Goal: Task Accomplishment & Management: Use online tool/utility

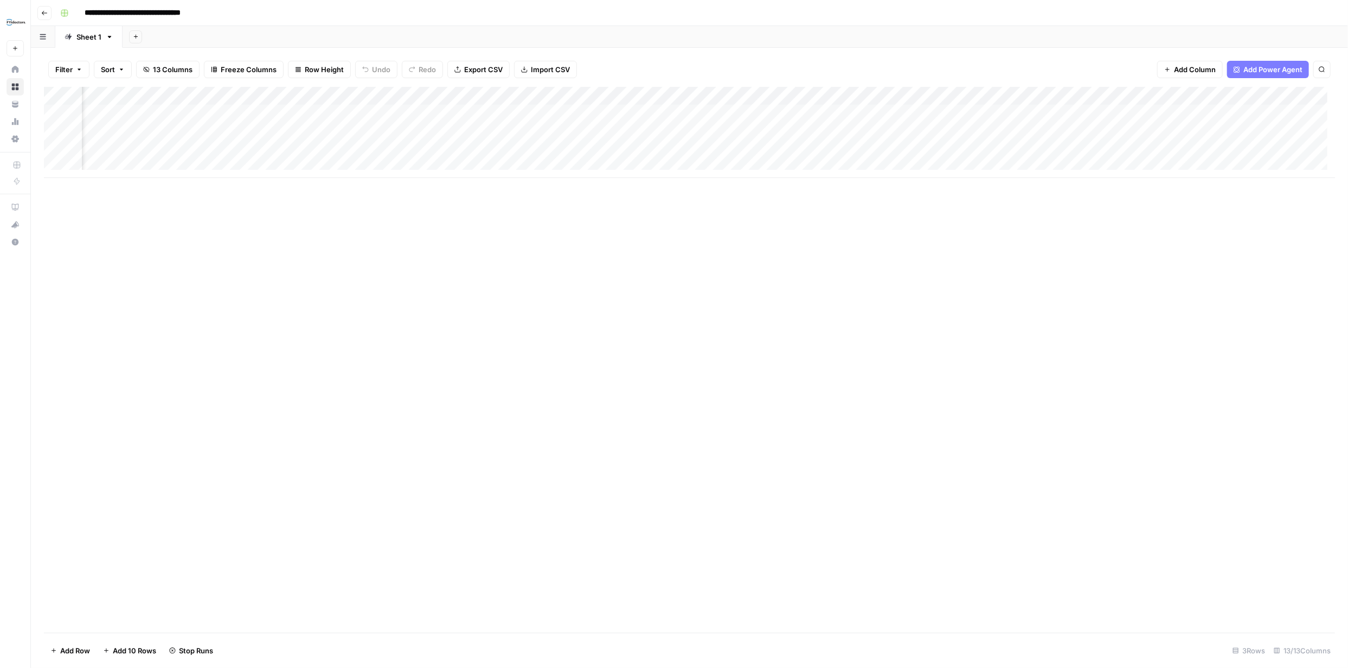
scroll to position [0, 328]
click at [905, 112] on div "Add Column" at bounding box center [689, 132] width 1291 height 91
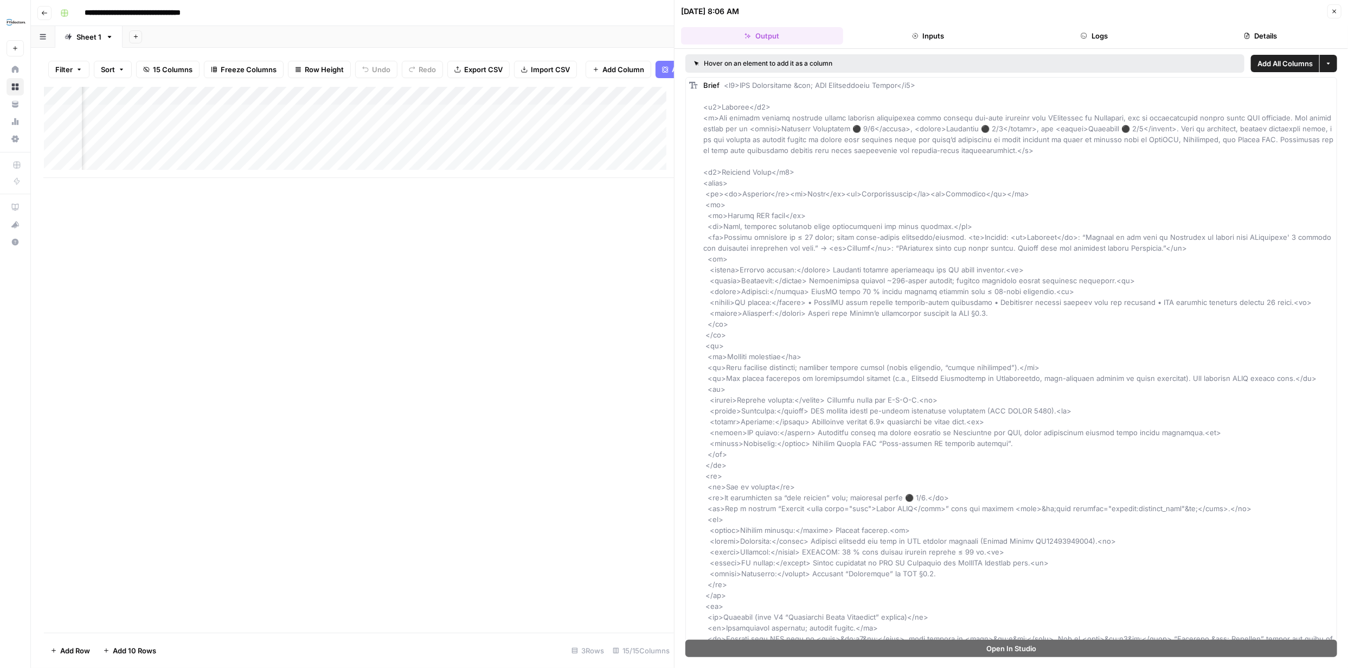
click at [1338, 10] on button "Close" at bounding box center [1335, 11] width 14 height 14
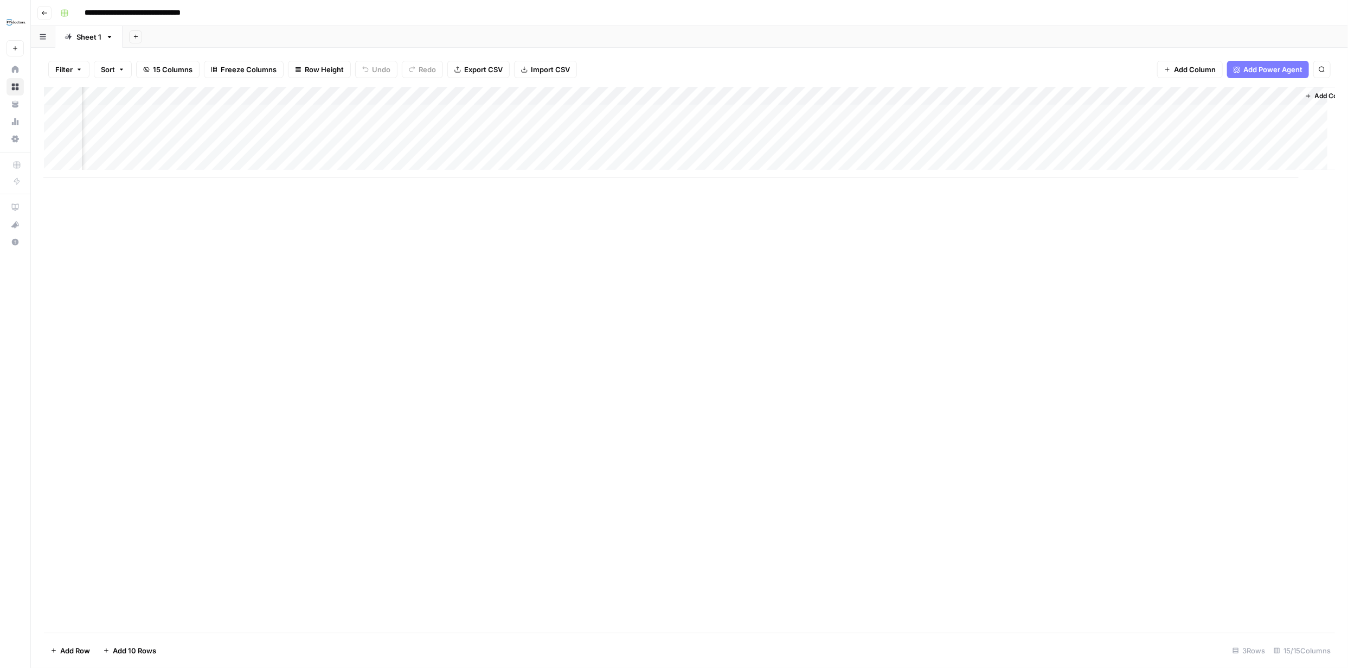
scroll to position [0, 589]
click at [1008, 112] on div "Add Column" at bounding box center [689, 132] width 1291 height 91
click at [560, 112] on div "Add Column" at bounding box center [689, 132] width 1291 height 91
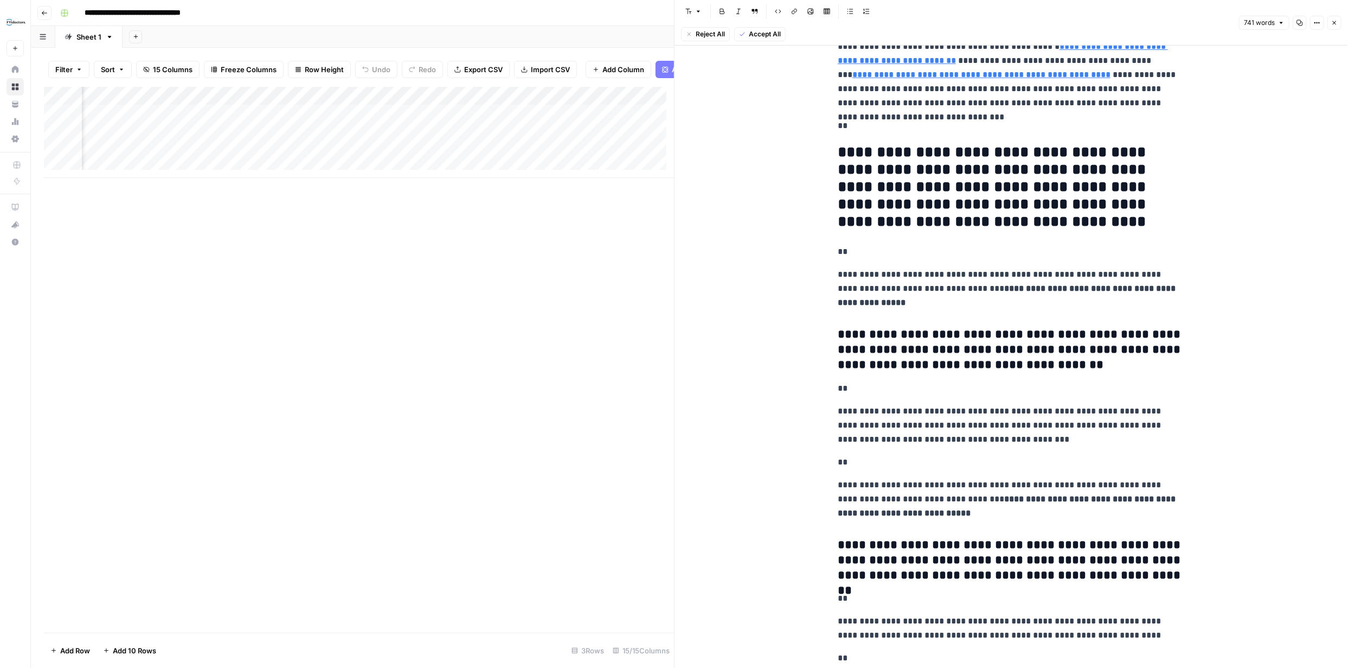
scroll to position [206, 0]
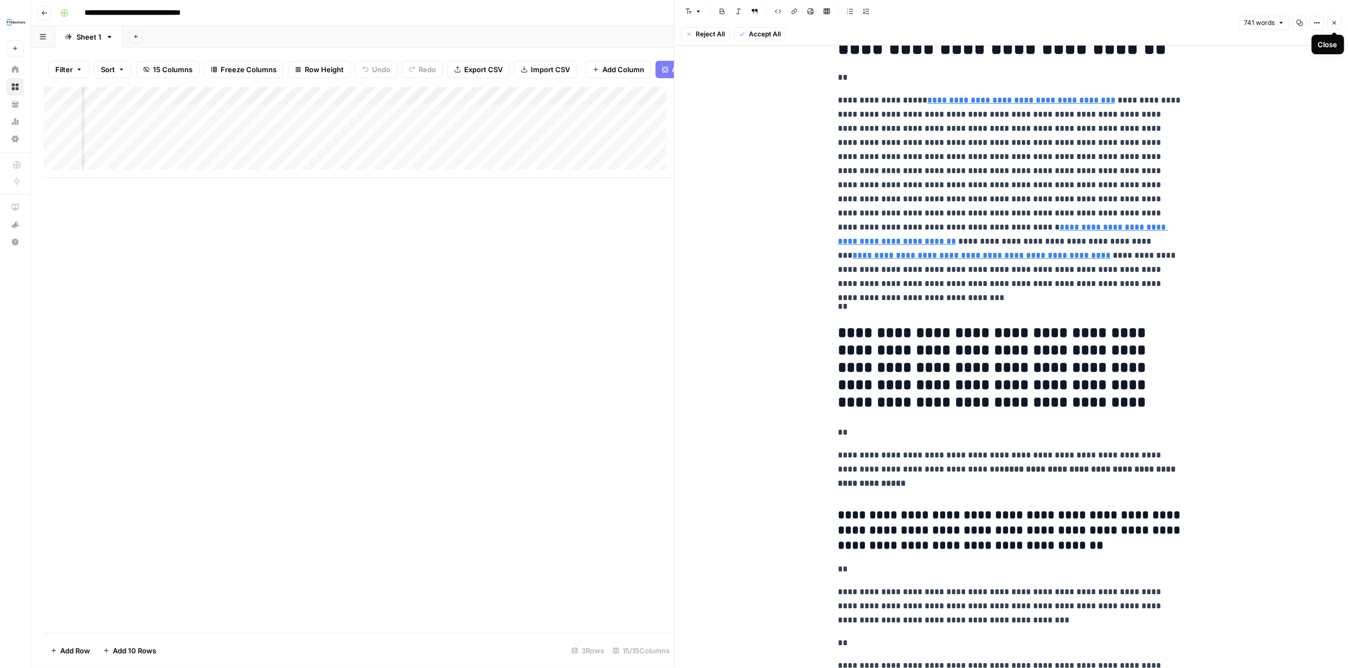
click at [1337, 24] on icon "button" at bounding box center [1335, 23] width 7 height 7
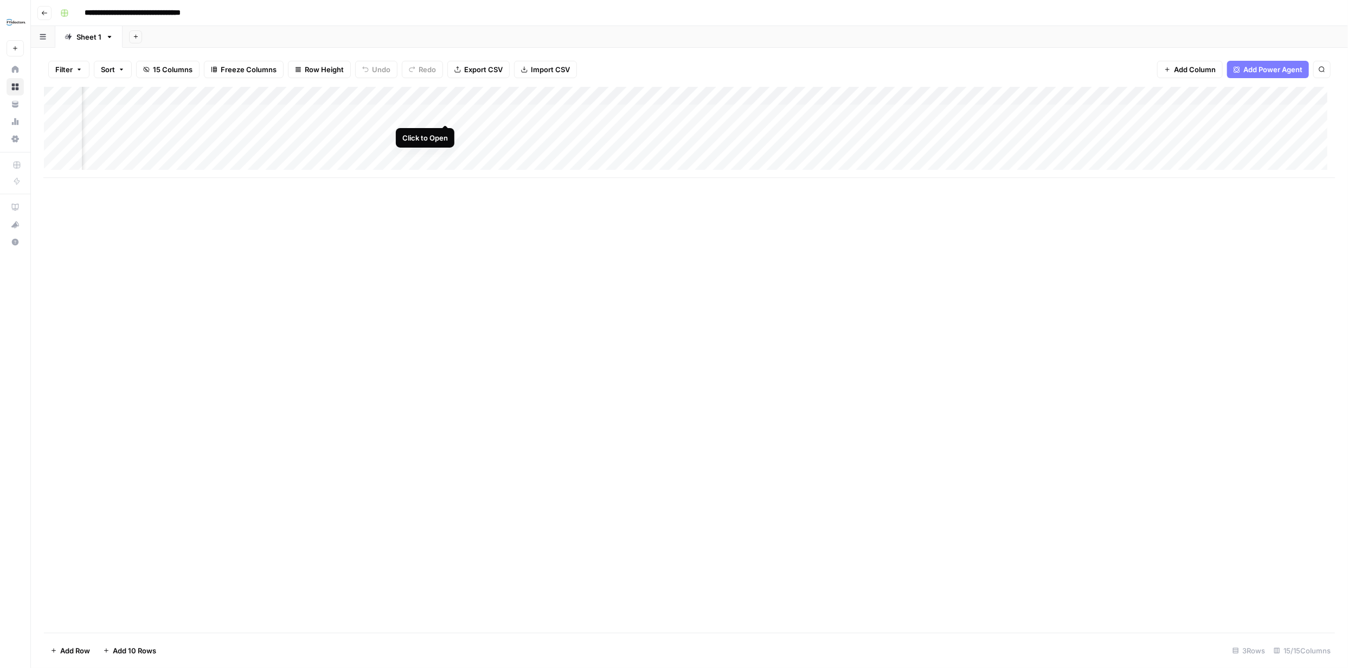
click at [447, 112] on div "Add Column" at bounding box center [689, 132] width 1291 height 91
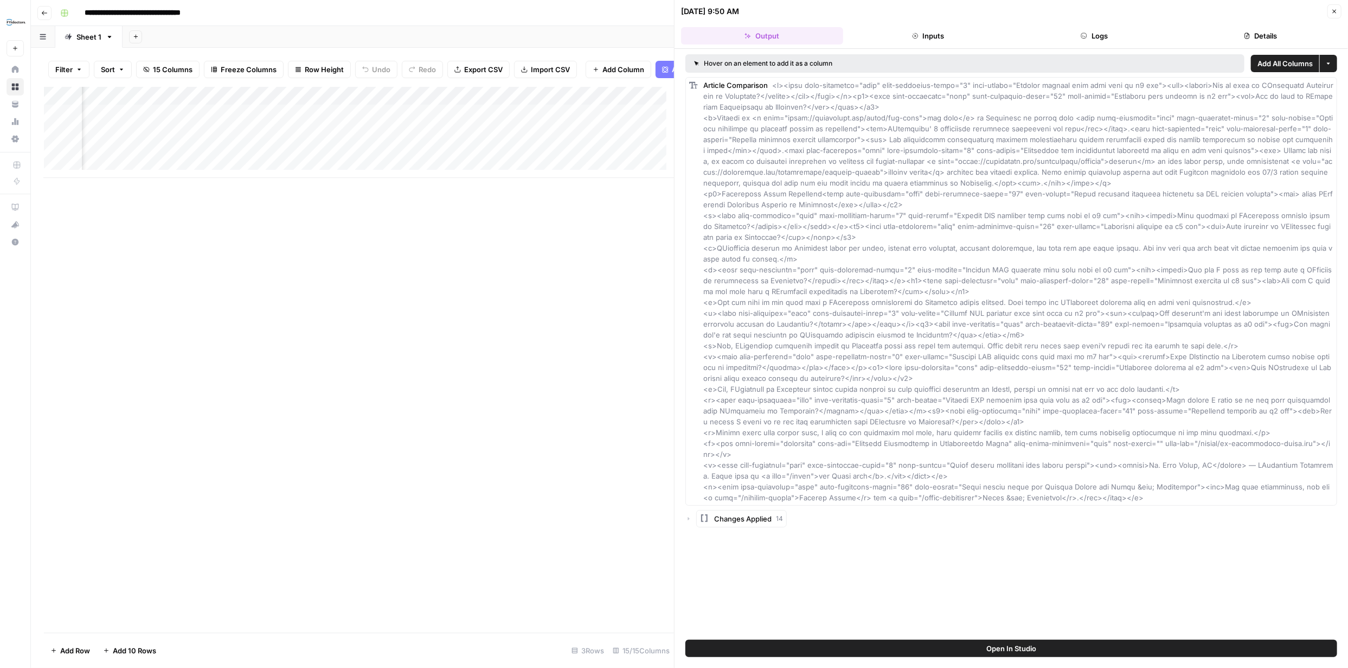
click at [939, 34] on button "Inputs" at bounding box center [929, 35] width 162 height 17
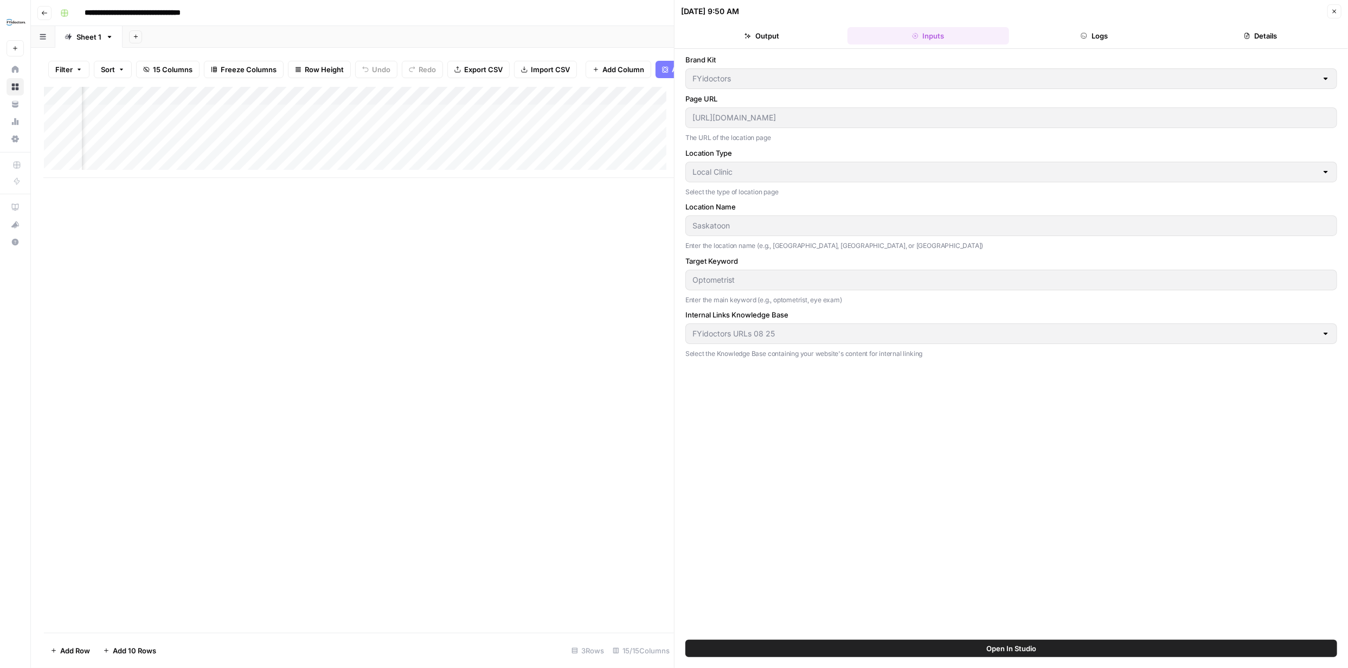
click at [1335, 9] on icon "button" at bounding box center [1335, 11] width 7 height 7
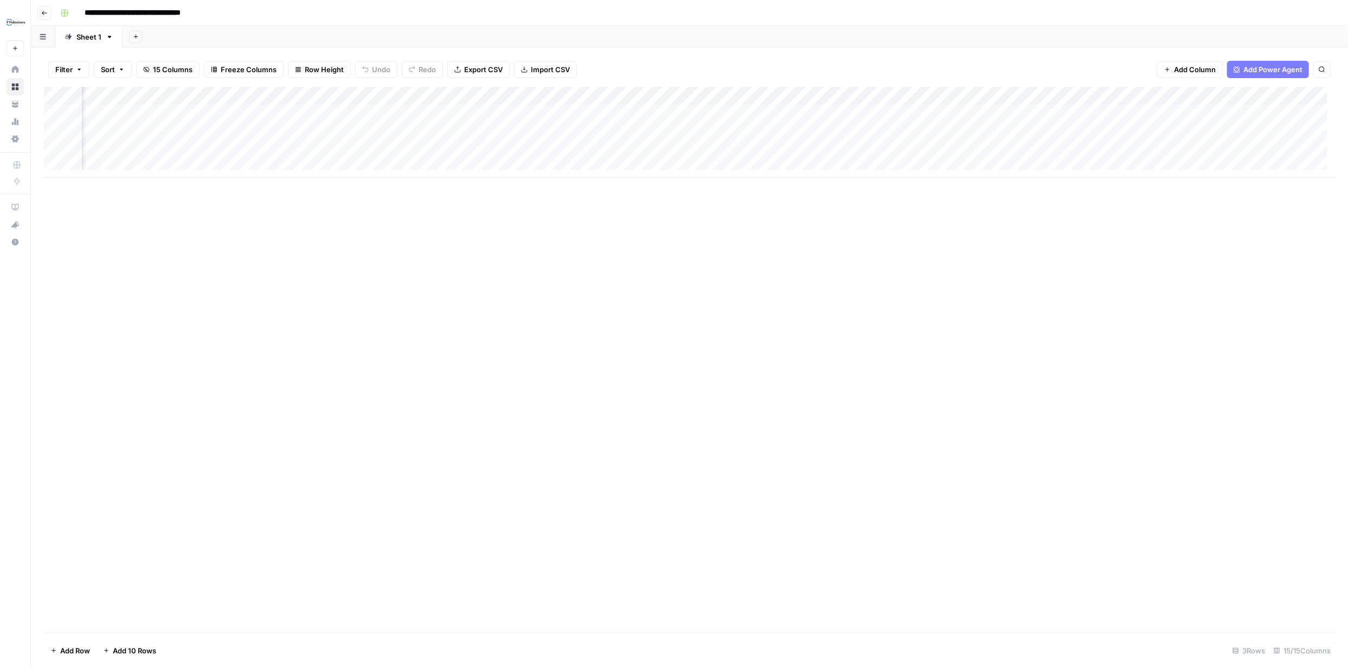
scroll to position [0, 335]
click at [554, 94] on div "Add Column" at bounding box center [689, 132] width 1291 height 91
click at [613, 162] on span "Markdown" at bounding box center [618, 164] width 51 height 11
click at [532, 114] on div "Add Column" at bounding box center [689, 132] width 1291 height 91
click at [551, 114] on div "Add Column" at bounding box center [689, 132] width 1291 height 91
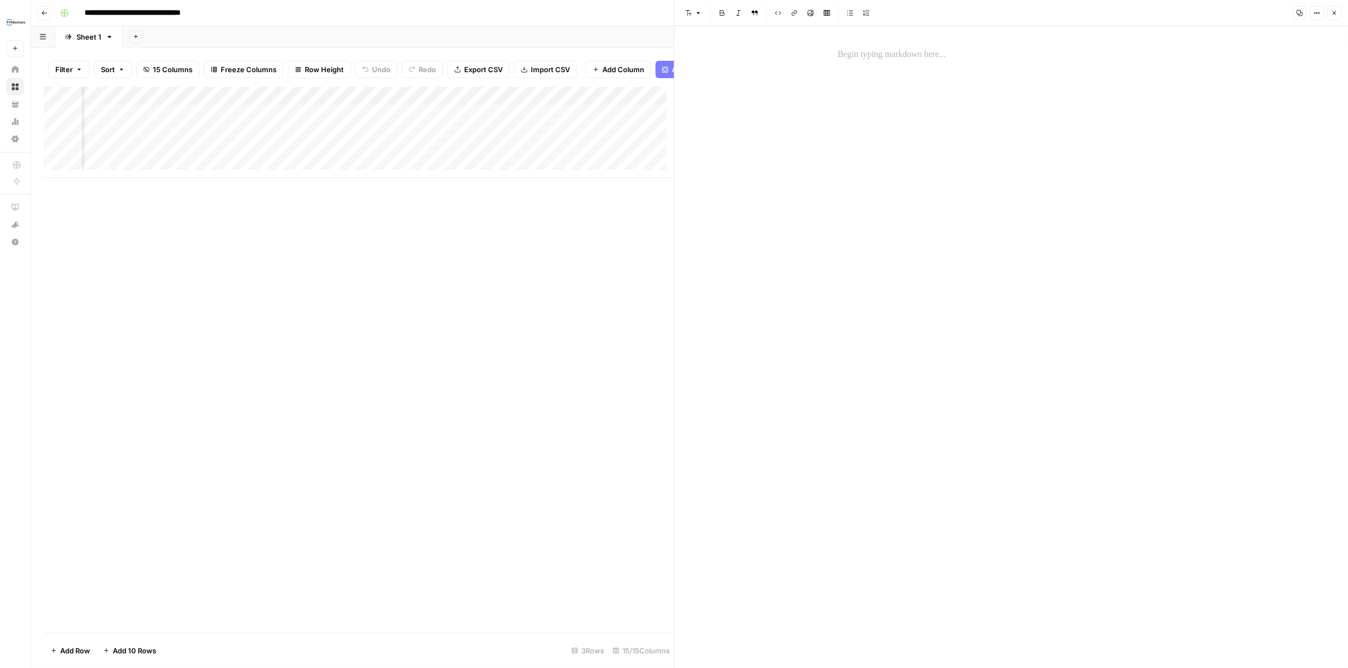
click at [1340, 11] on button "Close" at bounding box center [1335, 13] width 14 height 14
click at [577, 113] on div "Add Column" at bounding box center [689, 132] width 1291 height 91
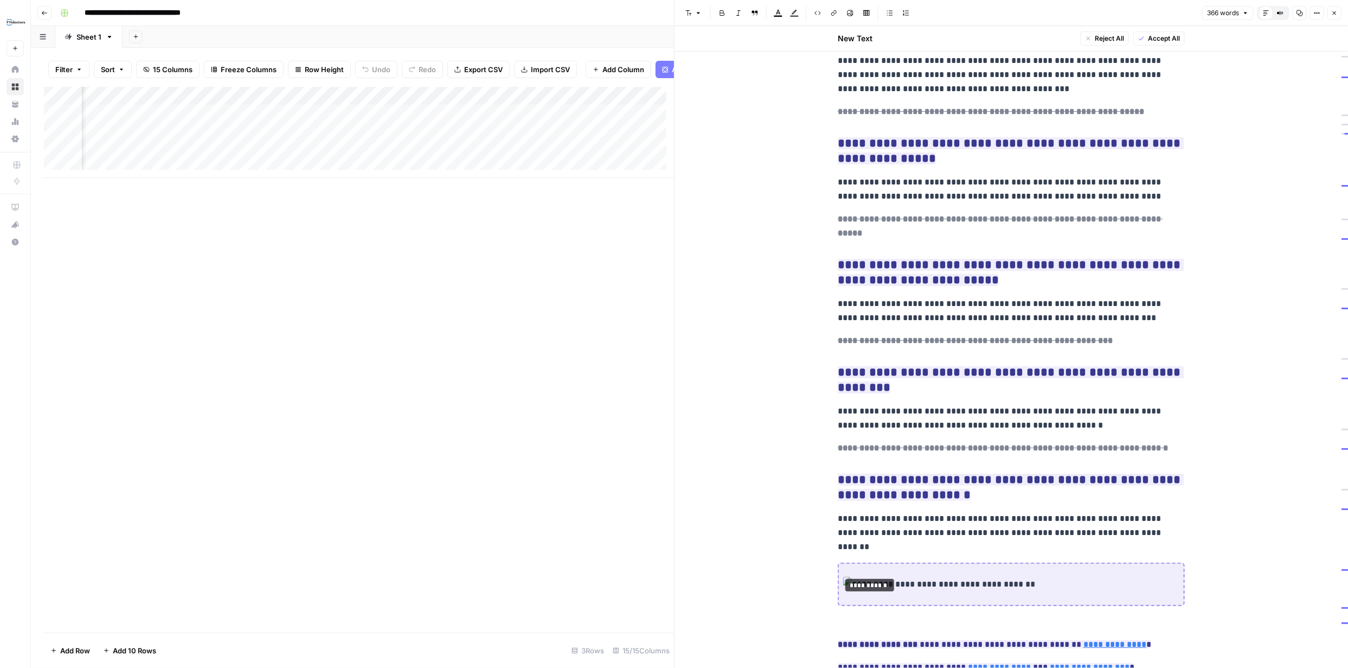
scroll to position [339, 0]
click at [1333, 13] on icon "button" at bounding box center [1335, 13] width 7 height 7
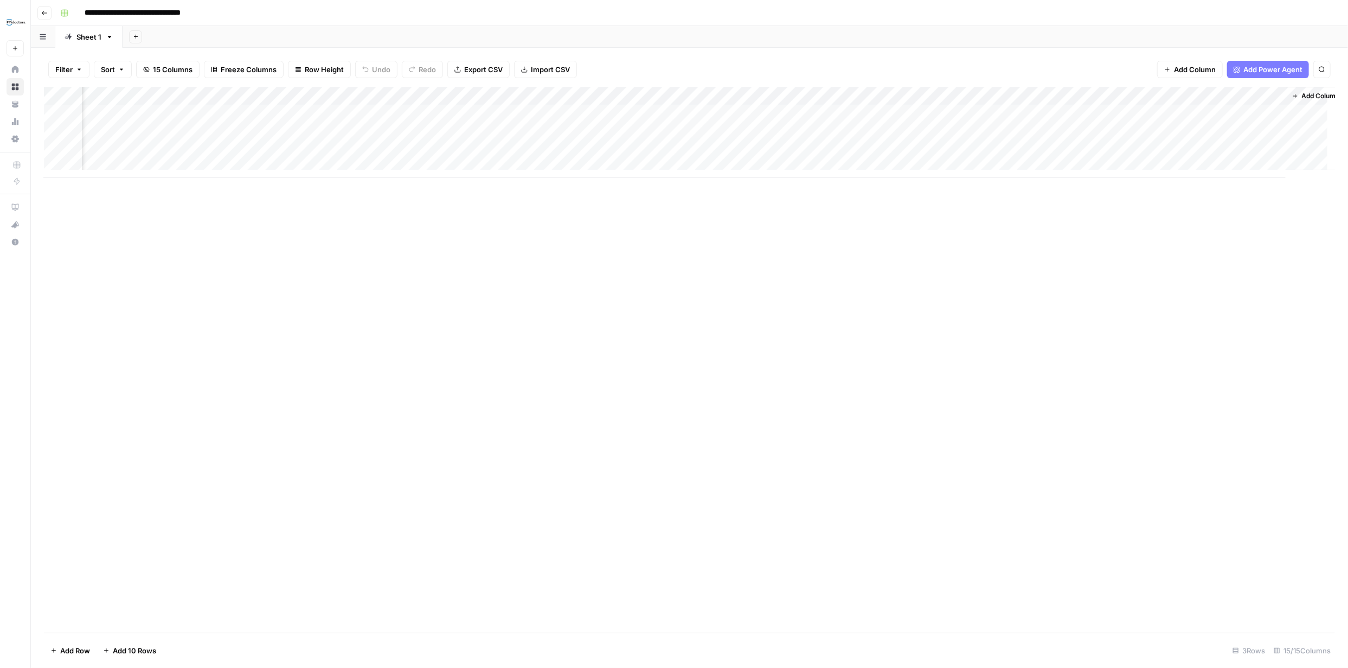
scroll to position [0, 610]
click at [456, 113] on div "Add Column" at bounding box center [689, 132] width 1291 height 91
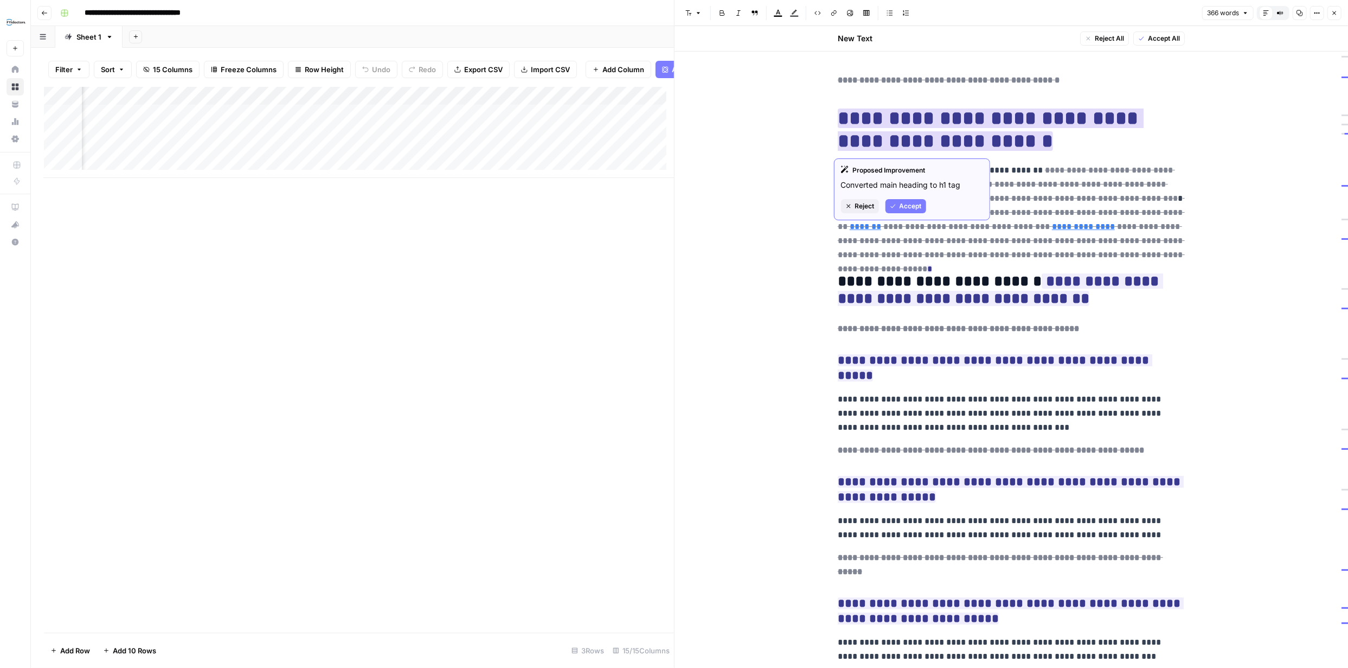
click at [905, 206] on span "Accept" at bounding box center [911, 206] width 22 height 10
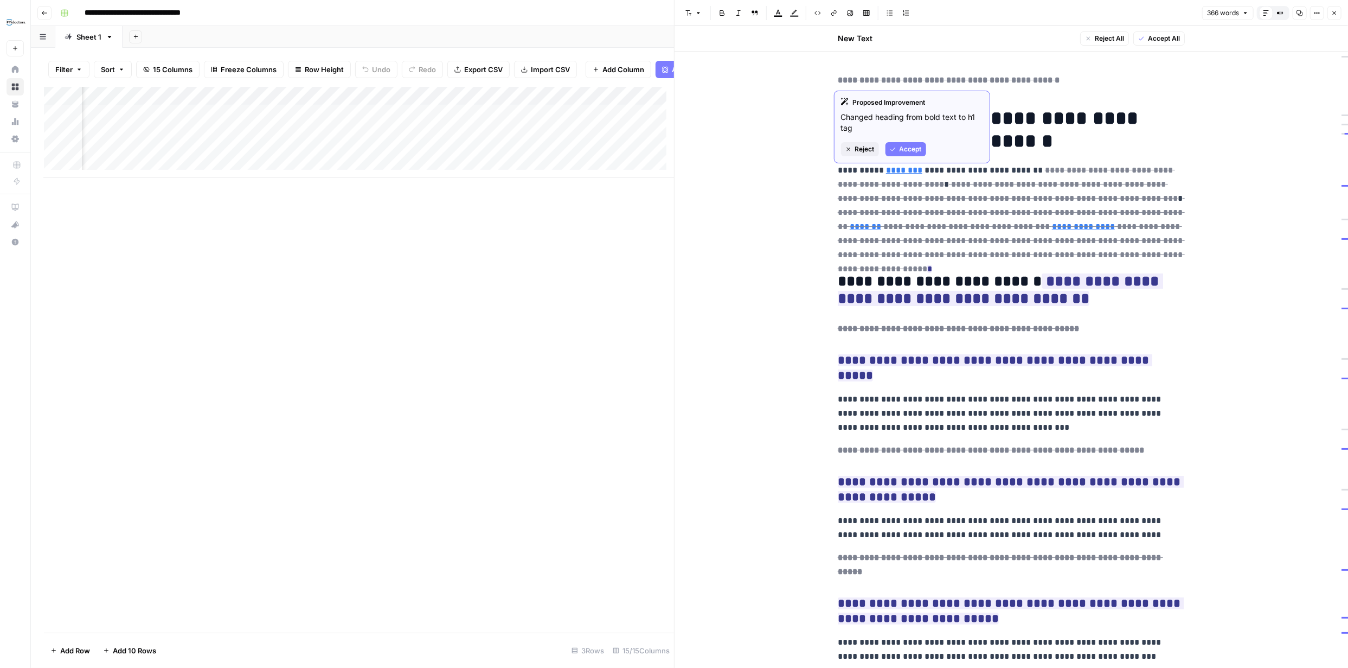
click at [913, 150] on span "Accept" at bounding box center [911, 149] width 22 height 10
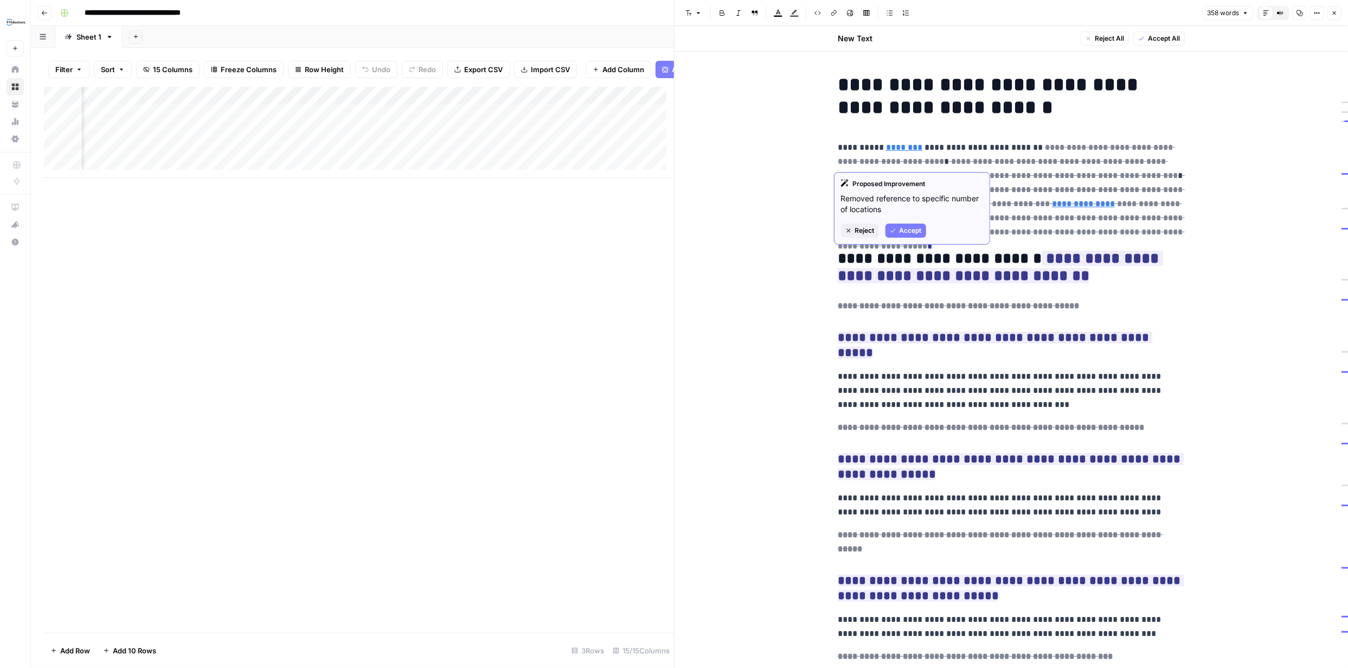
click at [867, 229] on span "Reject" at bounding box center [865, 231] width 20 height 10
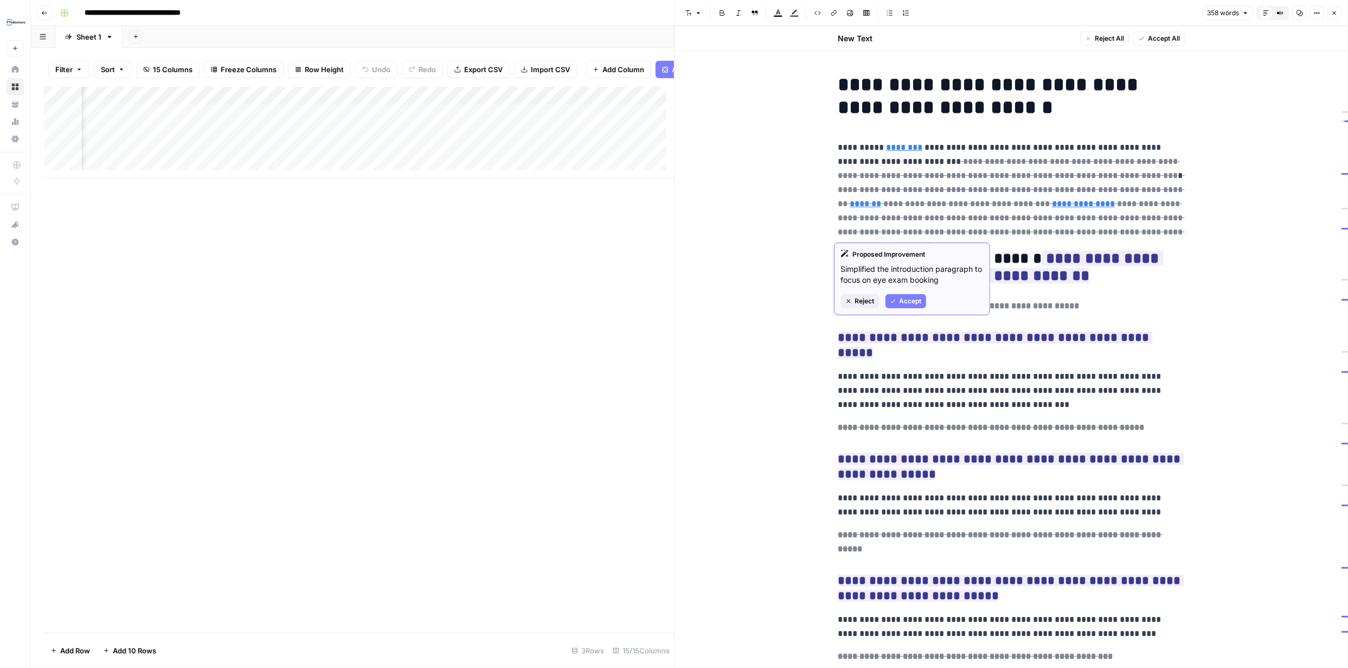
click at [867, 300] on span "Reject" at bounding box center [865, 301] width 20 height 10
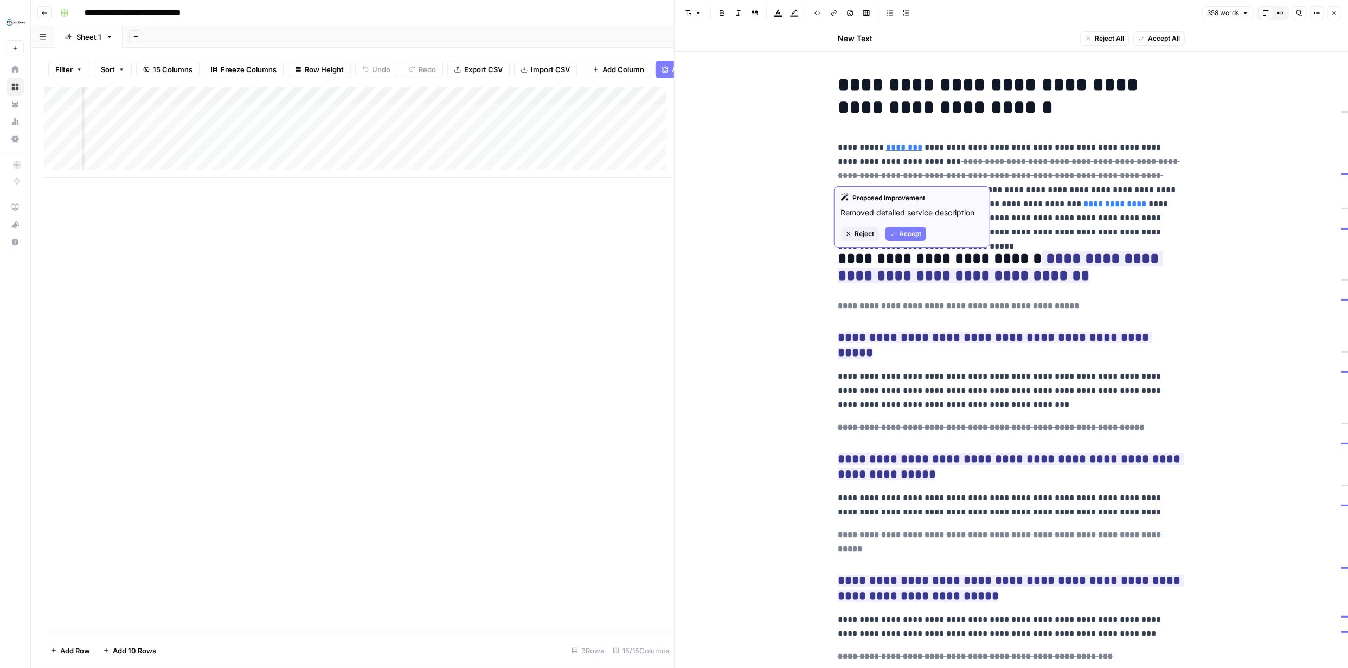
click at [863, 232] on span "Reject" at bounding box center [865, 234] width 20 height 10
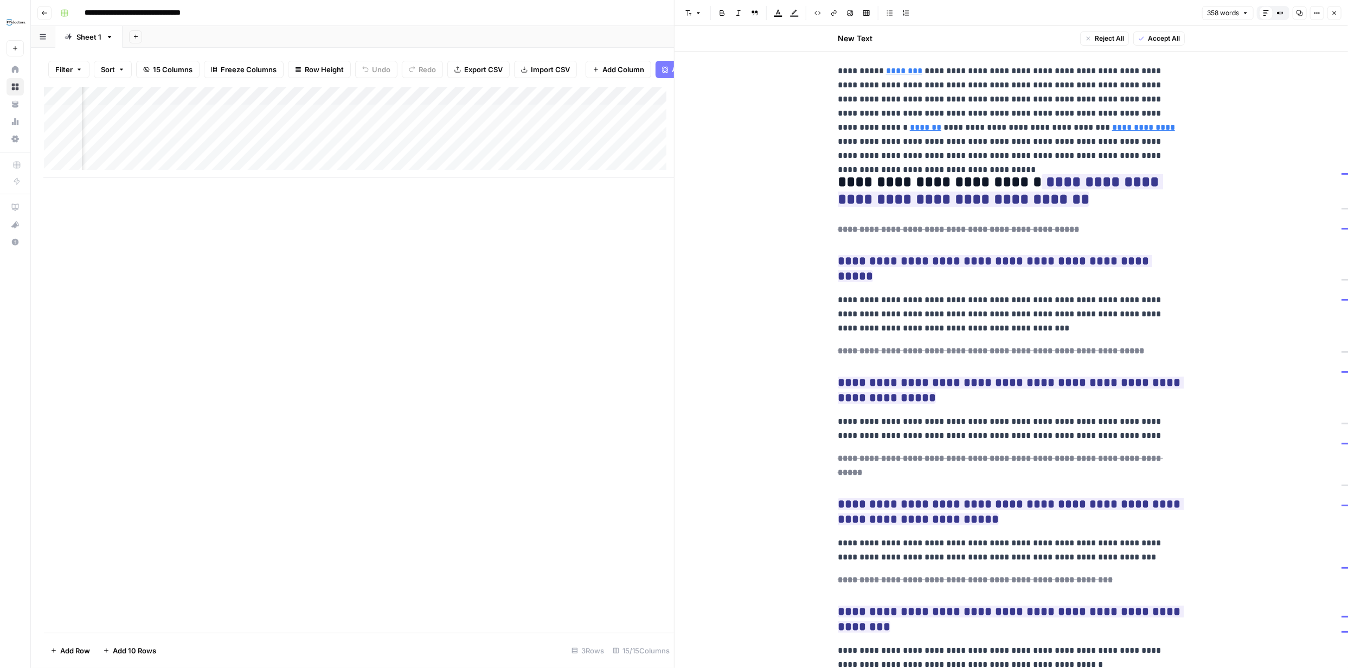
scroll to position [87, 0]
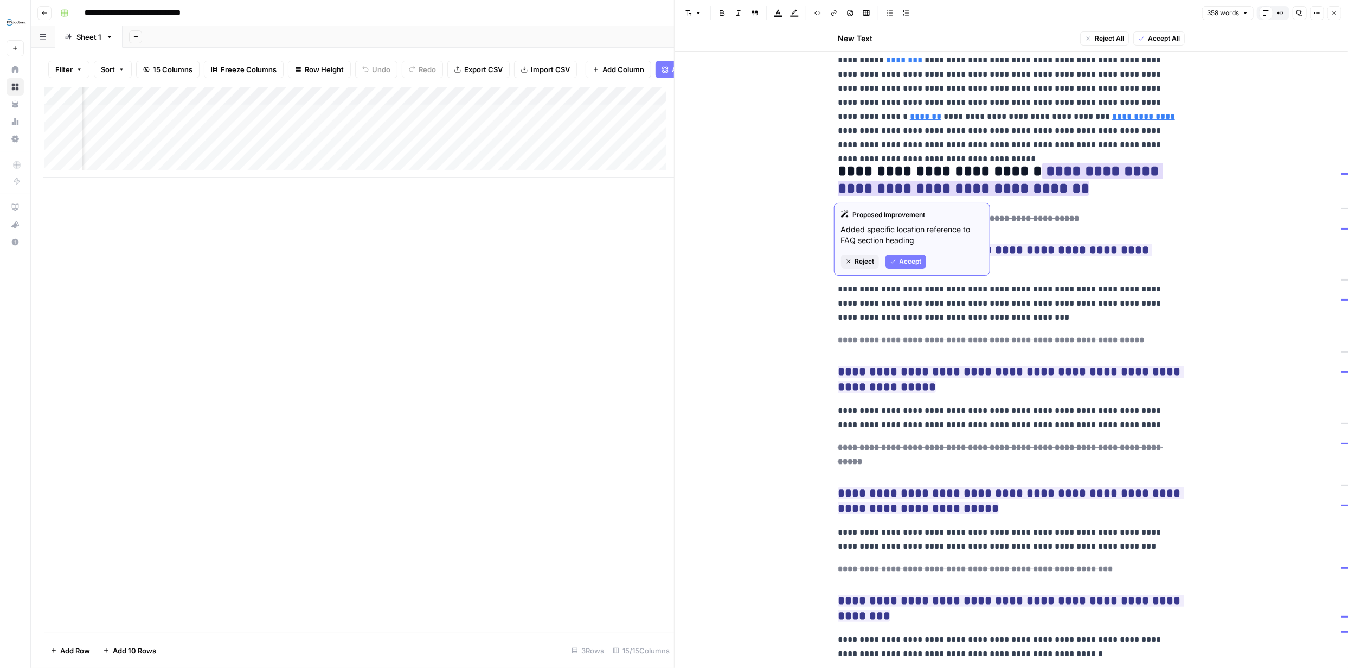
click at [865, 261] on span "Reject" at bounding box center [865, 262] width 20 height 10
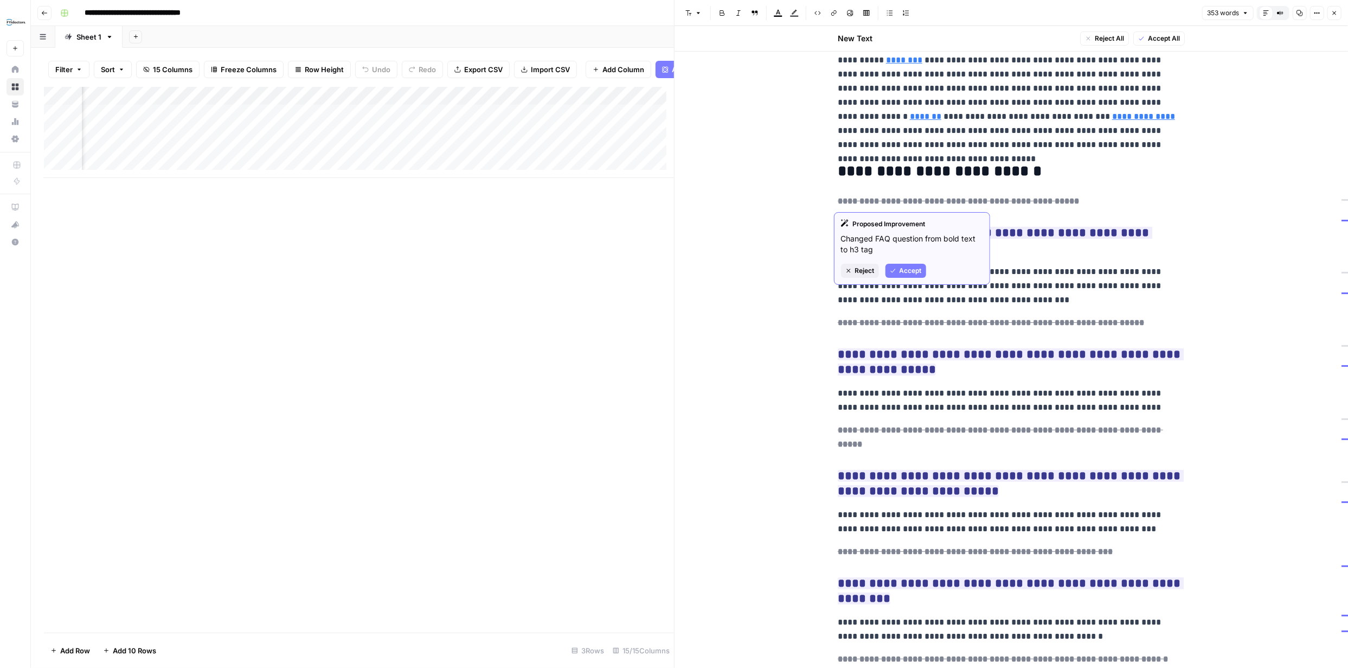
click at [912, 268] on span "Accept" at bounding box center [911, 271] width 22 height 10
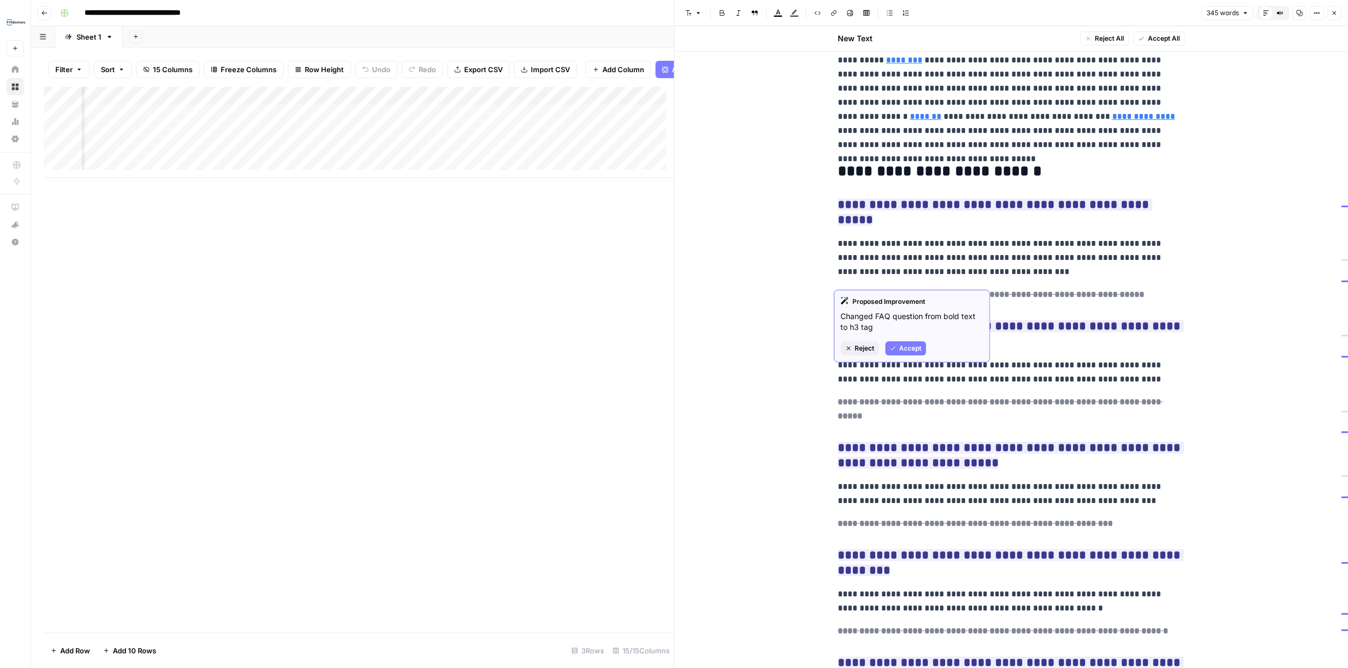
click at [913, 350] on span "Accept" at bounding box center [911, 348] width 22 height 10
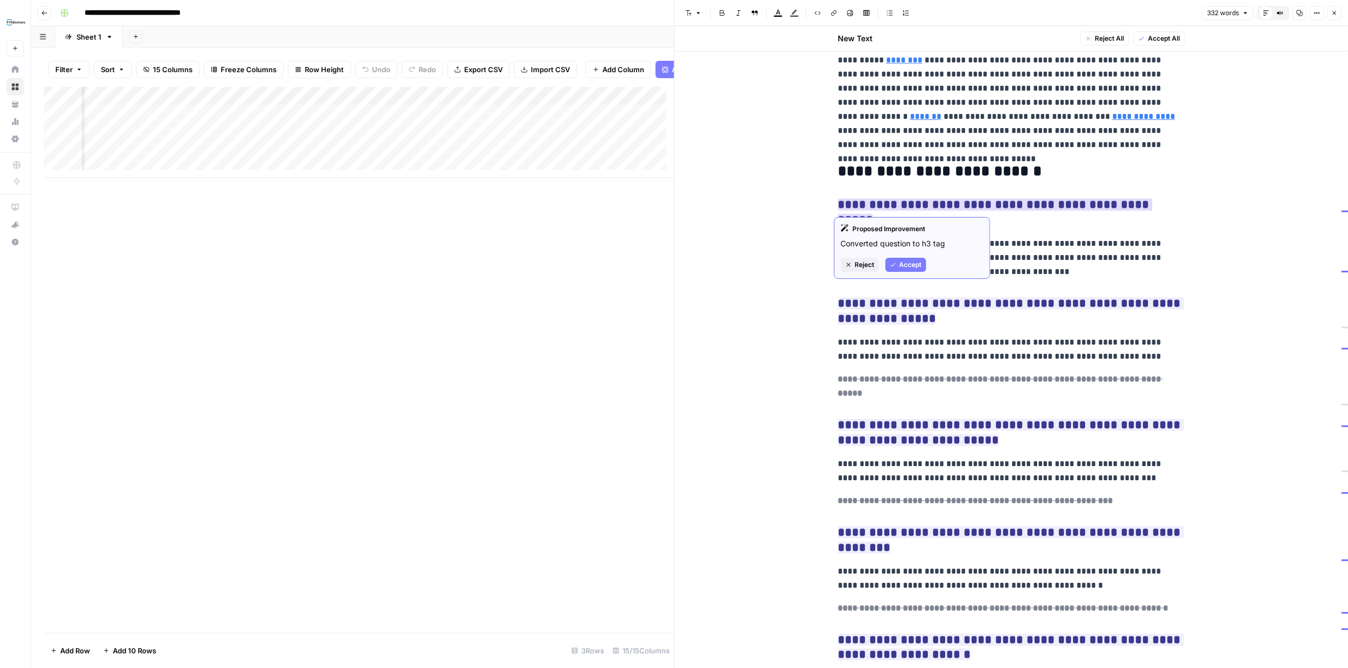
click at [906, 264] on span "Accept" at bounding box center [911, 265] width 22 height 10
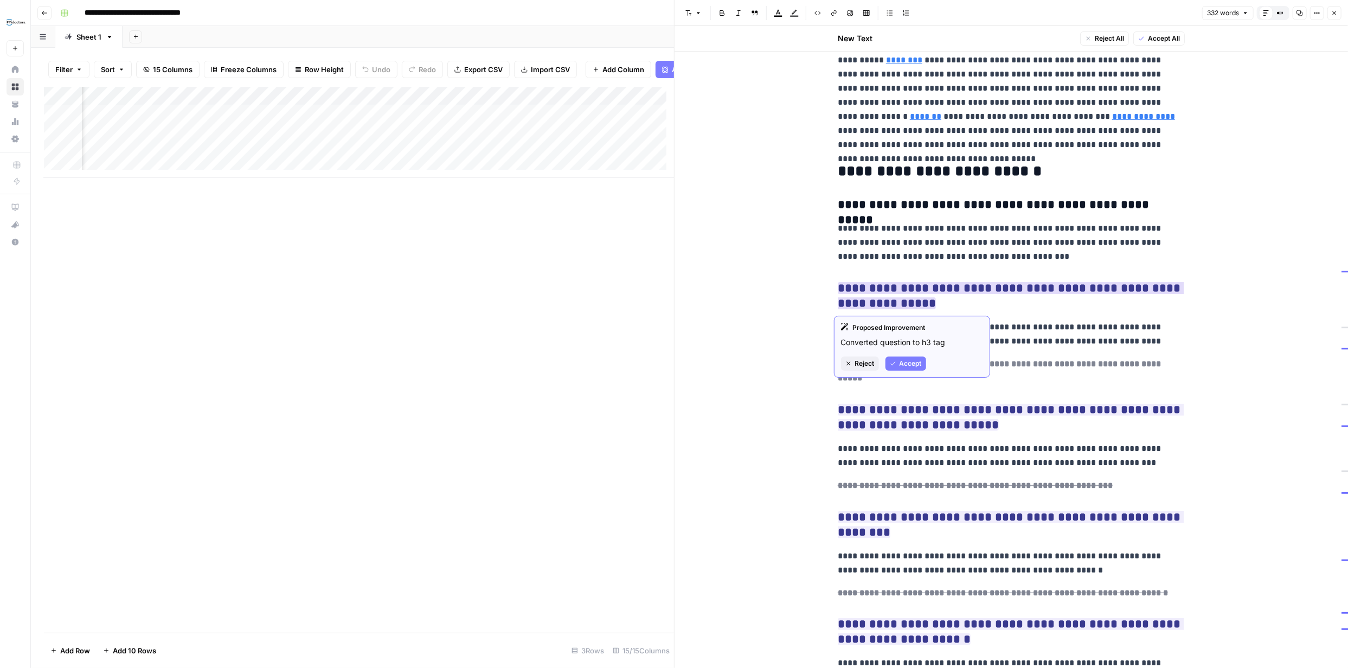
click at [917, 361] on span "Accept" at bounding box center [911, 364] width 22 height 10
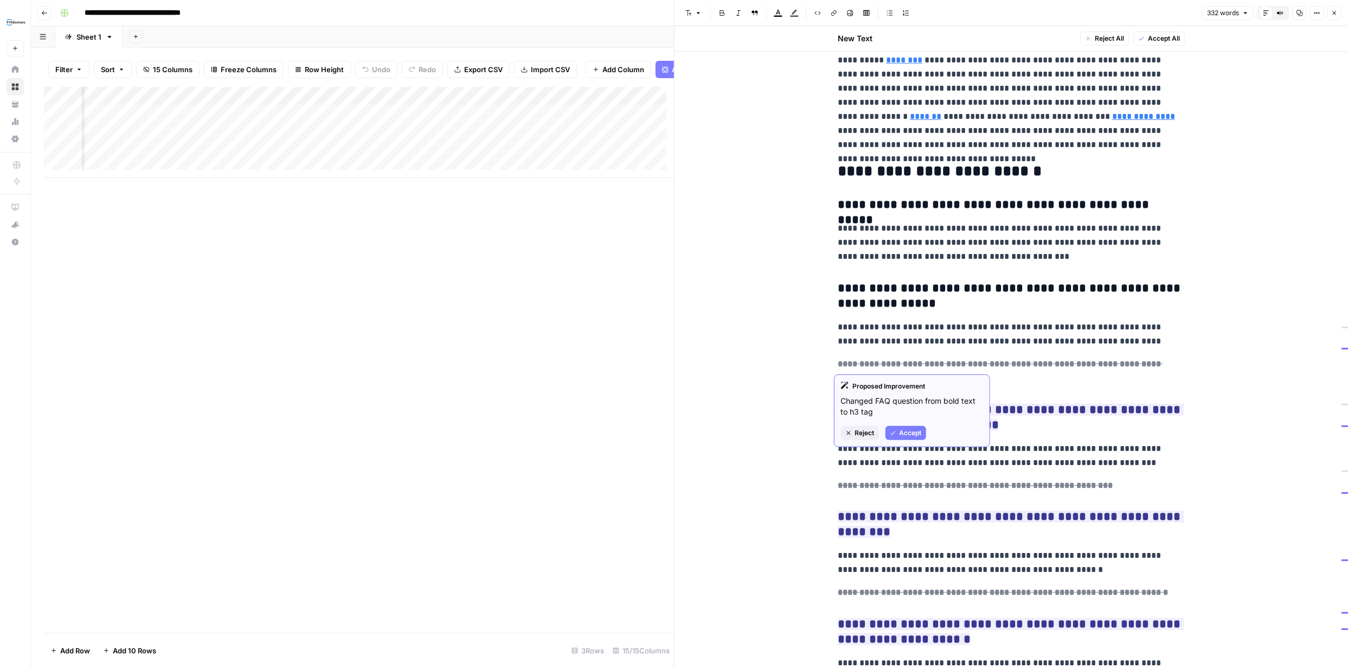
click at [916, 434] on span "Accept" at bounding box center [911, 433] width 22 height 10
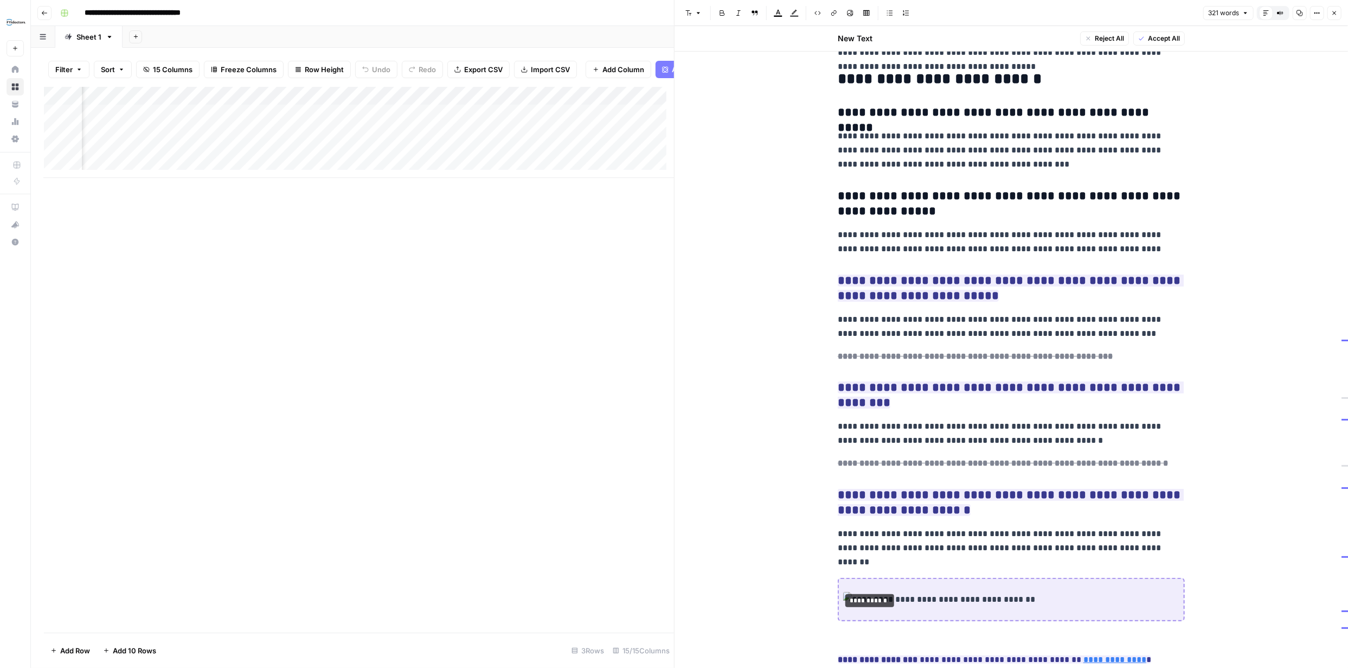
scroll to position [189, 0]
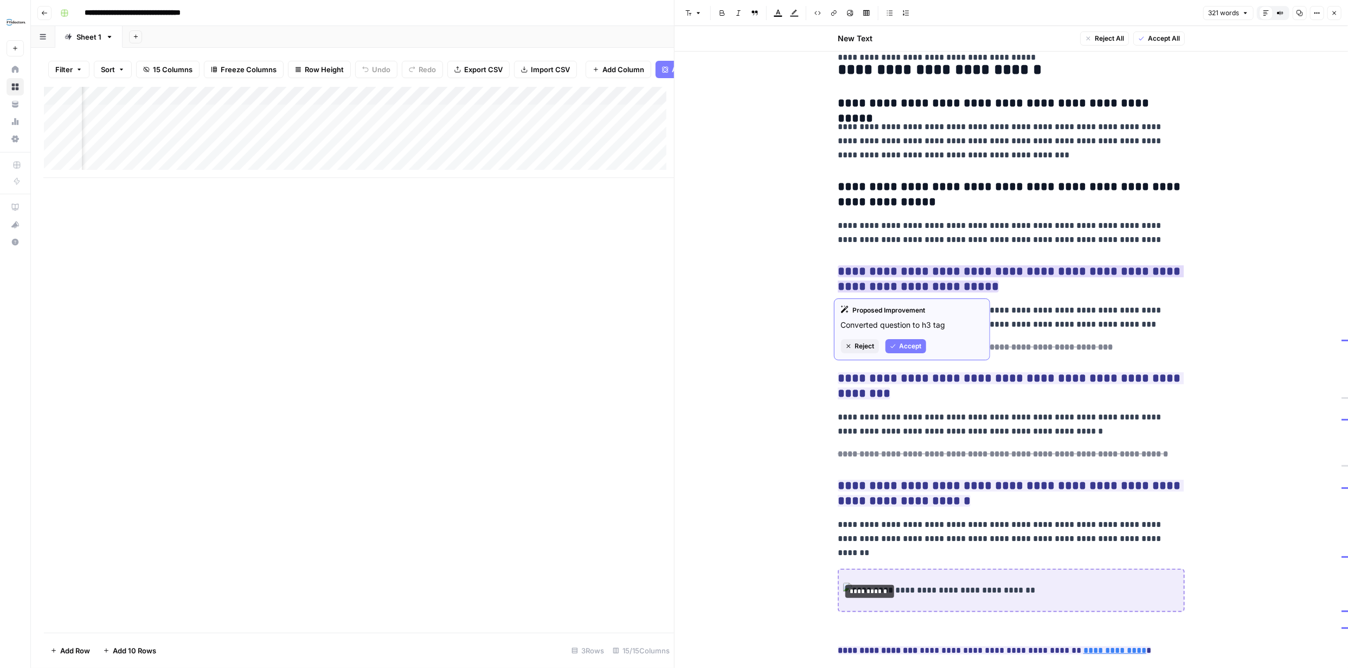
click at [901, 344] on span "Accept" at bounding box center [911, 346] width 22 height 10
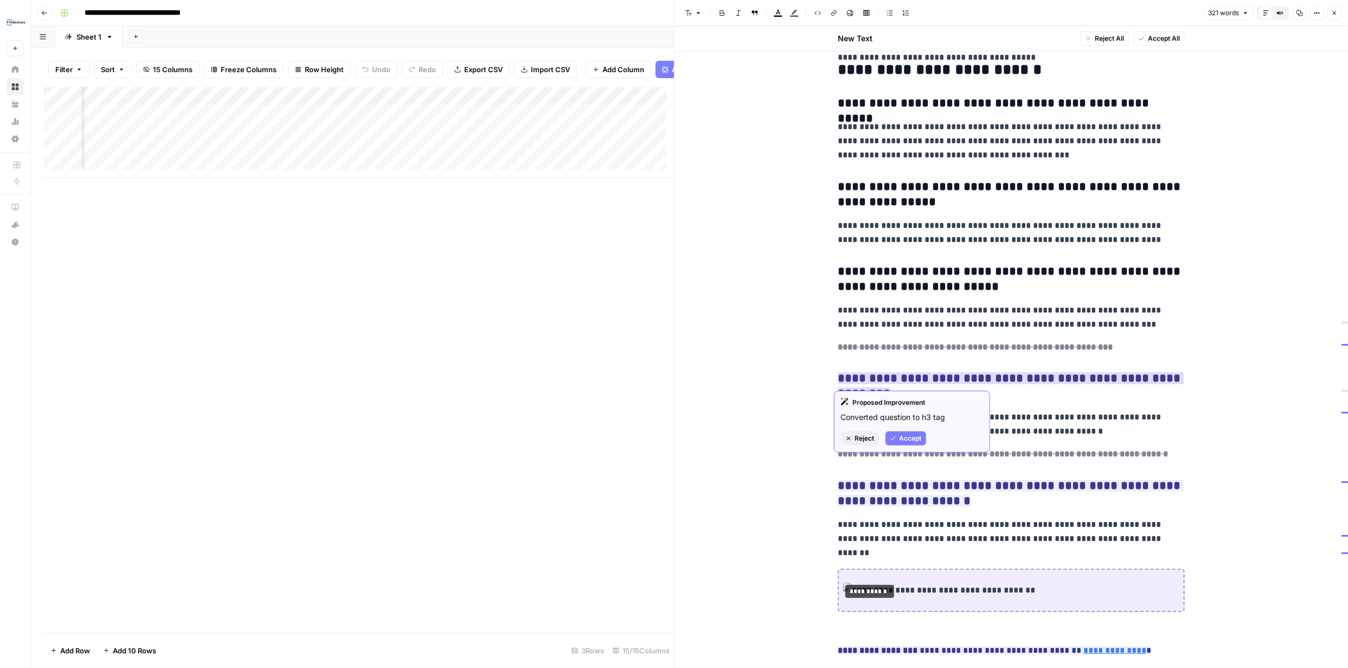
click at [919, 438] on span "Accept" at bounding box center [911, 438] width 22 height 10
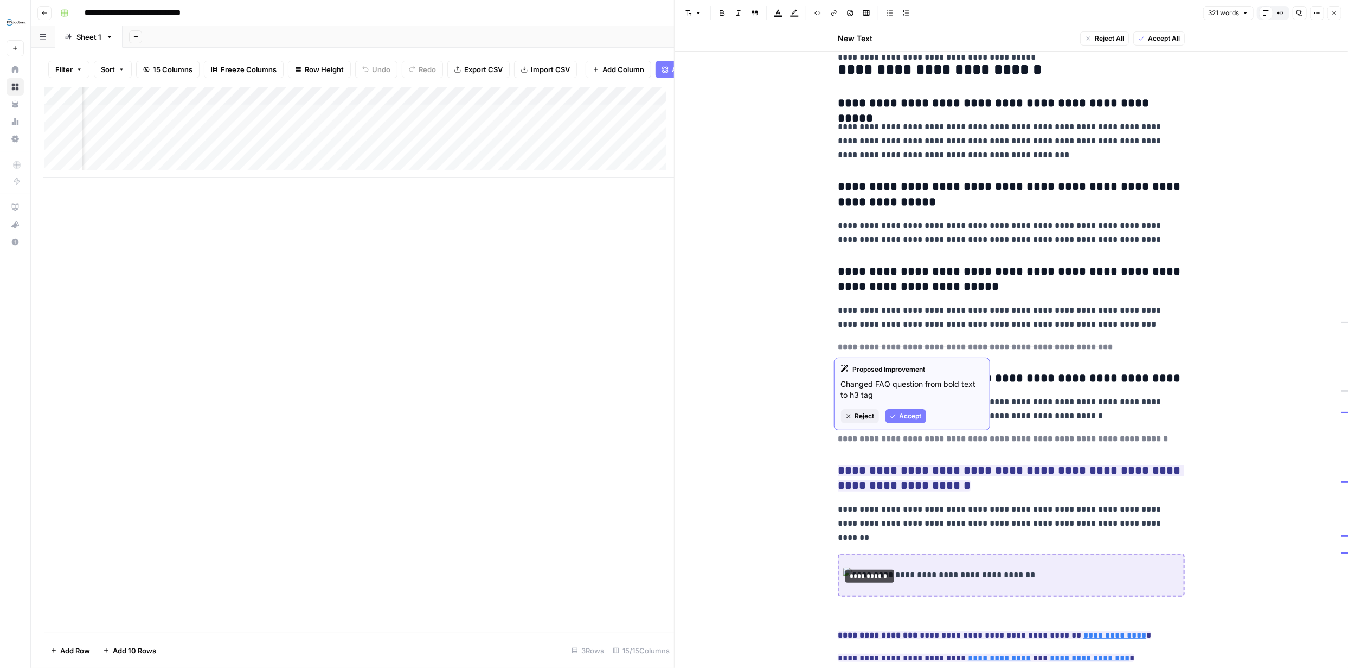
click at [907, 417] on span "Accept" at bounding box center [911, 416] width 22 height 10
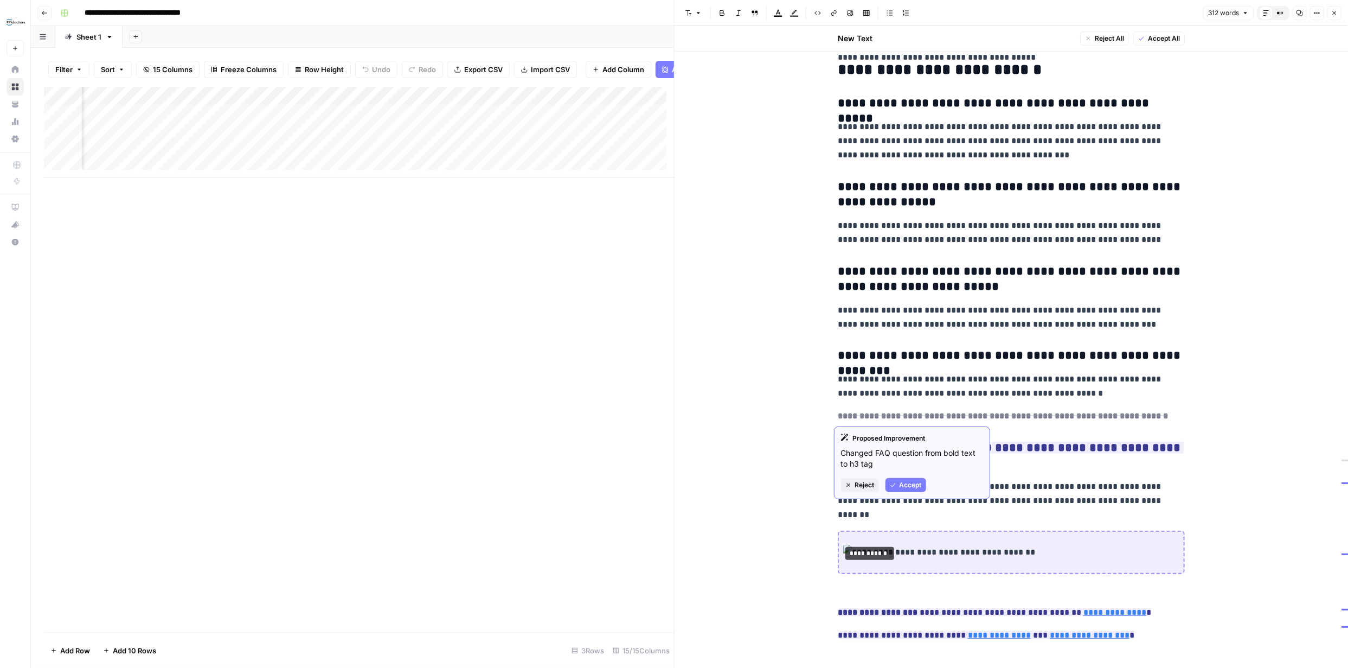
click at [916, 486] on span "Accept" at bounding box center [911, 485] width 22 height 10
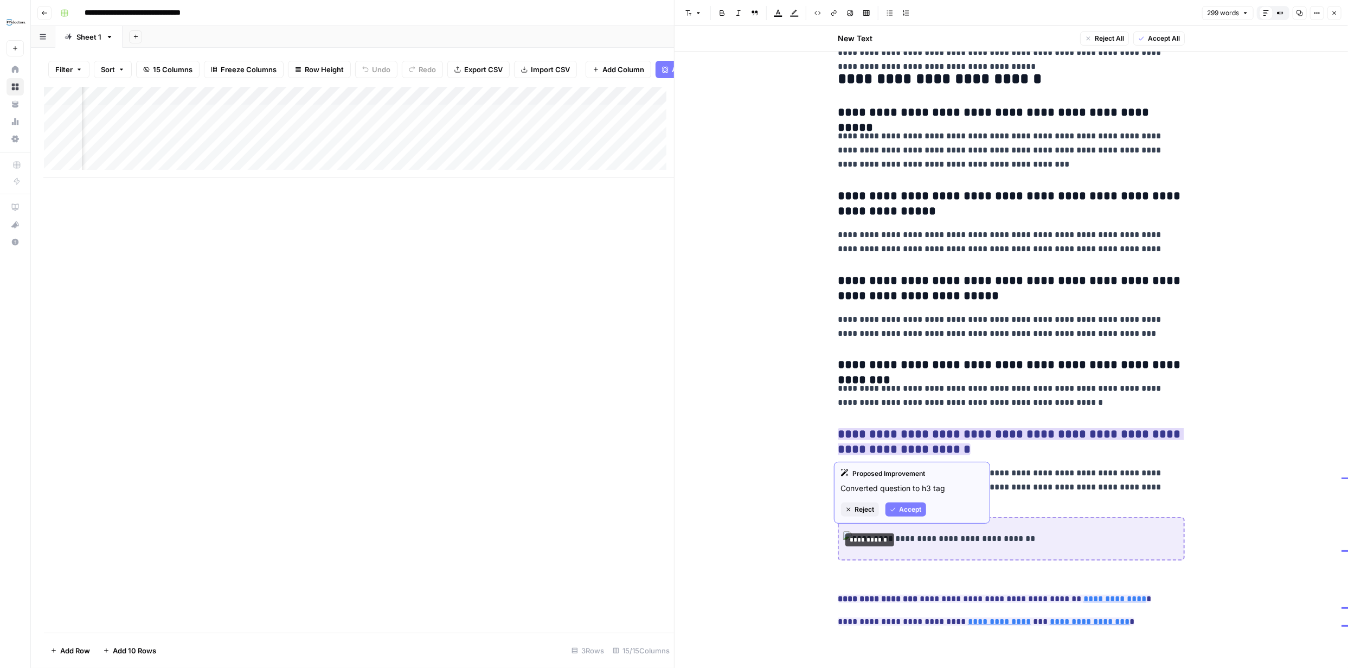
click at [911, 509] on span "Accept" at bounding box center [911, 509] width 22 height 10
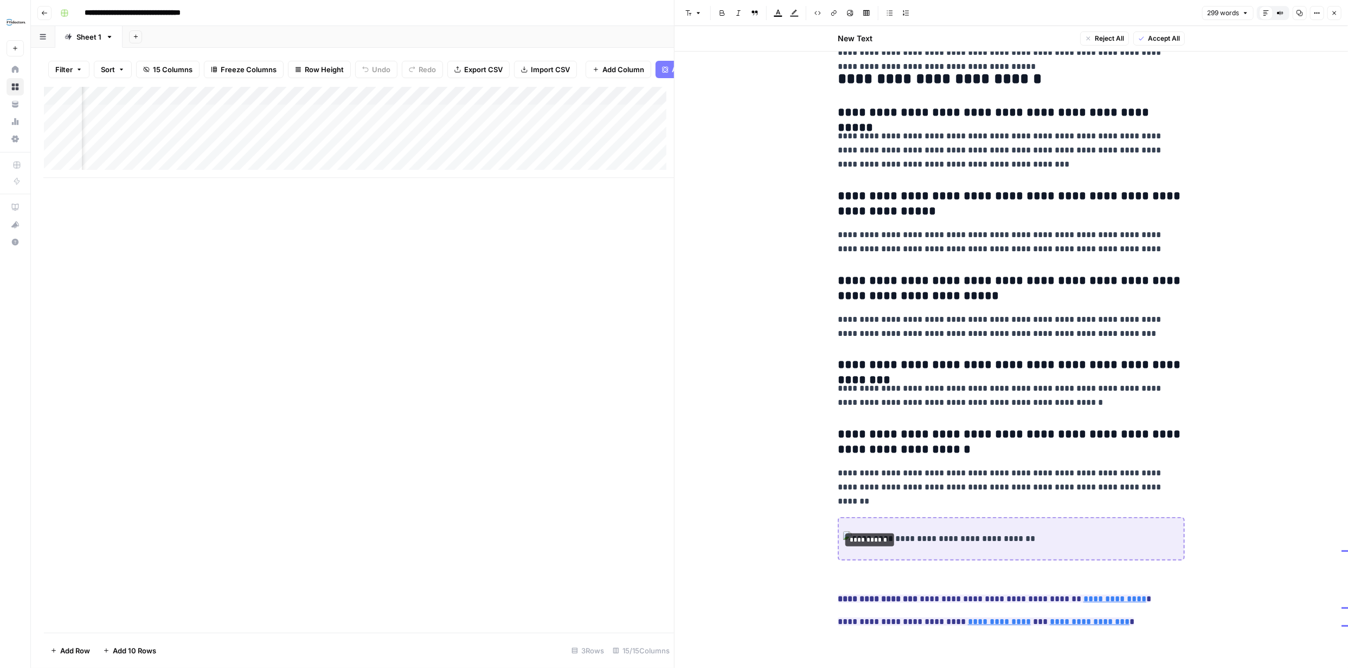
scroll to position [180, 0]
click at [869, 620] on span "Reject" at bounding box center [865, 621] width 20 height 10
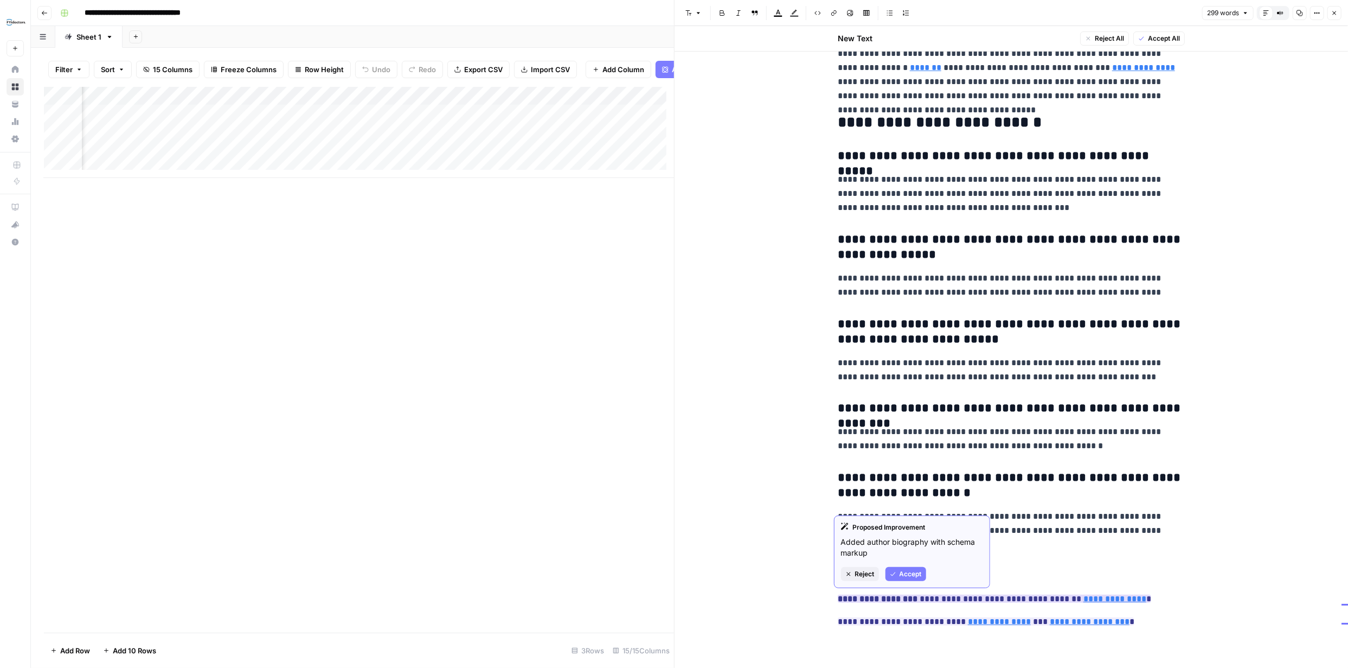
click at [907, 574] on span "Accept" at bounding box center [911, 574] width 22 height 10
click at [911, 597] on span "Accept" at bounding box center [911, 597] width 22 height 10
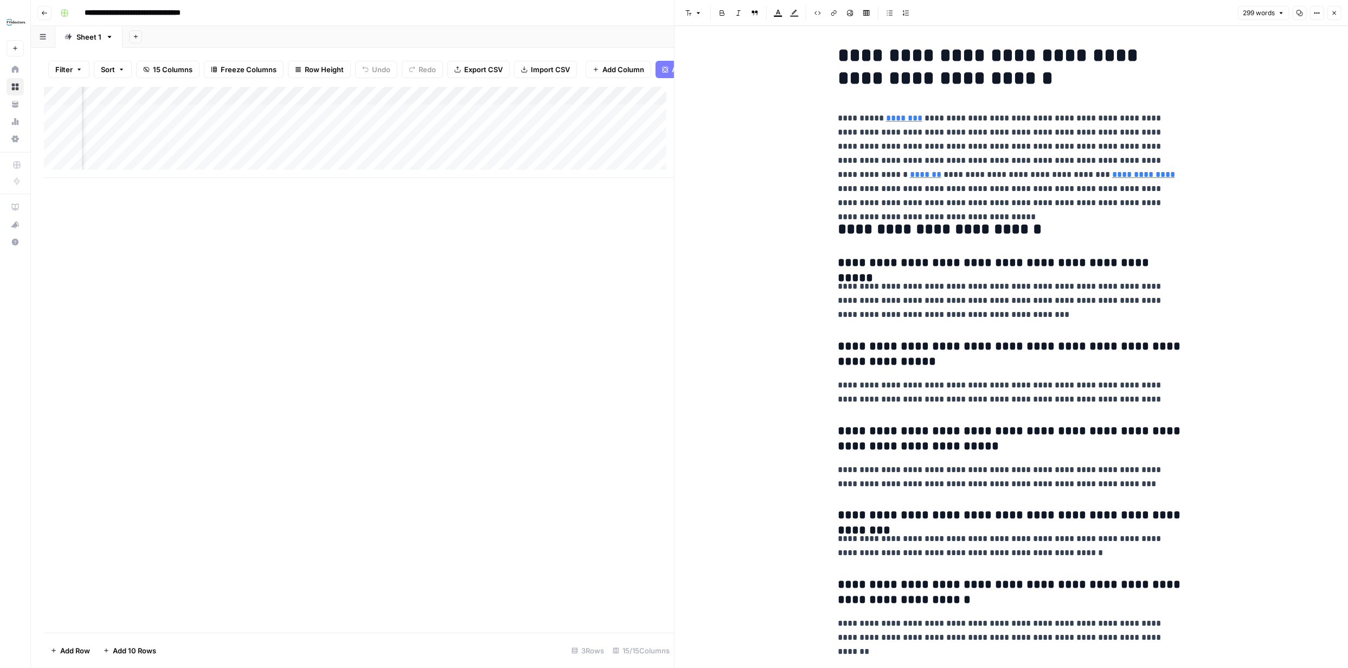
scroll to position [0, 0]
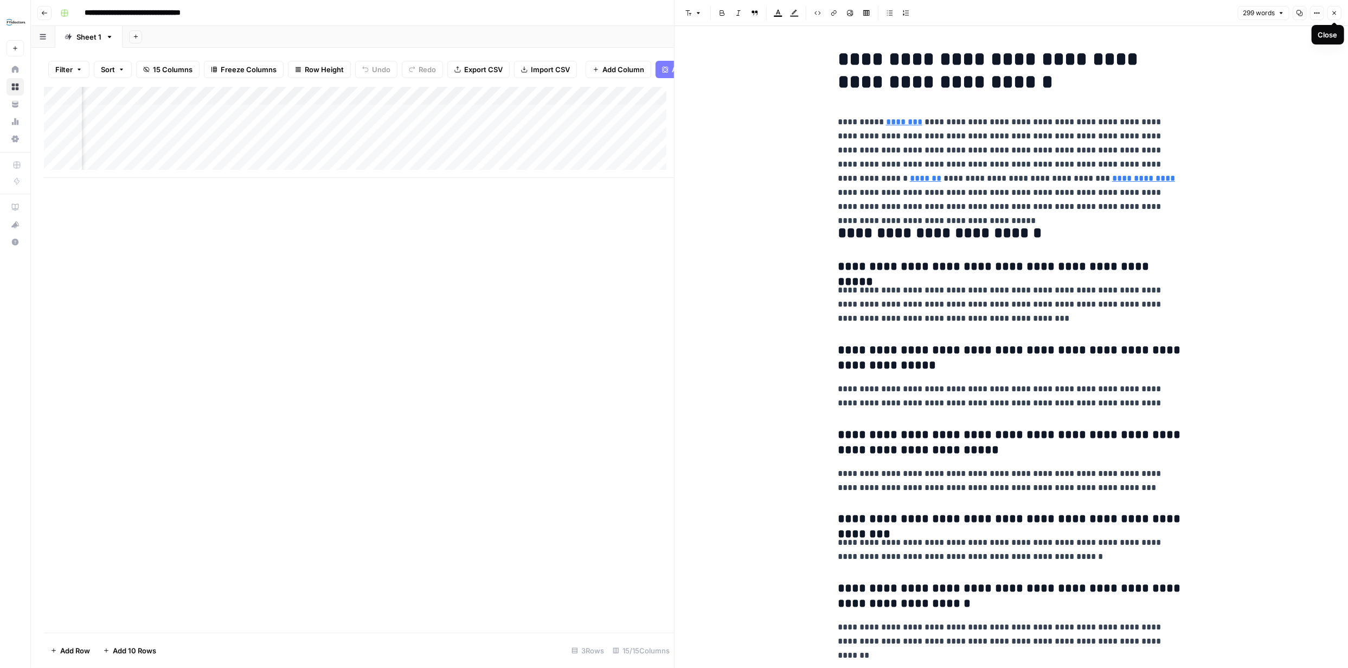
click at [1335, 10] on icon "button" at bounding box center [1335, 13] width 7 height 7
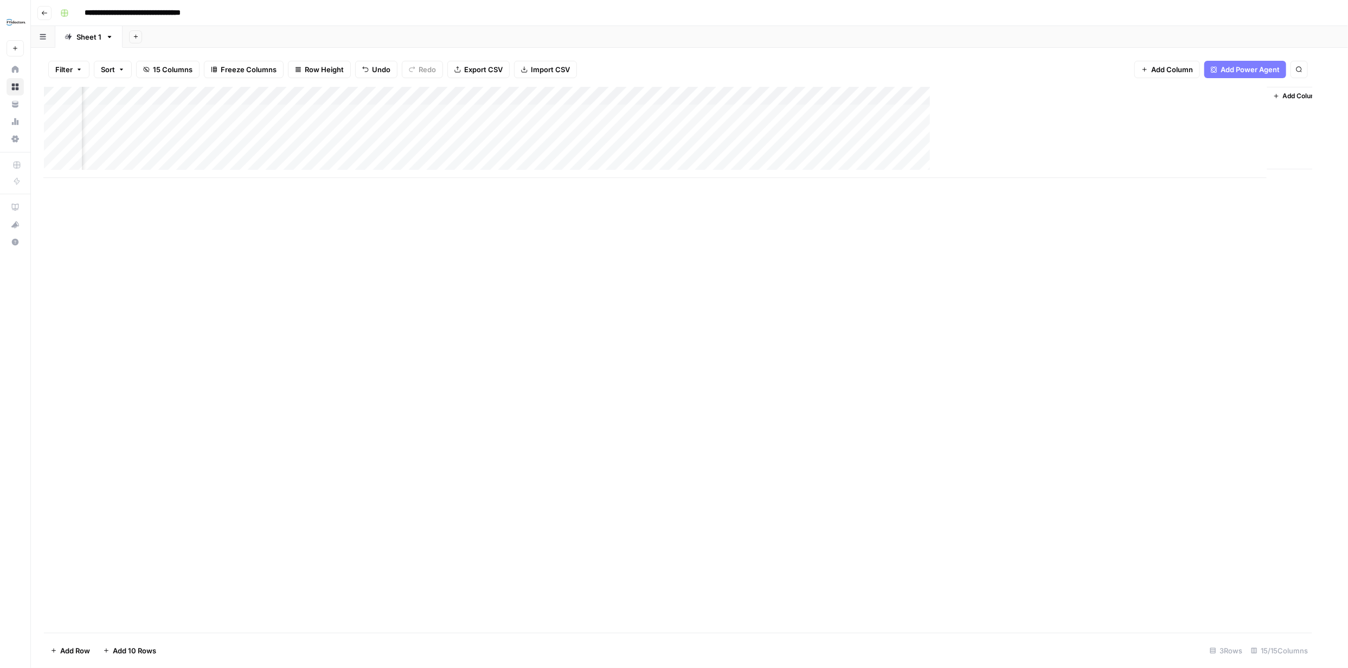
scroll to position [0, 597]
click at [639, 95] on div "Add Column" at bounding box center [689, 132] width 1291 height 91
click at [546, 241] on span "Remove Column" at bounding box center [563, 241] width 95 height 11
click at [647, 120] on span "Delete" at bounding box center [635, 122] width 23 height 11
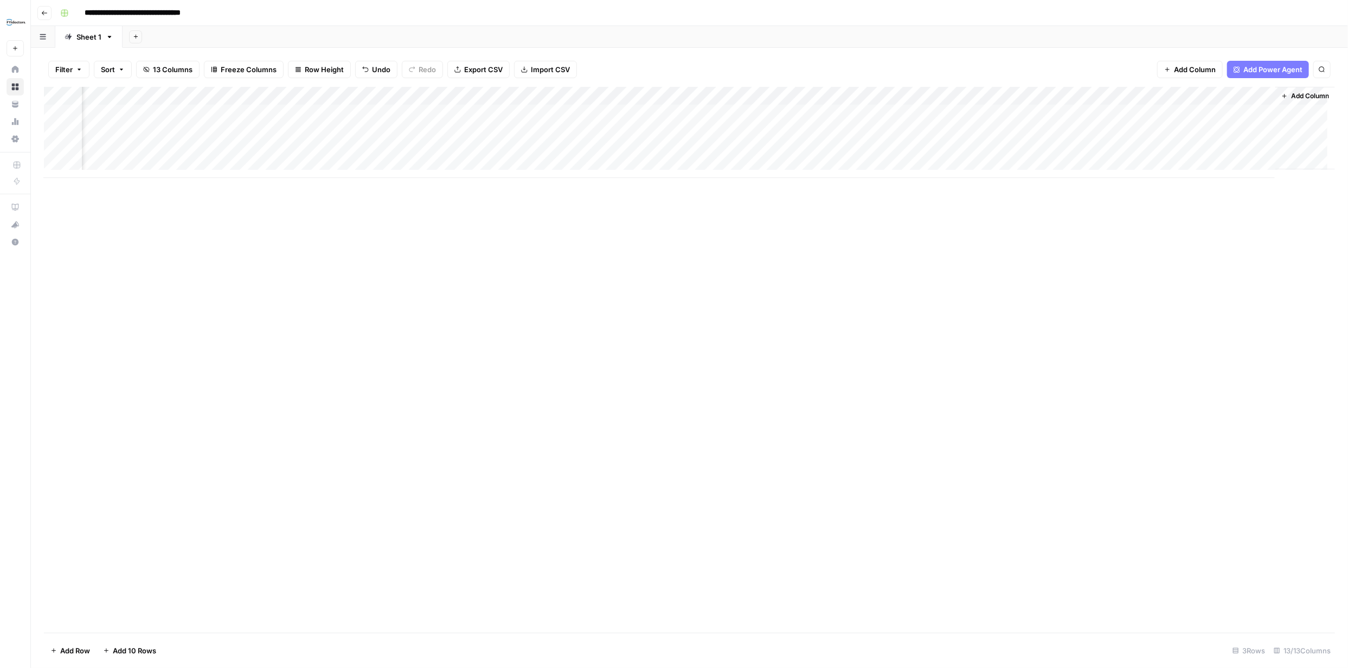
click at [1051, 96] on div "Add Column" at bounding box center [689, 132] width 1291 height 91
click at [963, 241] on span "Remove Column" at bounding box center [971, 241] width 95 height 11
click at [647, 123] on span "Delete" at bounding box center [635, 122] width 23 height 11
click at [788, 113] on div "Add Column" at bounding box center [689, 132] width 1291 height 91
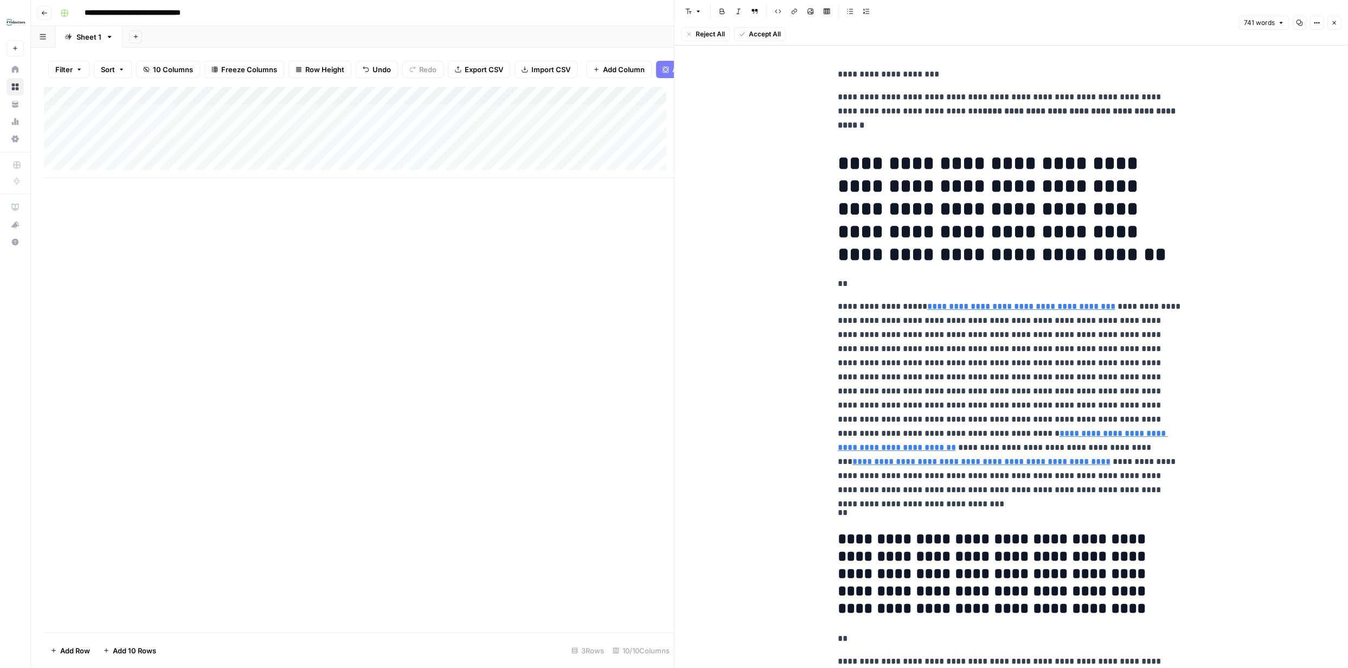
click at [1333, 21] on icon "button" at bounding box center [1335, 23] width 7 height 7
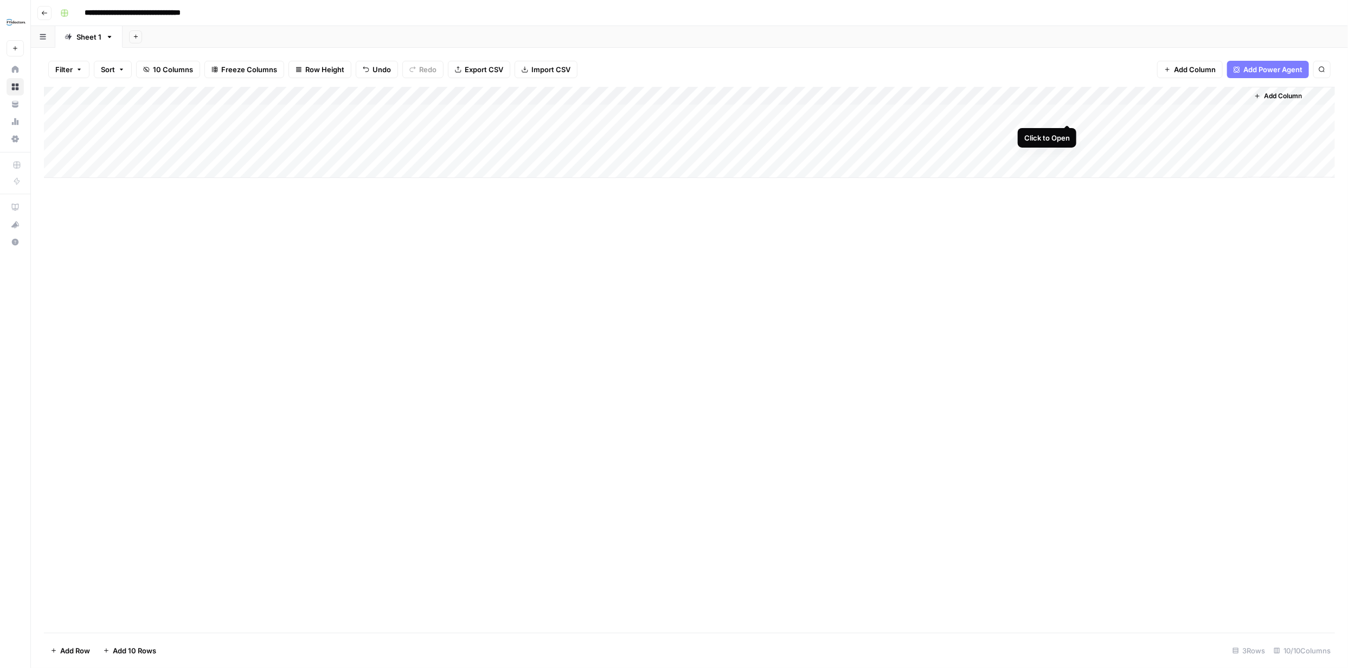
click at [1068, 114] on div "Add Column" at bounding box center [689, 132] width 1291 height 91
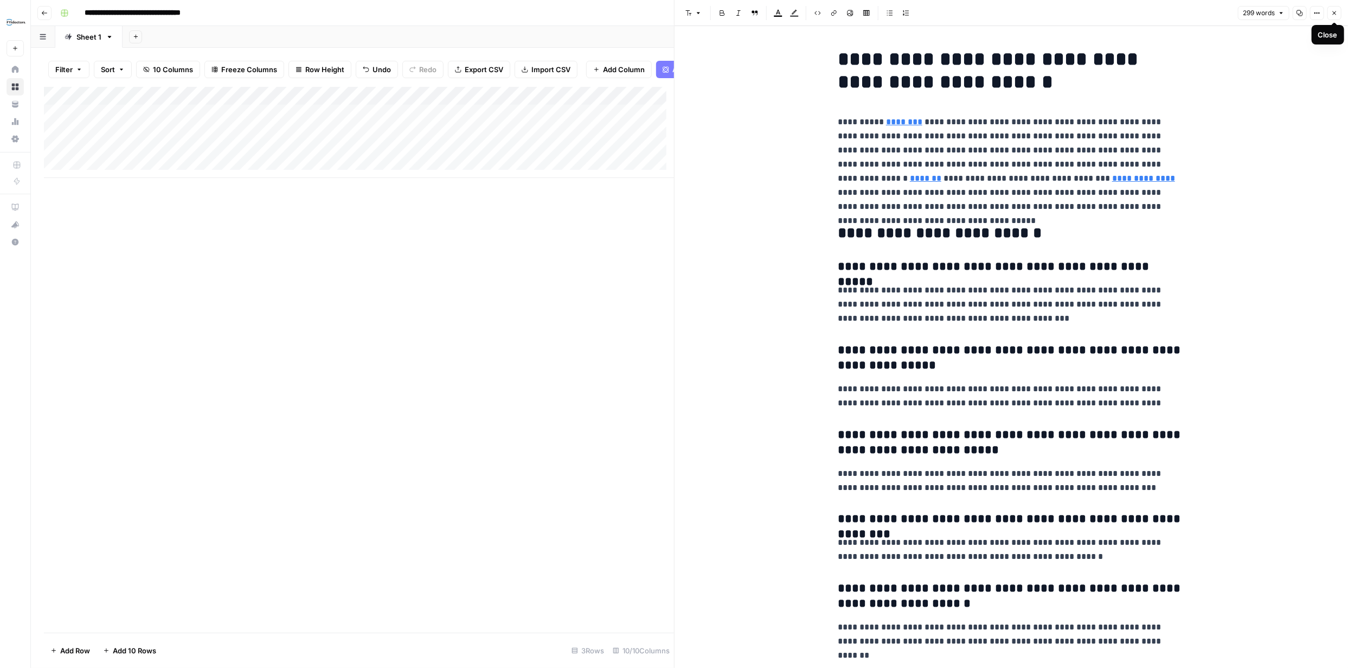
click at [1335, 11] on icon "button" at bounding box center [1335, 13] width 7 height 7
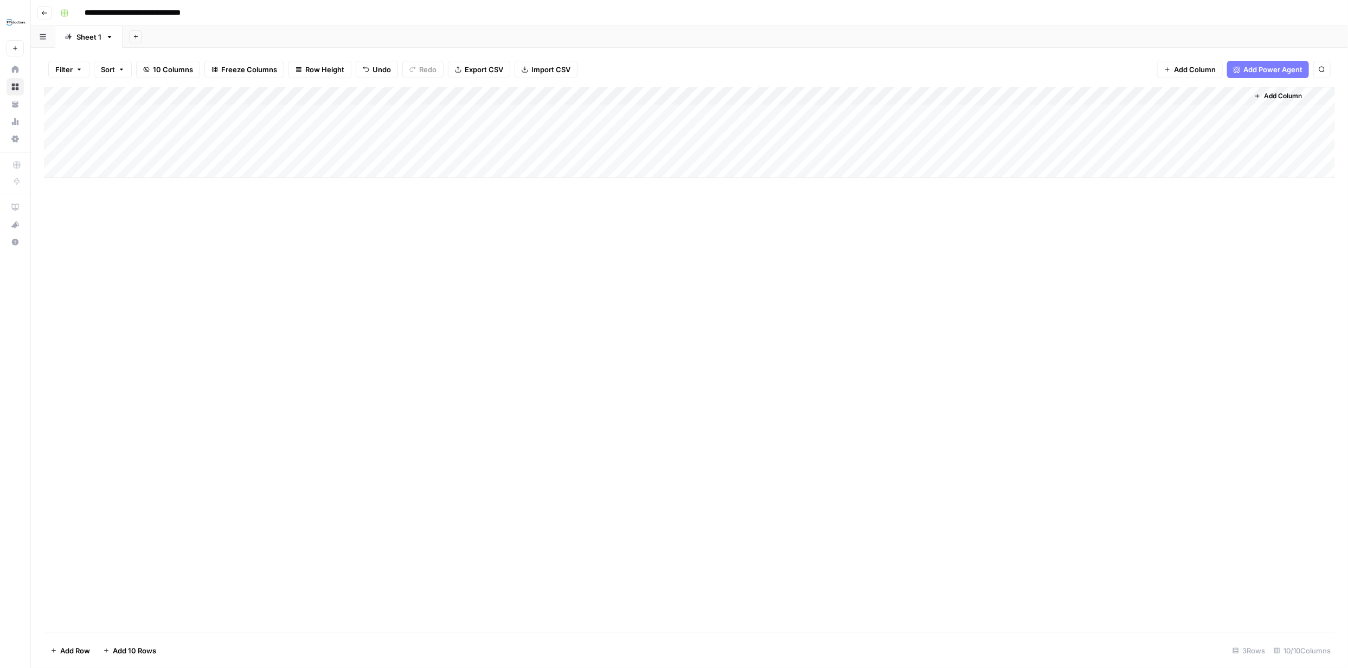
click at [1160, 95] on div "Add Column" at bounding box center [689, 132] width 1291 height 91
click at [1144, 241] on span "Remove Column" at bounding box center [1160, 241] width 95 height 11
drag, startPoint x: 645, startPoint y: 112, endPoint x: 664, endPoint y: 123, distance: 21.4
click at [647, 112] on span "Delete" at bounding box center [635, 112] width 23 height 11
click at [1056, 97] on div "Add Column" at bounding box center [689, 132] width 1291 height 91
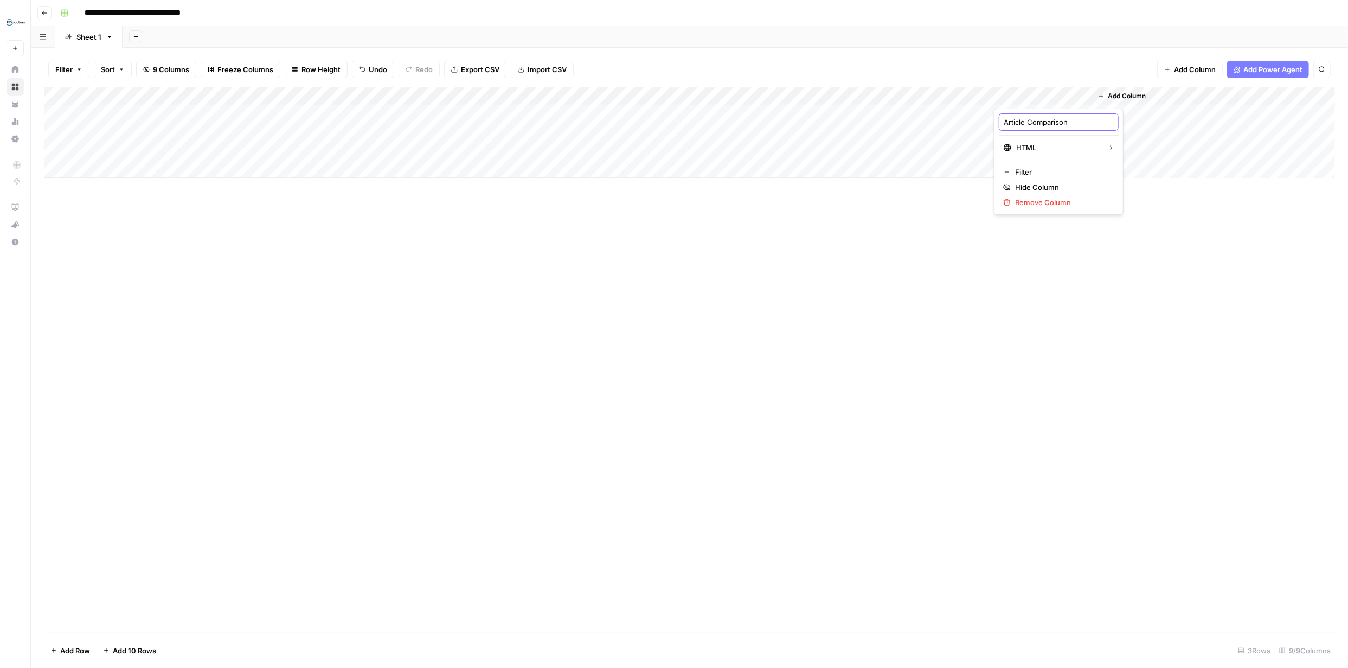
click at [1059, 120] on input "Article Comparison" at bounding box center [1059, 122] width 110 height 11
click at [1060, 120] on input "Article Comparison" at bounding box center [1059, 122] width 110 height 11
type input "A"
type input "Compare + Final"
click at [678, 95] on div "Add Column" at bounding box center [689, 132] width 1291 height 91
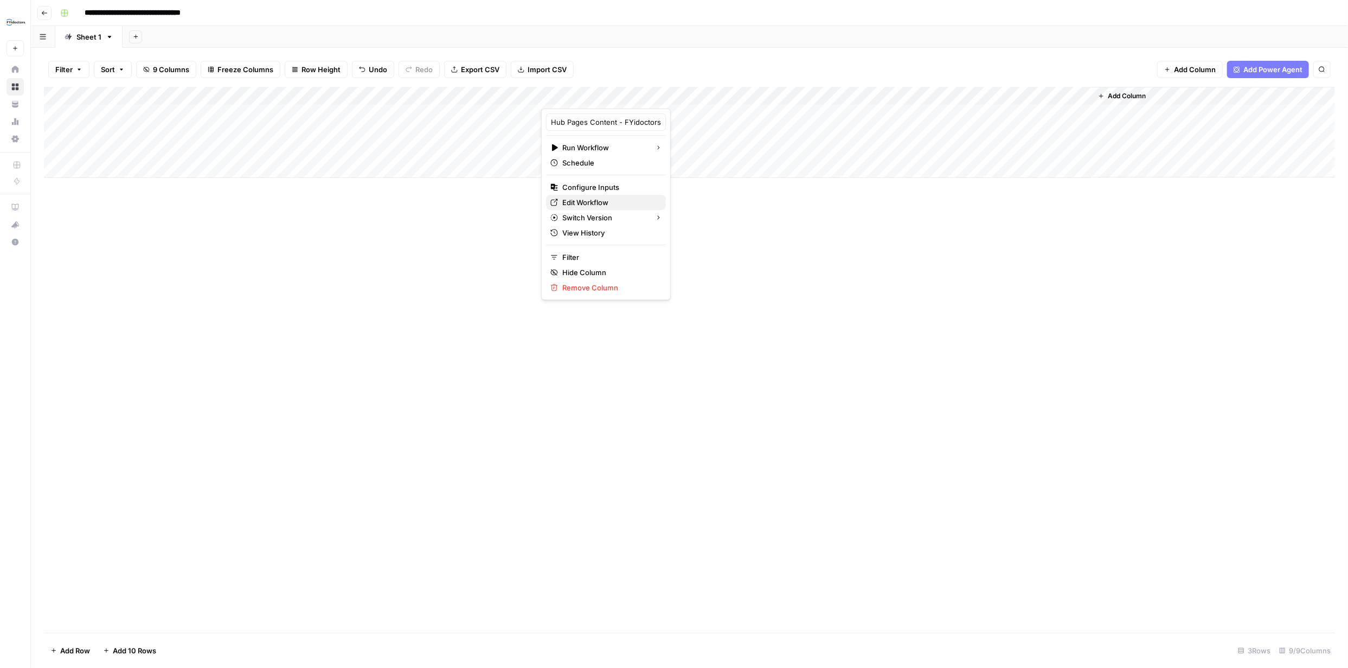
click at [592, 201] on span "Edit Workflow" at bounding box center [609, 202] width 95 height 11
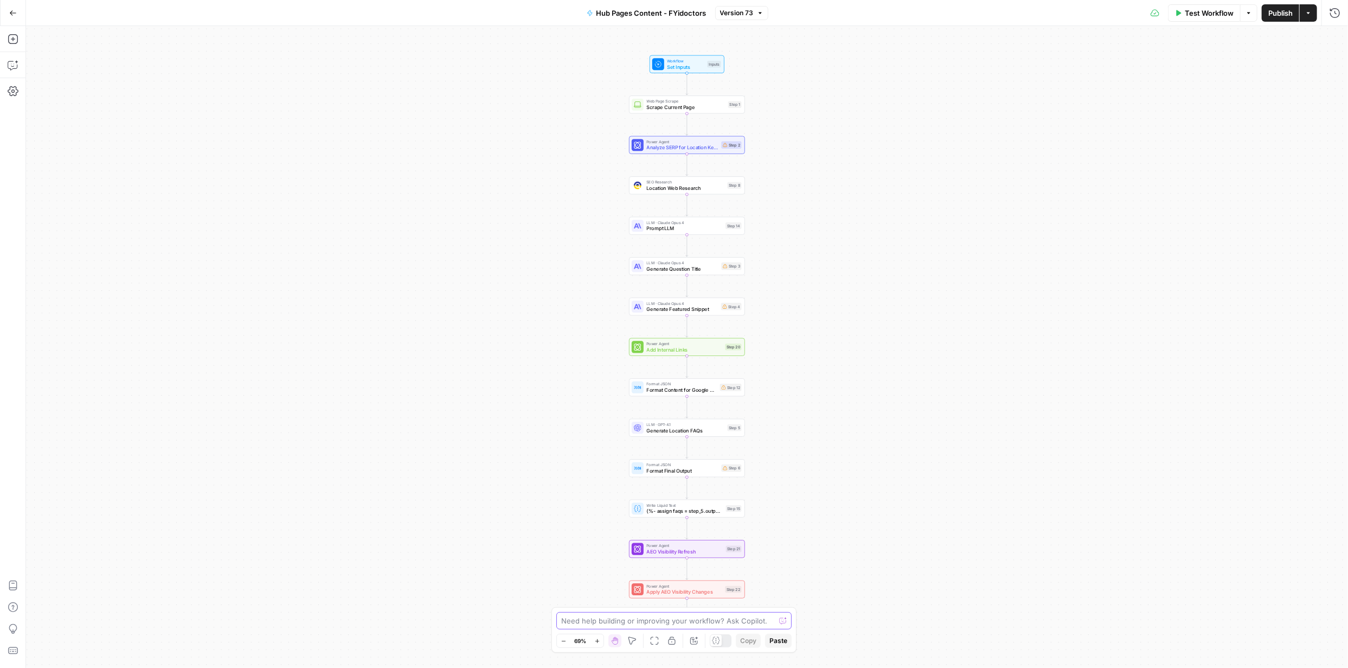
click at [642, 620] on textarea at bounding box center [668, 620] width 214 height 11
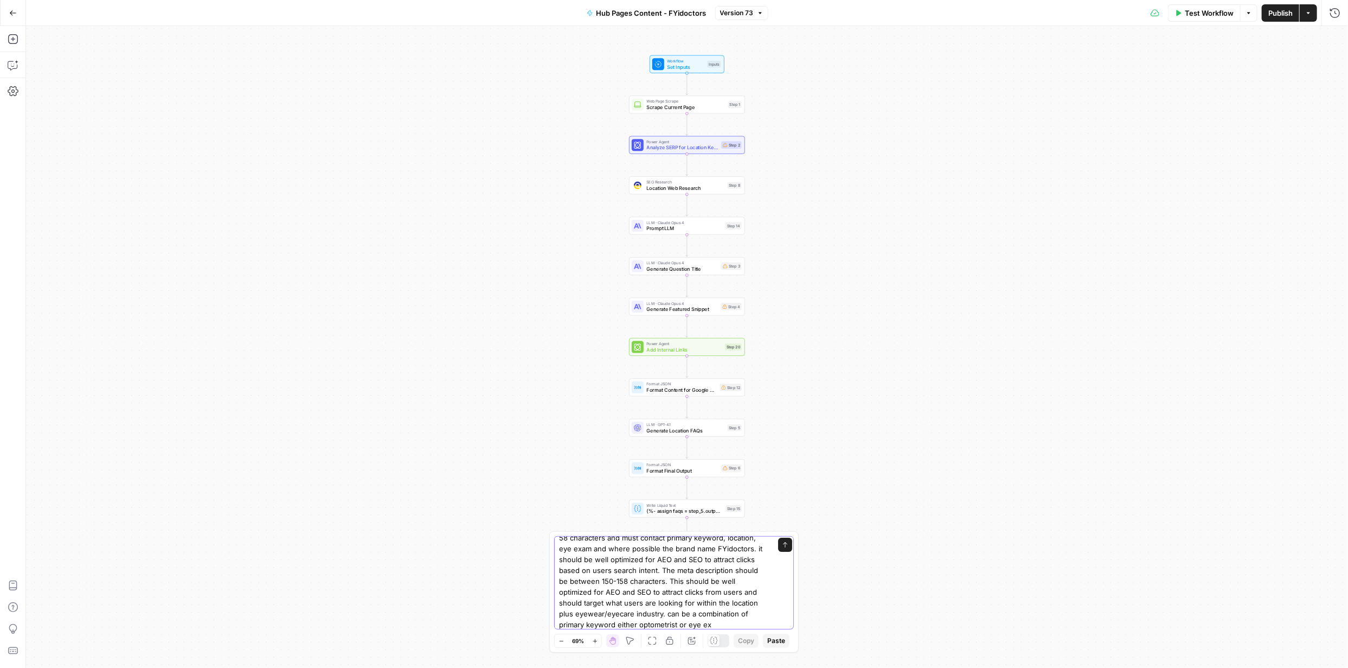
scroll to position [61, 0]
type textarea "After the current last column "comparison" can I get a final column with the fi…"
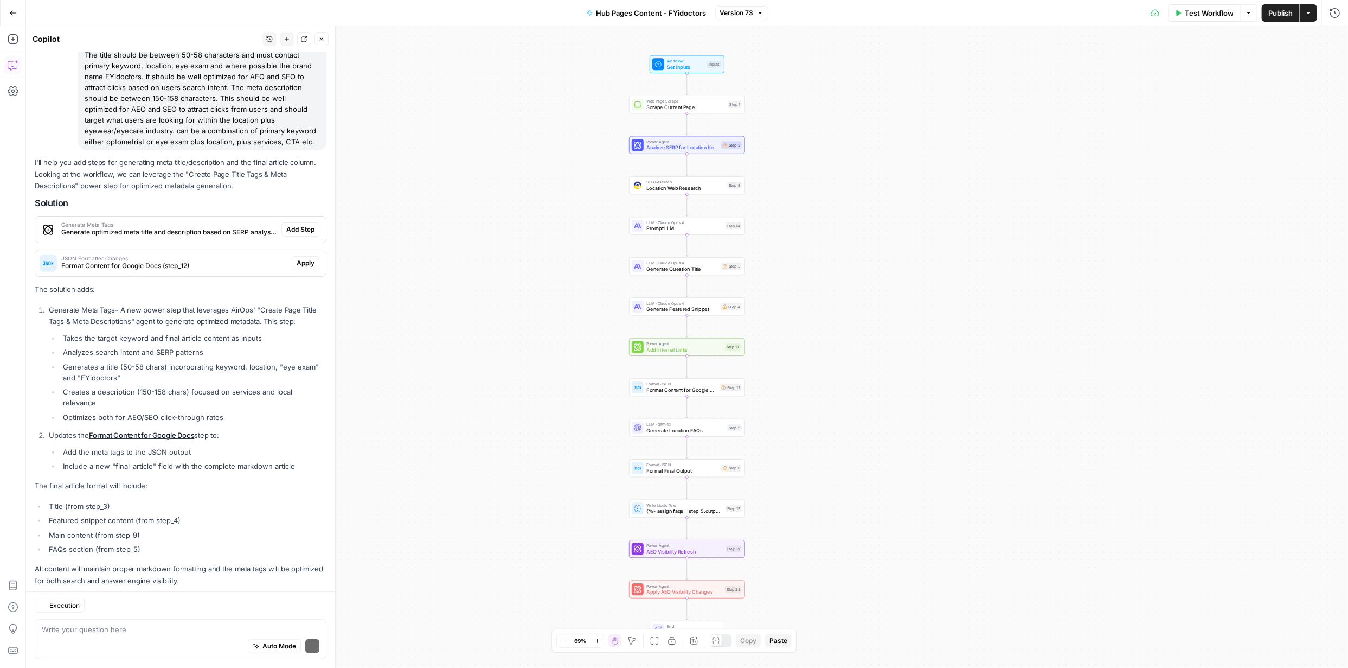
scroll to position [133, 0]
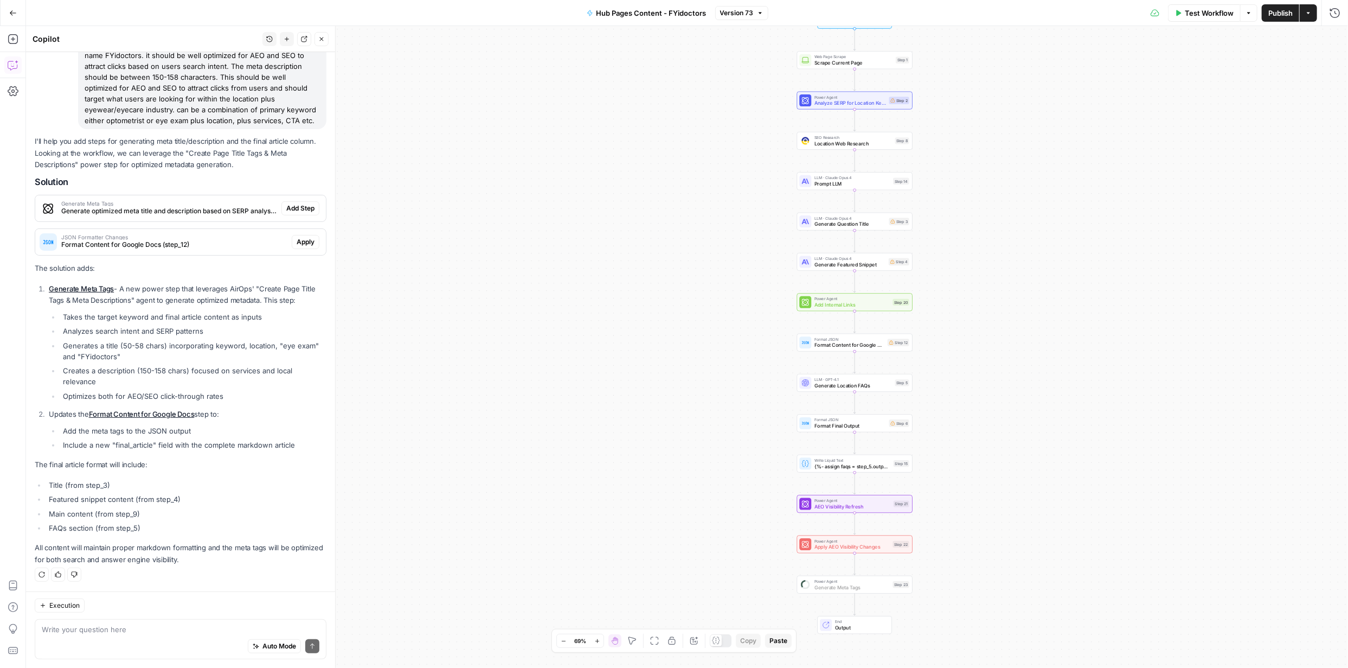
click at [293, 209] on span "Add Step" at bounding box center [300, 208] width 28 height 10
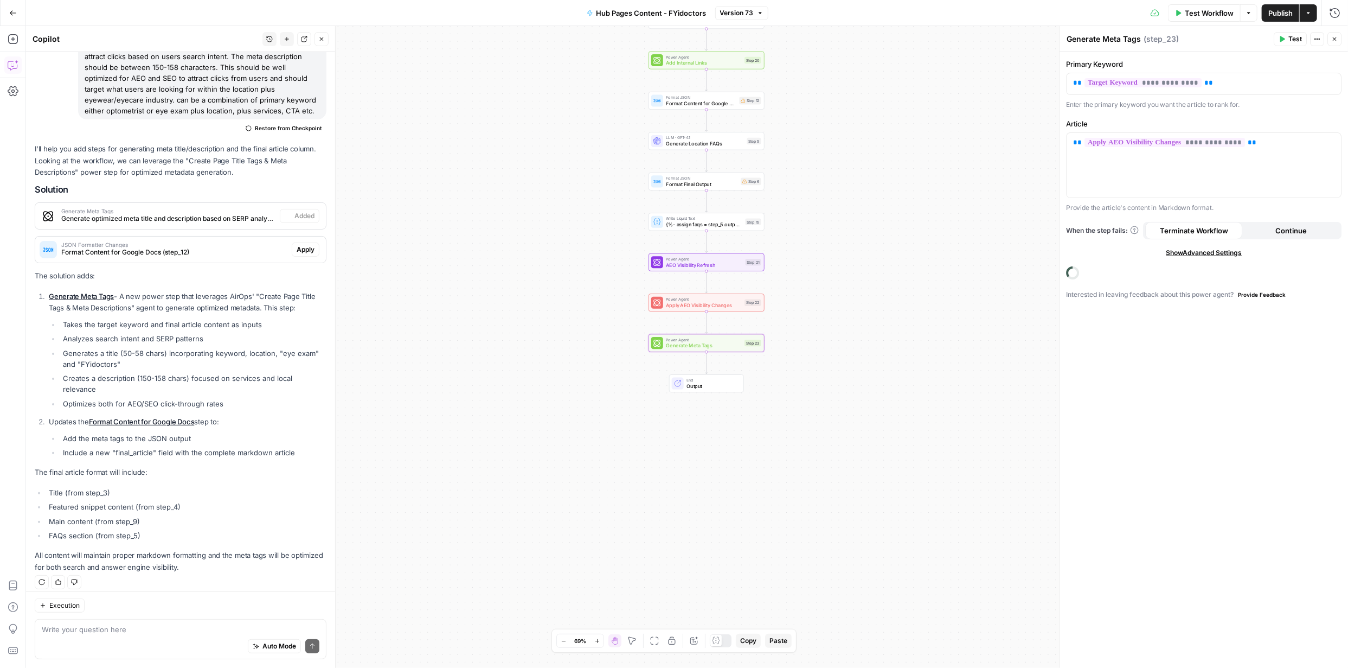
scroll to position [150, 0]
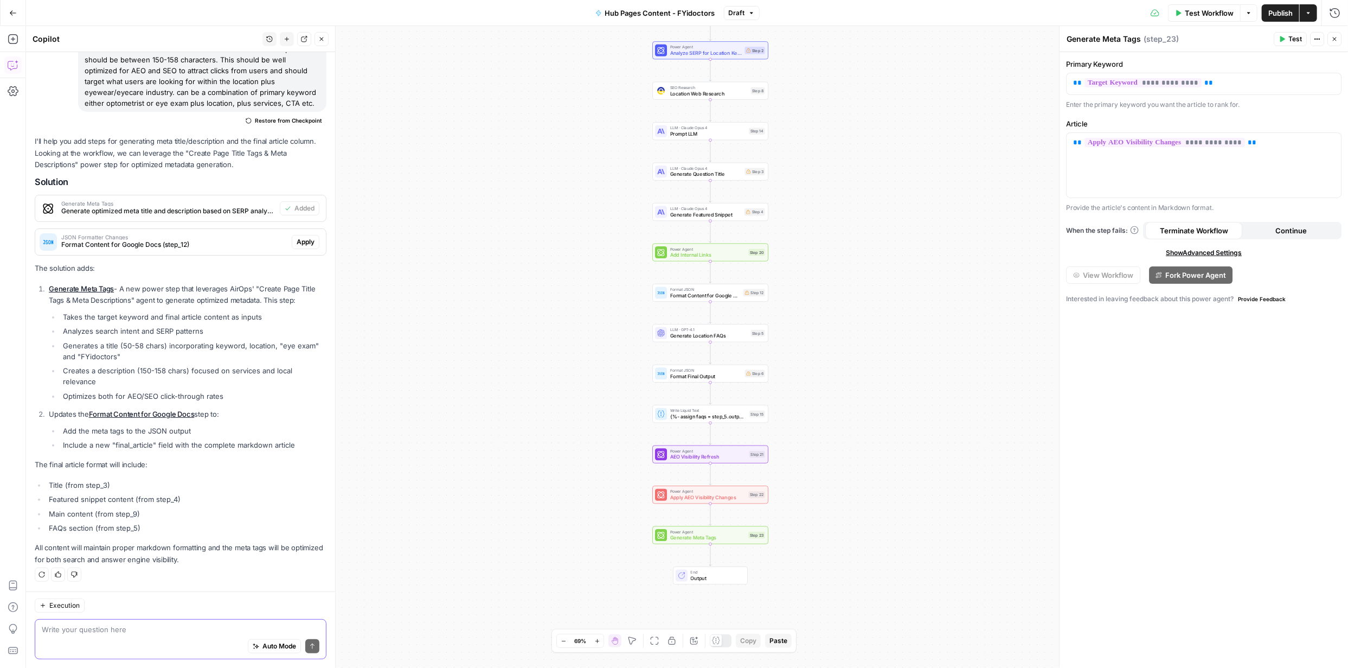
click at [118, 626] on textarea at bounding box center [181, 629] width 278 height 11
type textarea "There is no main content from 9 in the steps. can you check and get rid of this?"
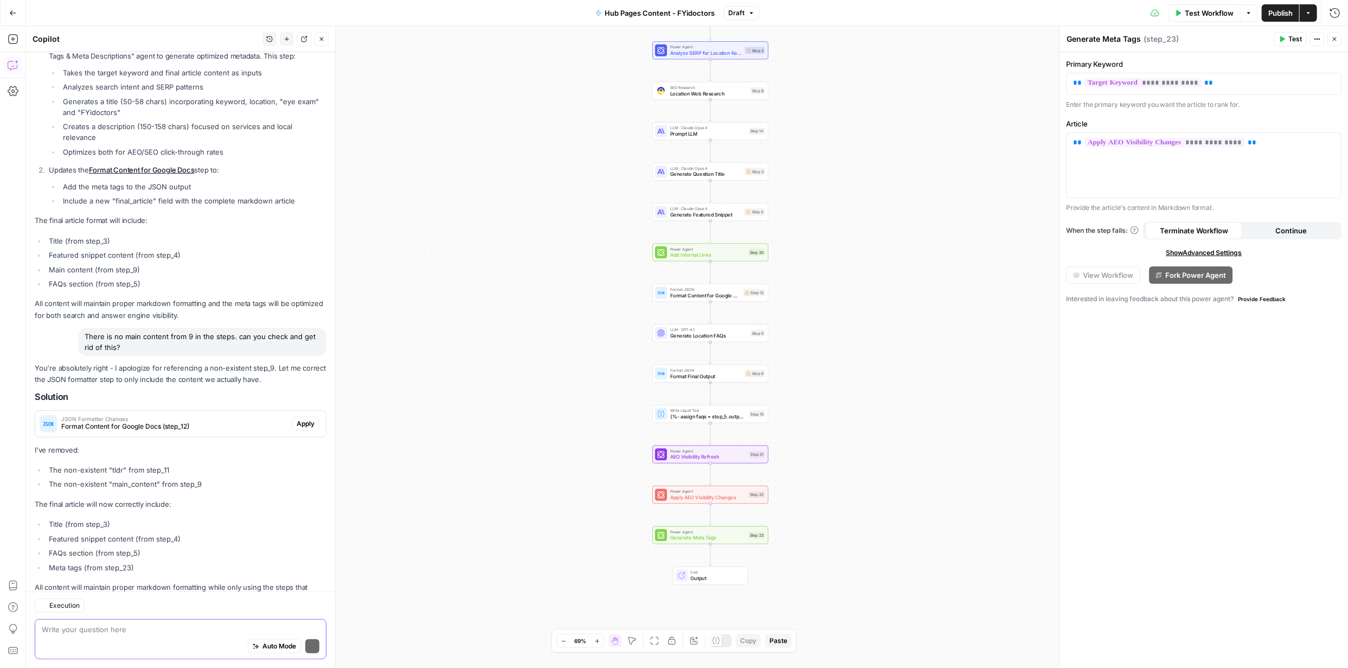
scroll to position [434, 0]
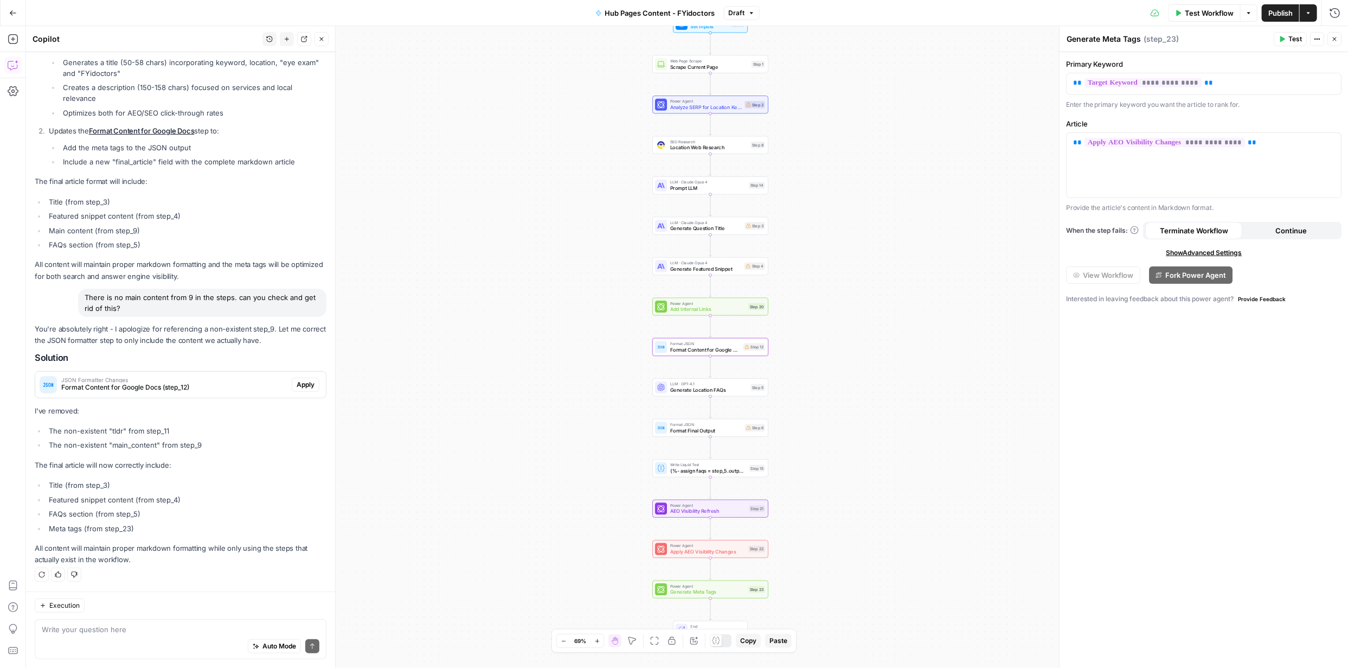
click at [299, 383] on span "Apply" at bounding box center [306, 385] width 18 height 10
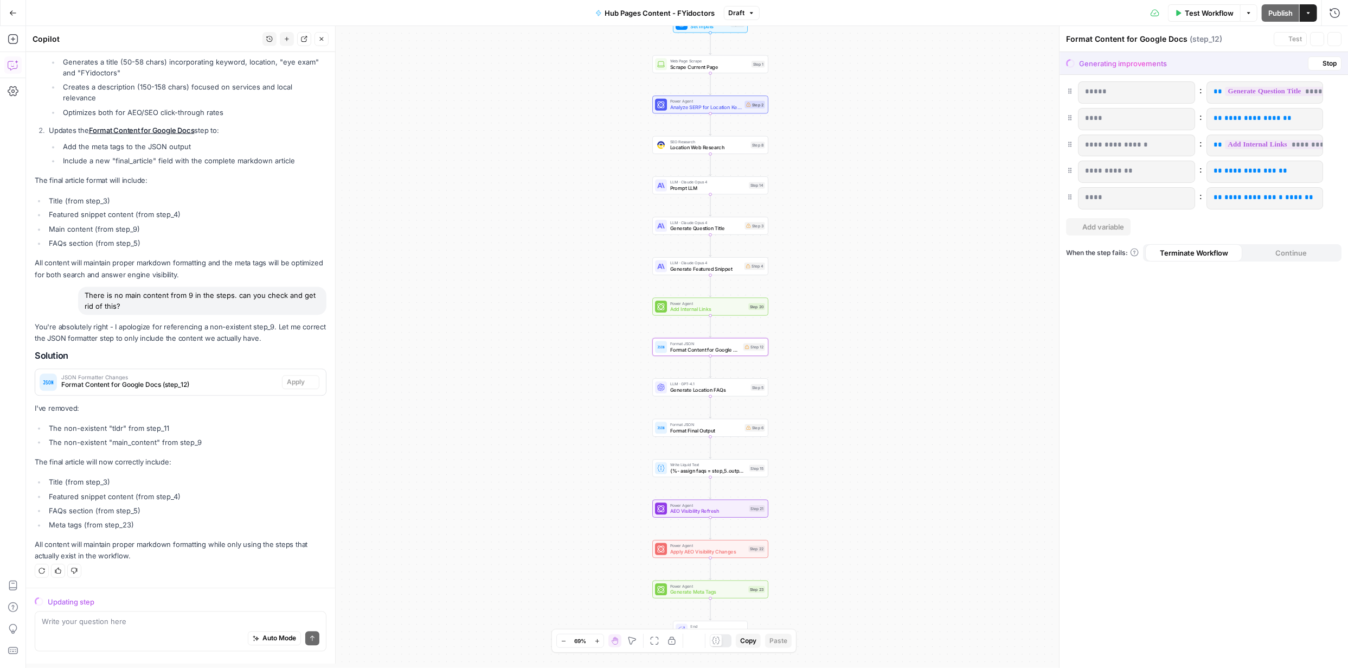
scroll to position [416, 0]
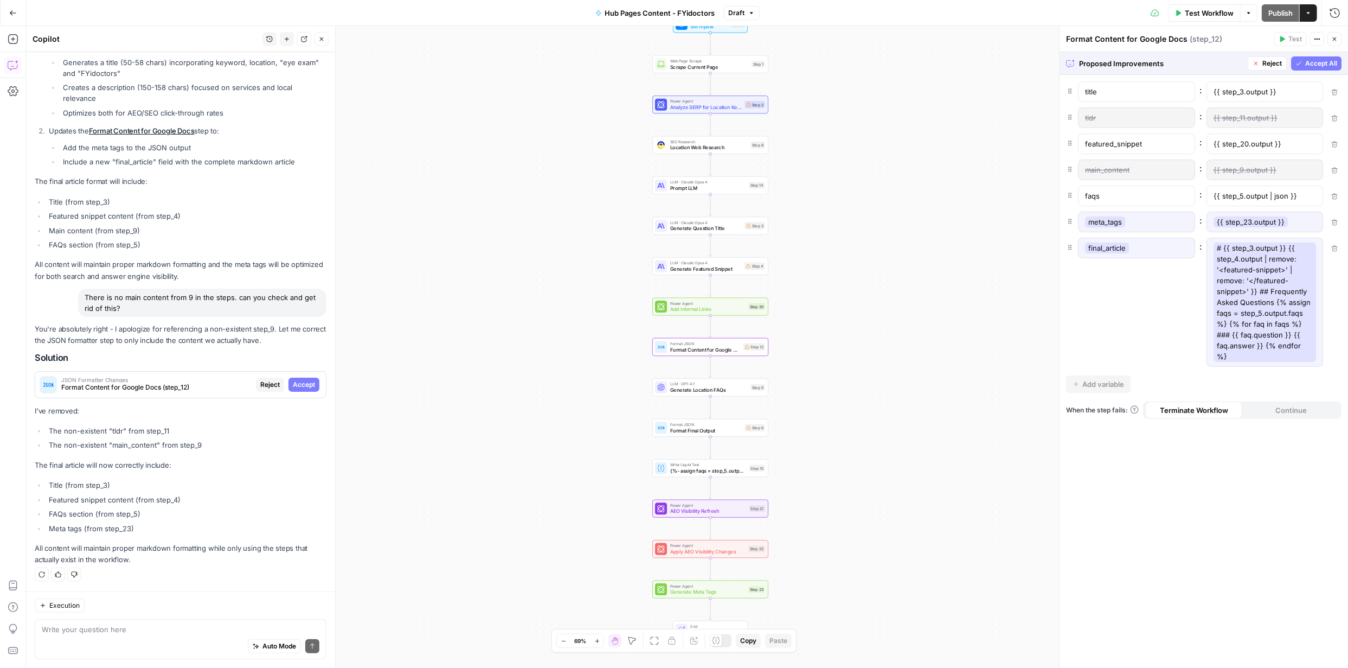
click at [303, 383] on span "Accept" at bounding box center [304, 385] width 22 height 10
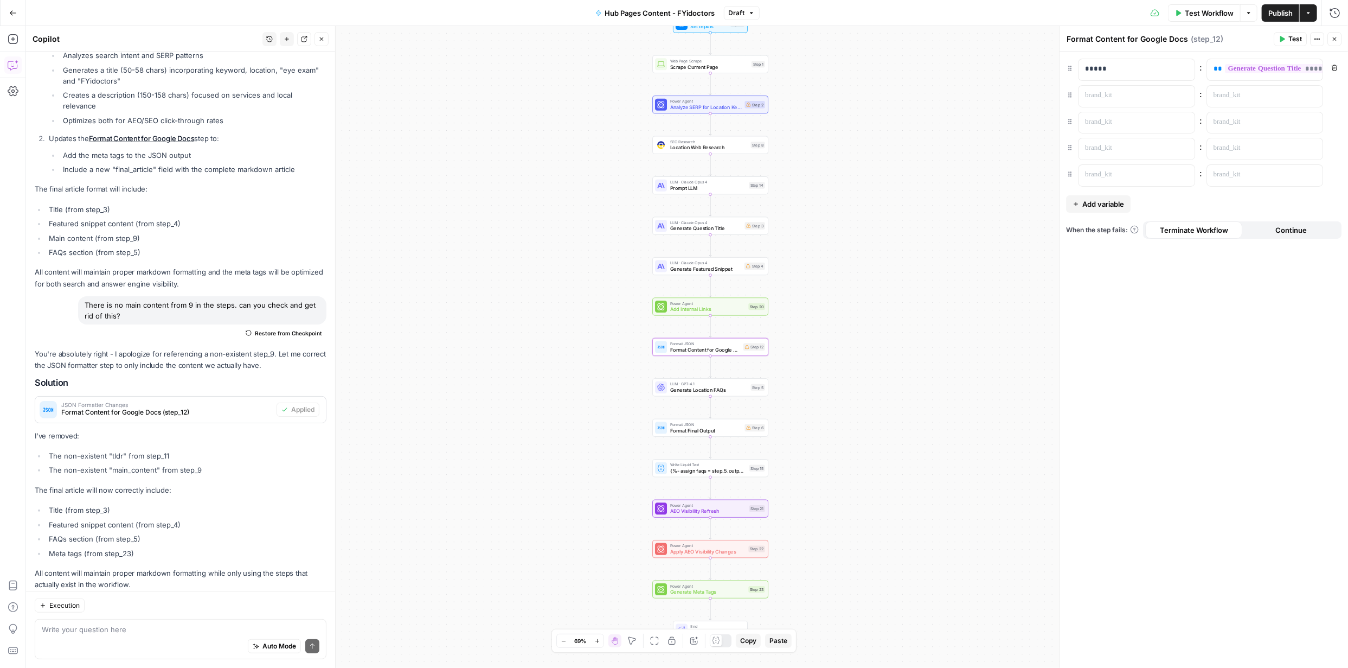
scroll to position [451, 0]
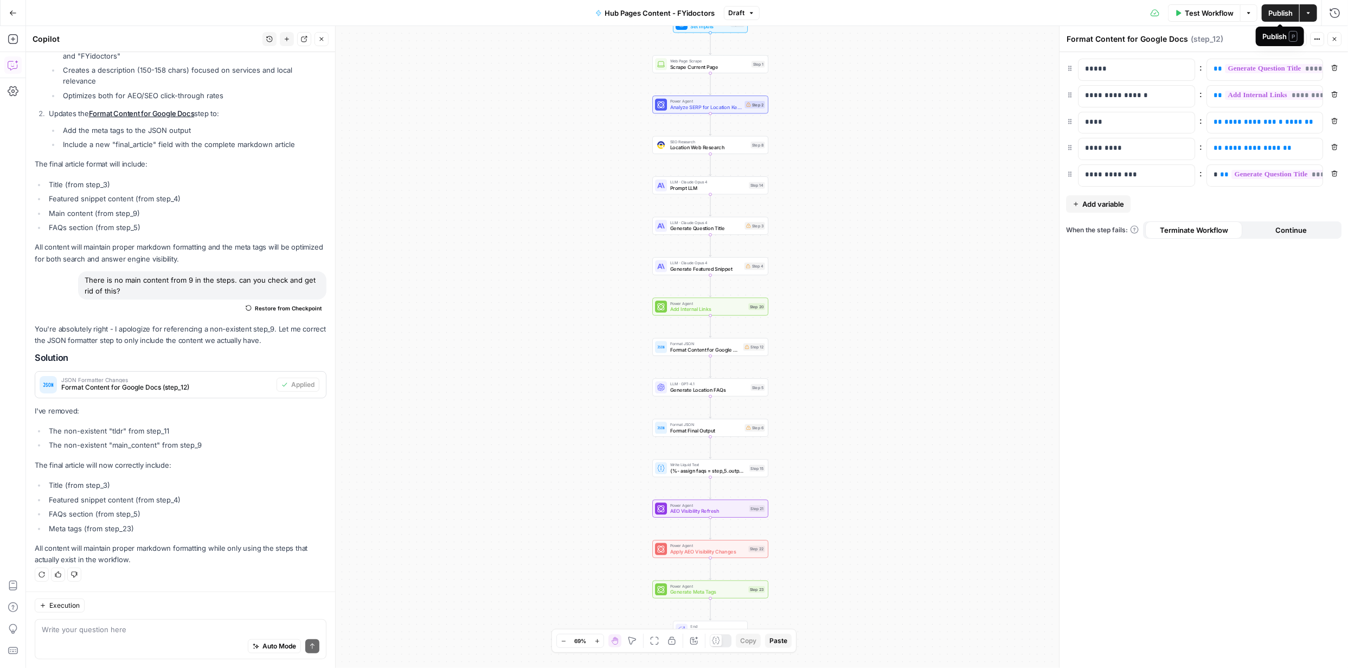
click at [1278, 10] on span "Publish" at bounding box center [1281, 13] width 24 height 11
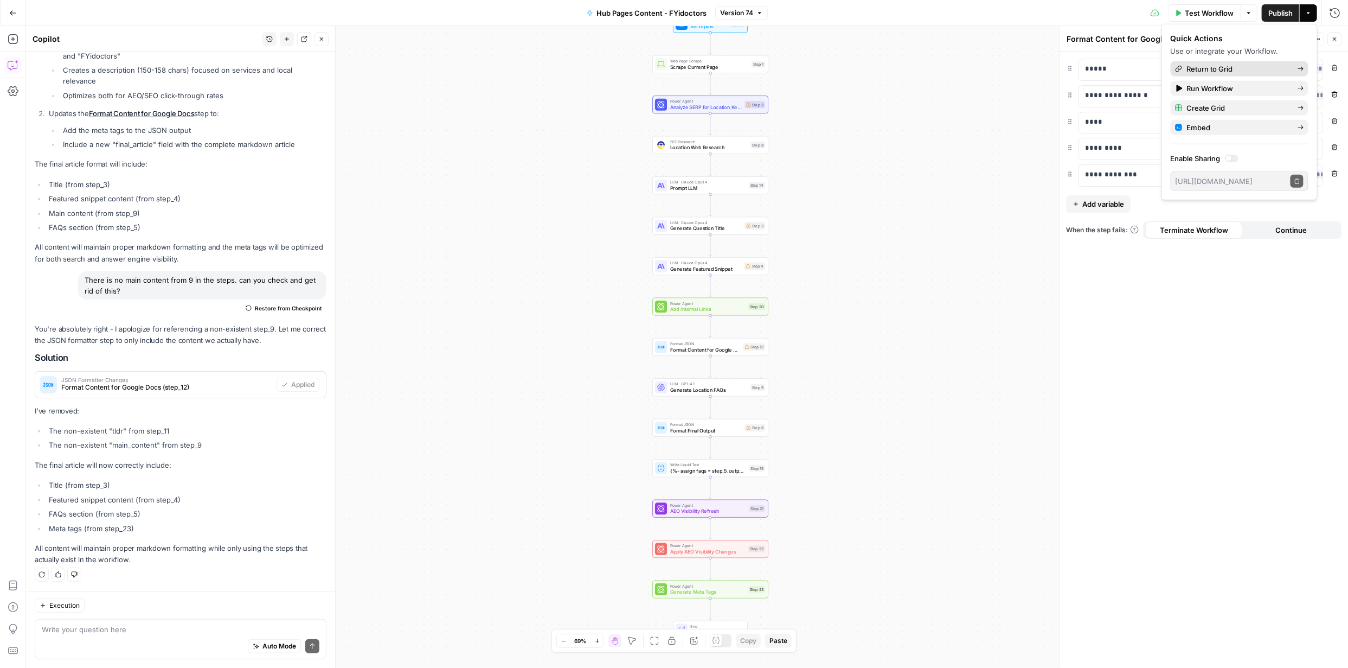
click at [1232, 71] on span "Return to Grid" at bounding box center [1238, 68] width 102 height 11
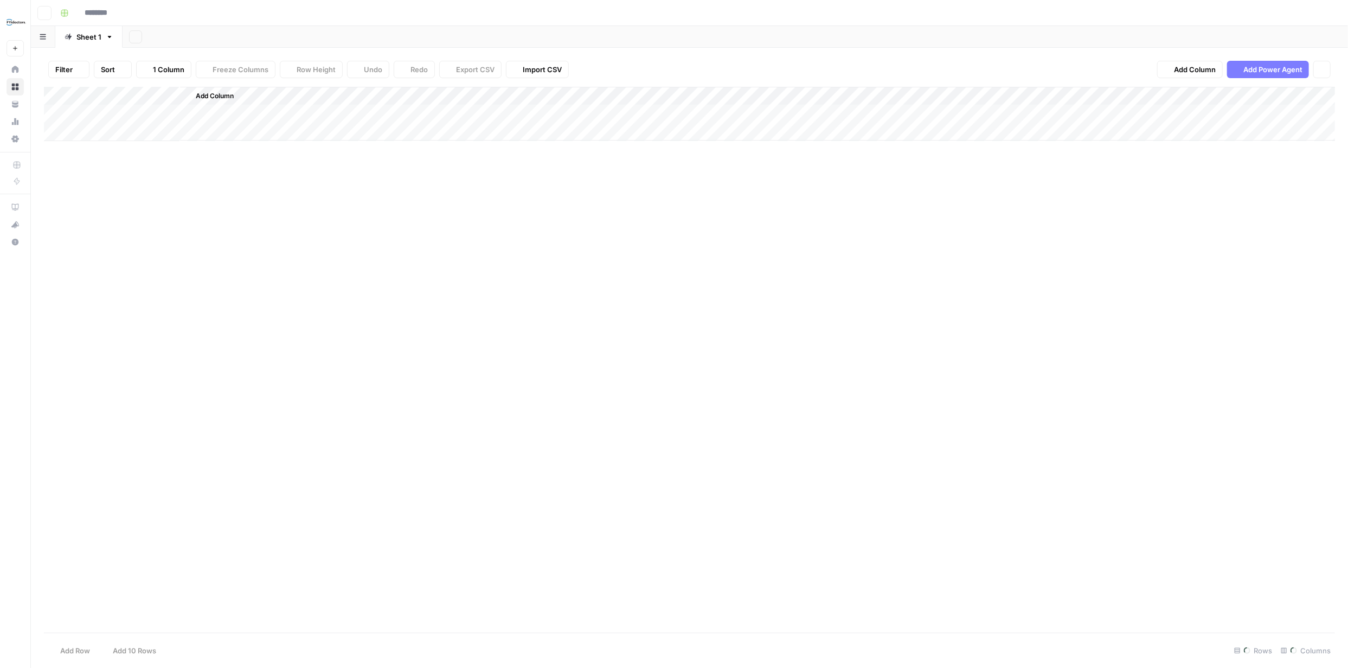
type input "**********"
click at [679, 97] on div "Add Column" at bounding box center [689, 132] width 1291 height 91
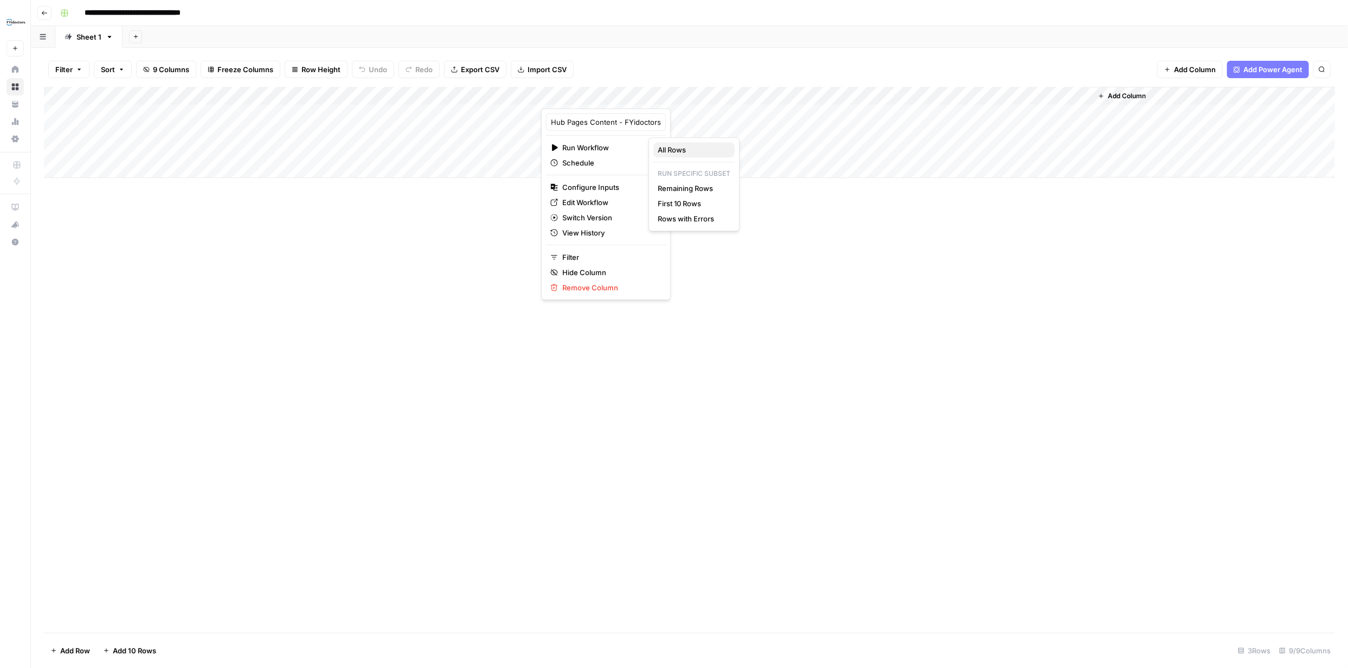
click at [680, 151] on span "All Rows" at bounding box center [692, 149] width 68 height 11
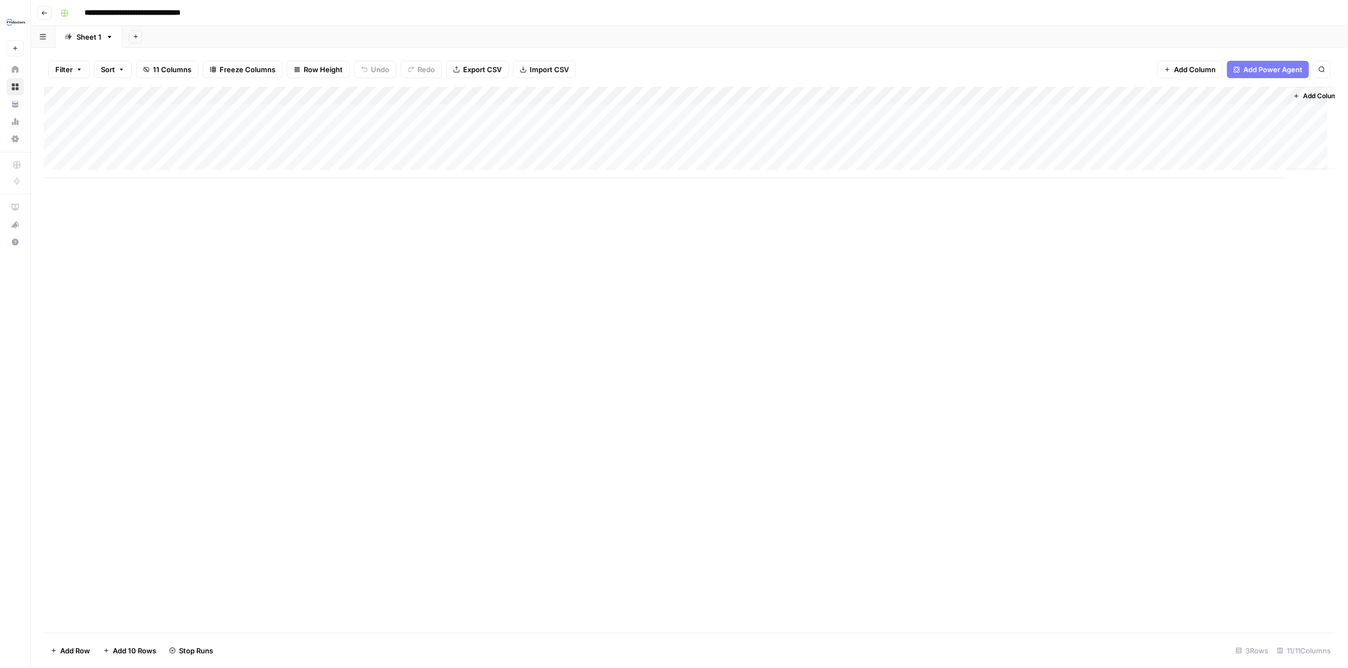
click at [1135, 132] on div "Add Column" at bounding box center [689, 132] width 1291 height 91
click at [1245, 133] on div "Add Column" at bounding box center [689, 132] width 1291 height 91
click at [1245, 133] on body "**********" at bounding box center [674, 334] width 1348 height 668
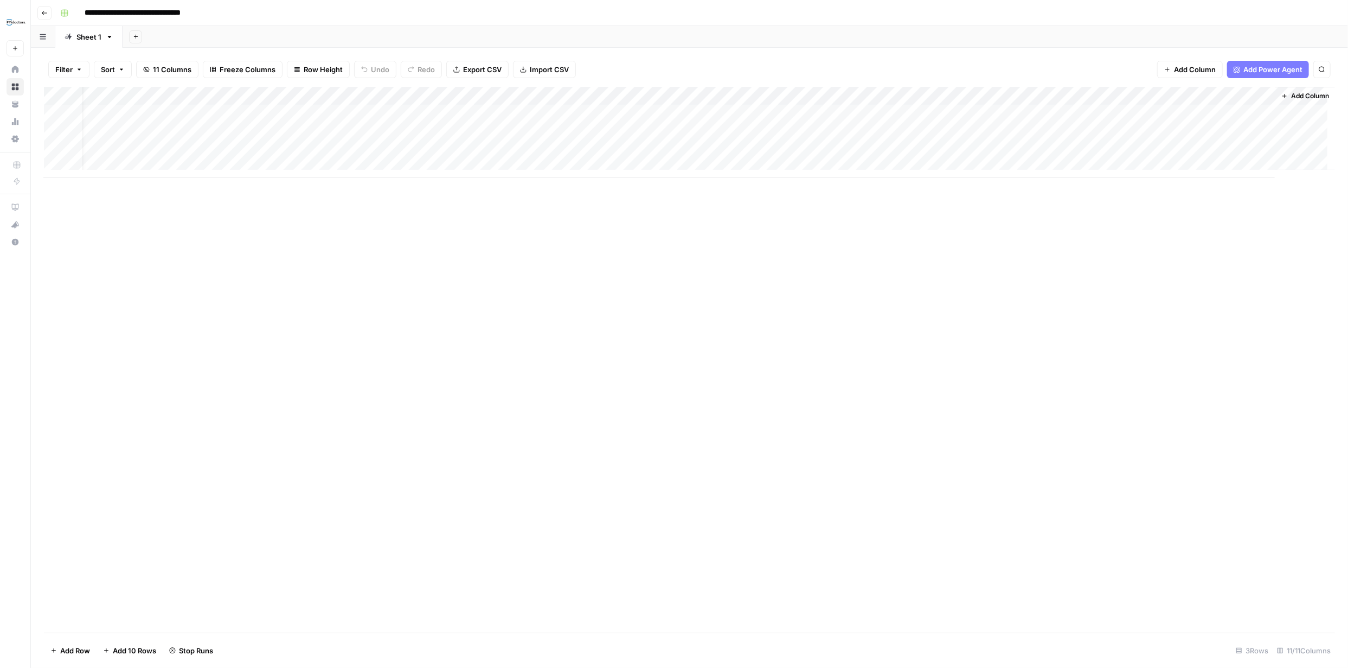
click at [1311, 190] on div "Add Column" at bounding box center [689, 360] width 1291 height 546
click at [1138, 131] on div "Add Column" at bounding box center [689, 132] width 1291 height 91
click at [1231, 204] on div "Add Column" at bounding box center [689, 360] width 1291 height 546
click at [936, 111] on div "Add Column" at bounding box center [689, 132] width 1291 height 91
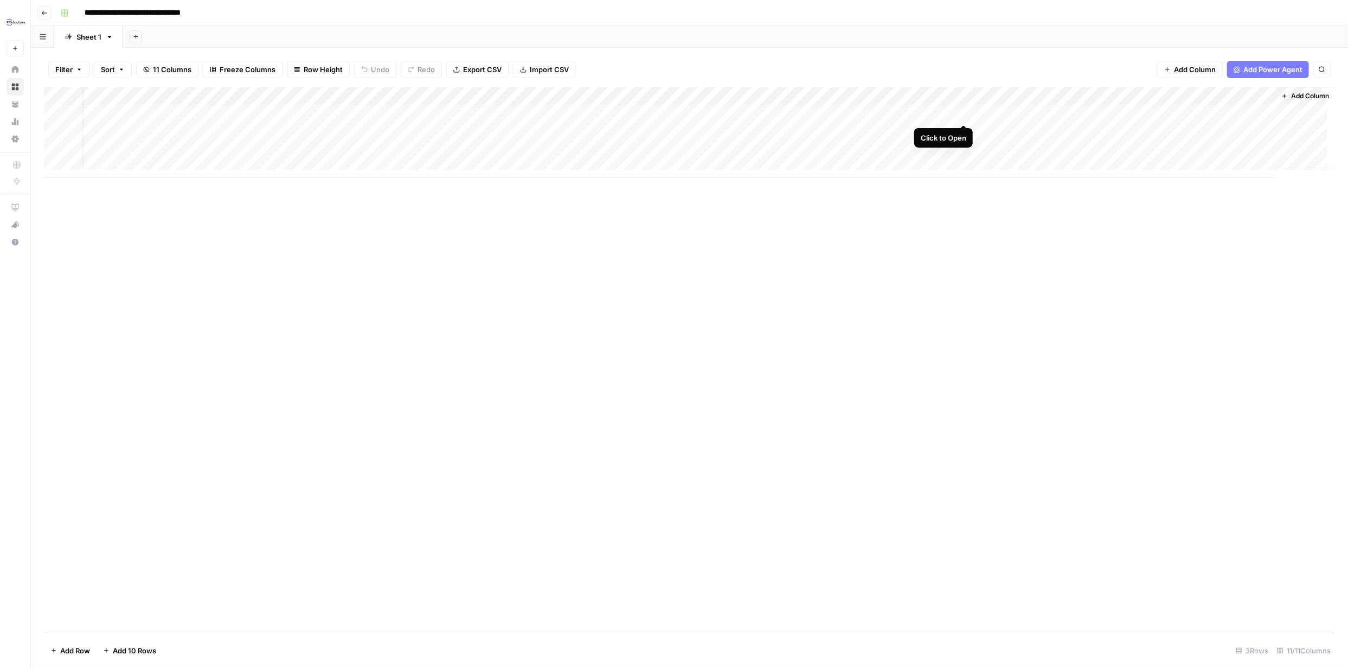
click at [961, 113] on div "Add Column" at bounding box center [689, 132] width 1291 height 91
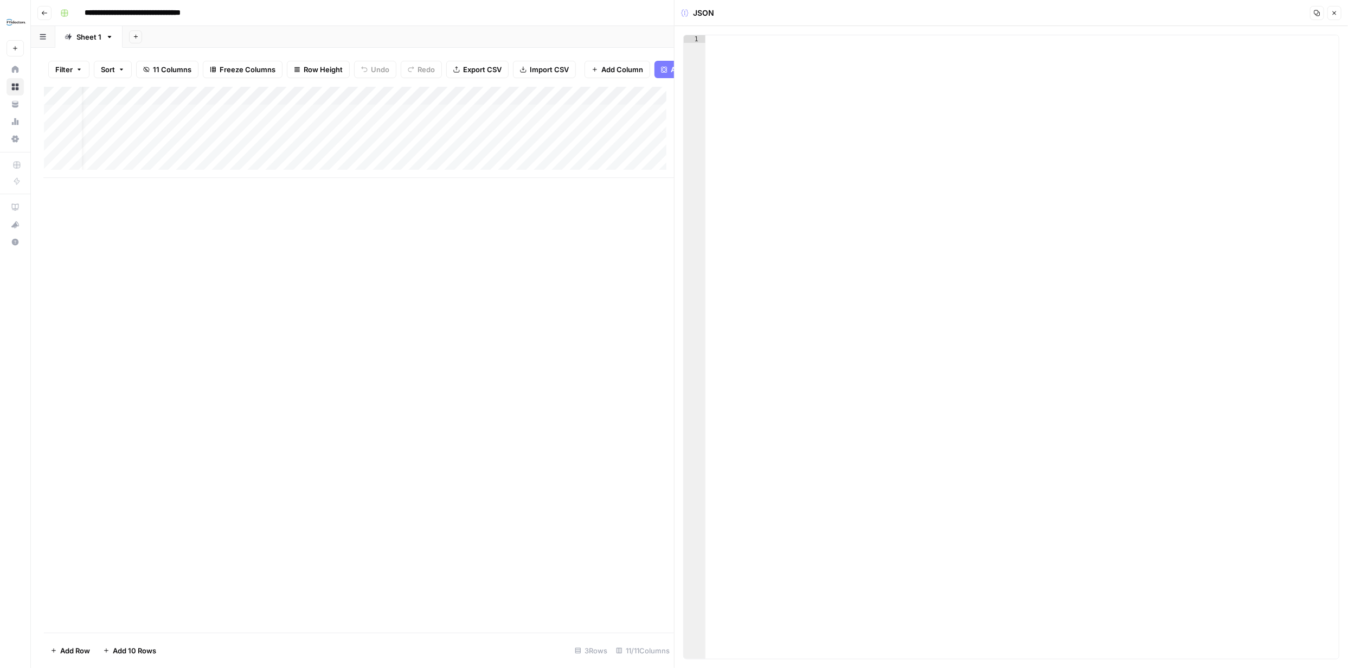
click at [1333, 15] on icon "button" at bounding box center [1335, 13] width 7 height 7
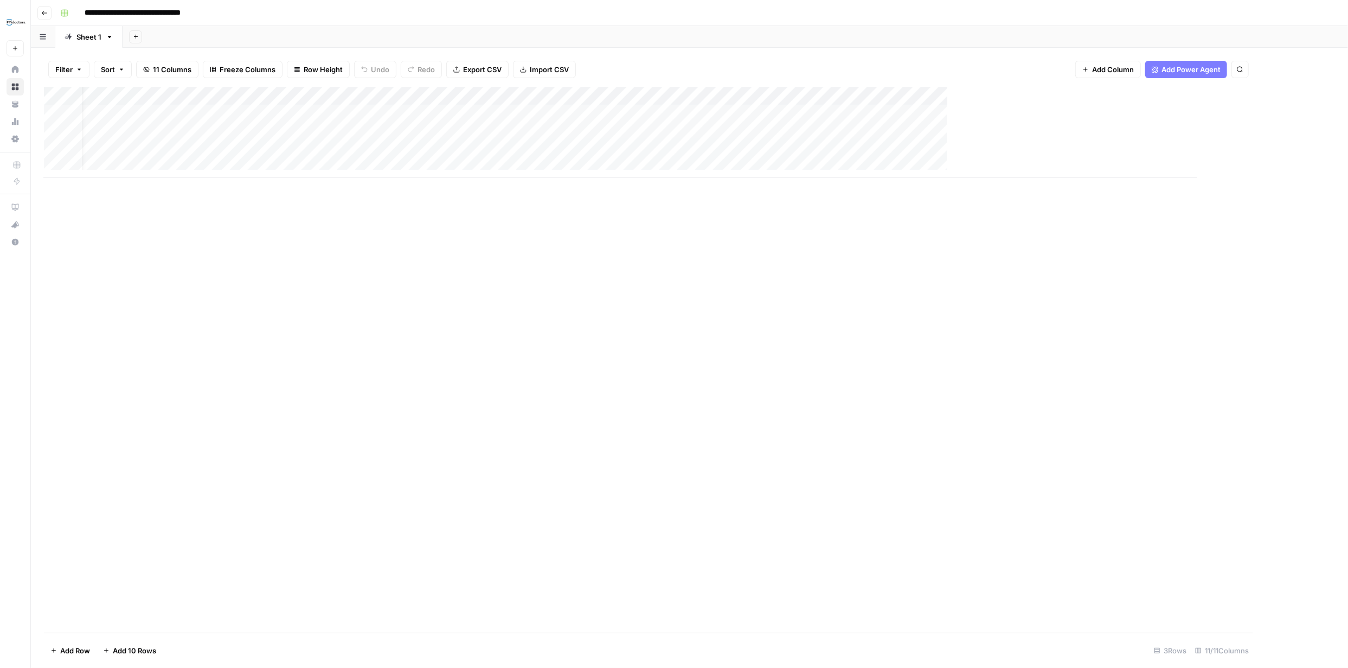
scroll to position [0, 7]
click at [1071, 114] on div "Add Column" at bounding box center [689, 132] width 1291 height 91
click at [1332, 15] on icon "button" at bounding box center [1335, 13] width 7 height 7
click at [669, 114] on div "Add Column" at bounding box center [689, 132] width 1291 height 91
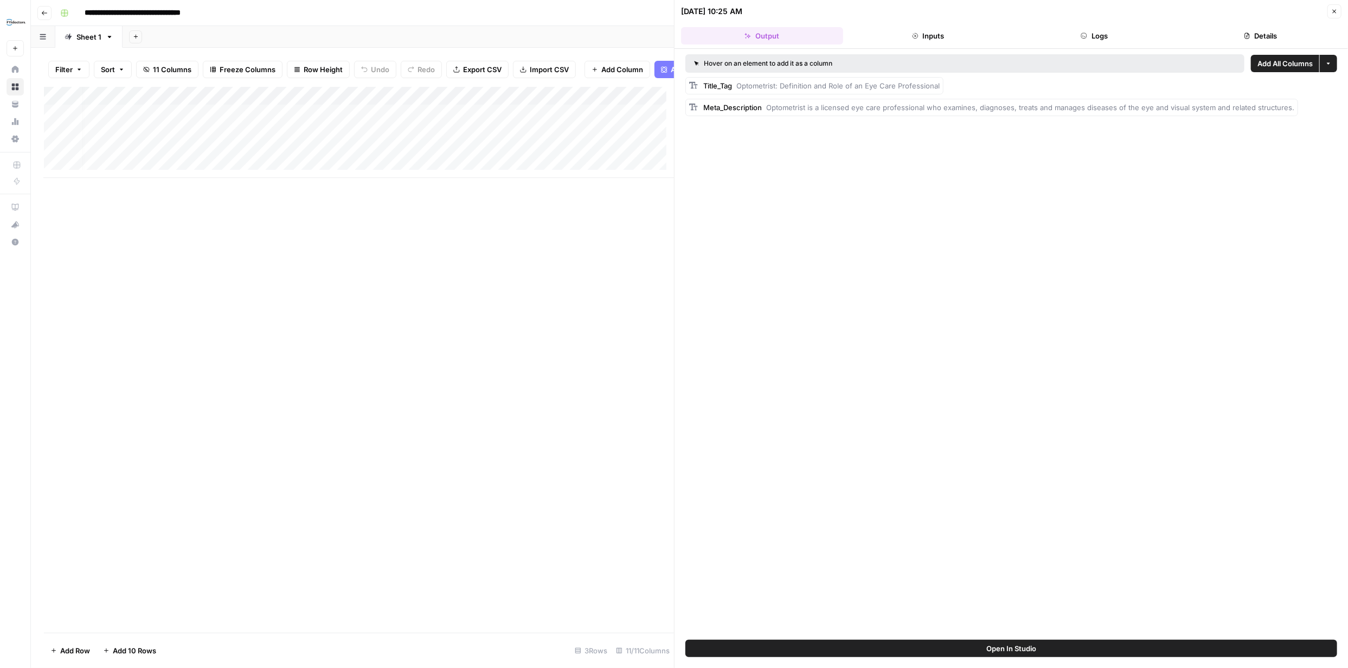
click at [1335, 7] on button "Close" at bounding box center [1335, 11] width 14 height 14
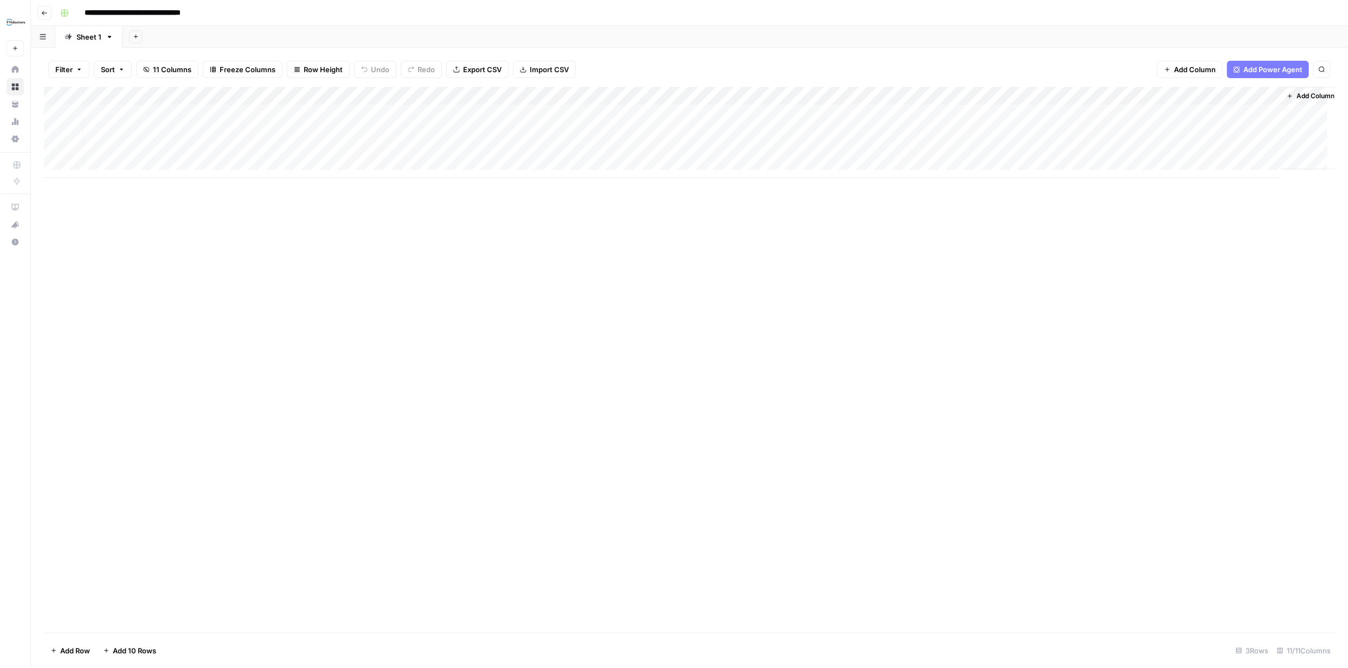
click at [673, 93] on div "Add Column" at bounding box center [689, 132] width 1291 height 91
click at [602, 201] on span "Edit Workflow" at bounding box center [602, 202] width 95 height 11
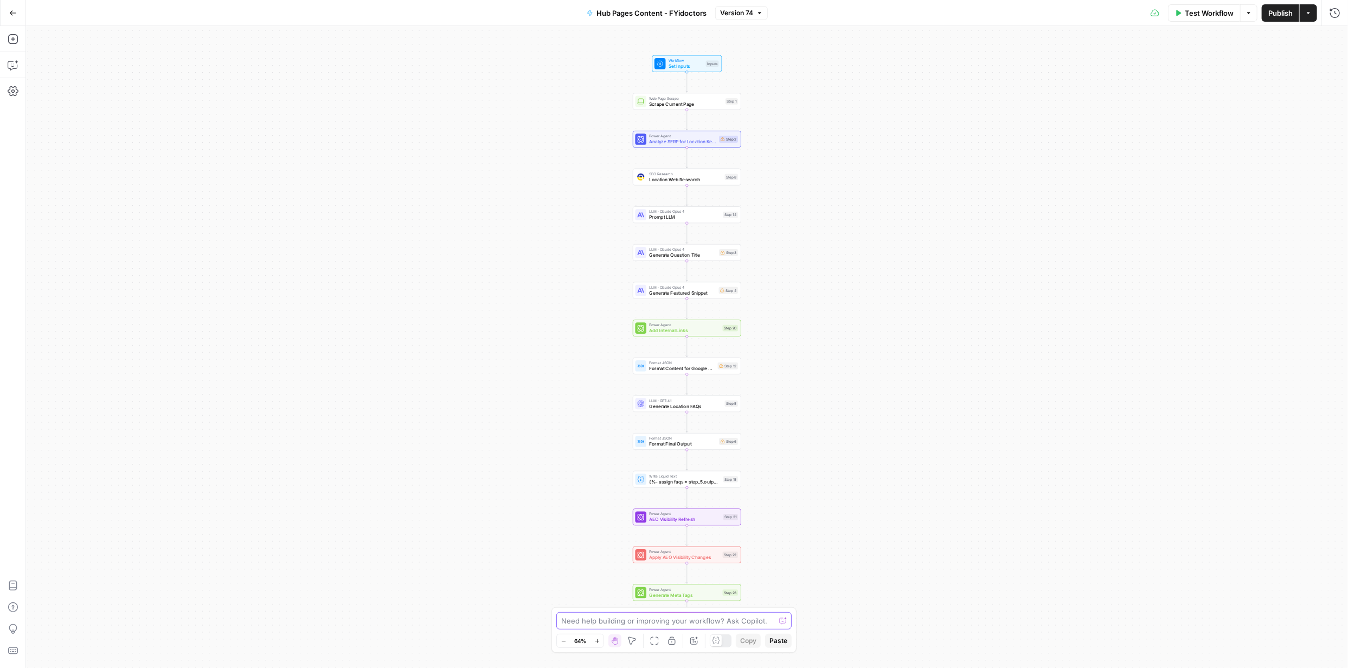
click at [650, 623] on textarea at bounding box center [668, 620] width 214 height 11
type textarea "can you figure out and [PERSON_NAME] the last request that has to do with meta …"
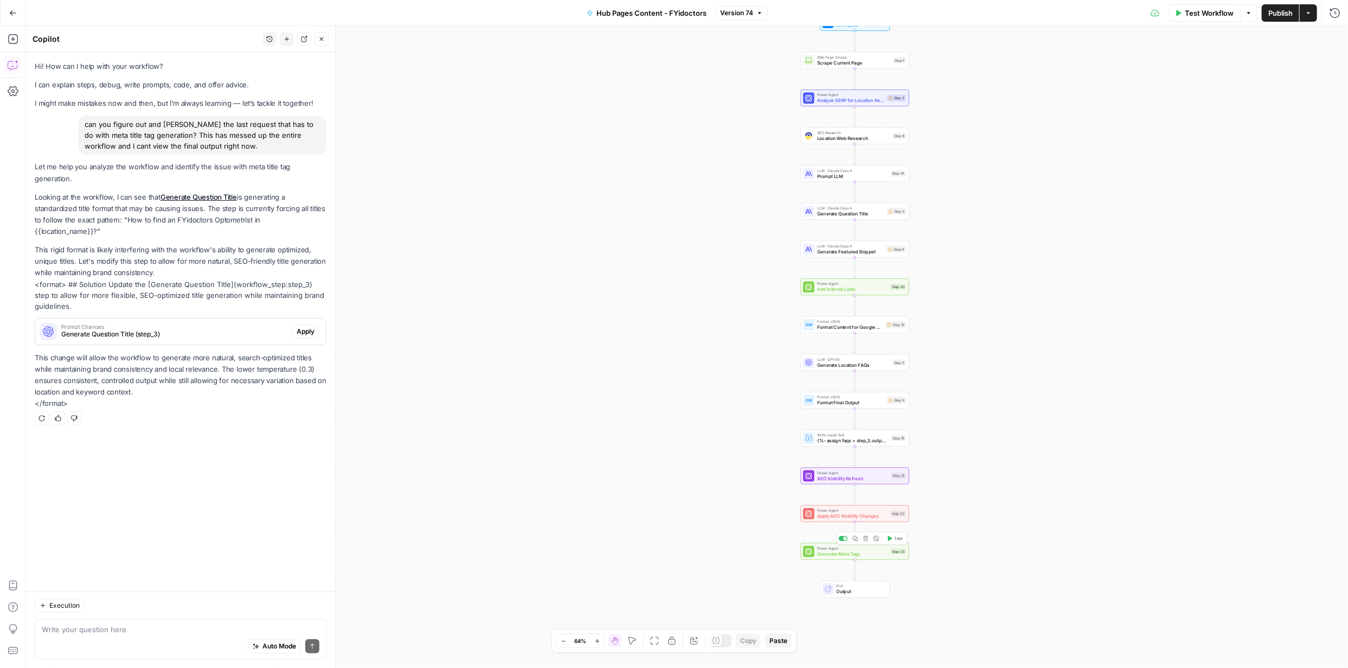
click at [865, 537] on icon "button" at bounding box center [865, 537] width 5 height 5
click at [649, 139] on span "Delete Step" at bounding box center [645, 138] width 42 height 11
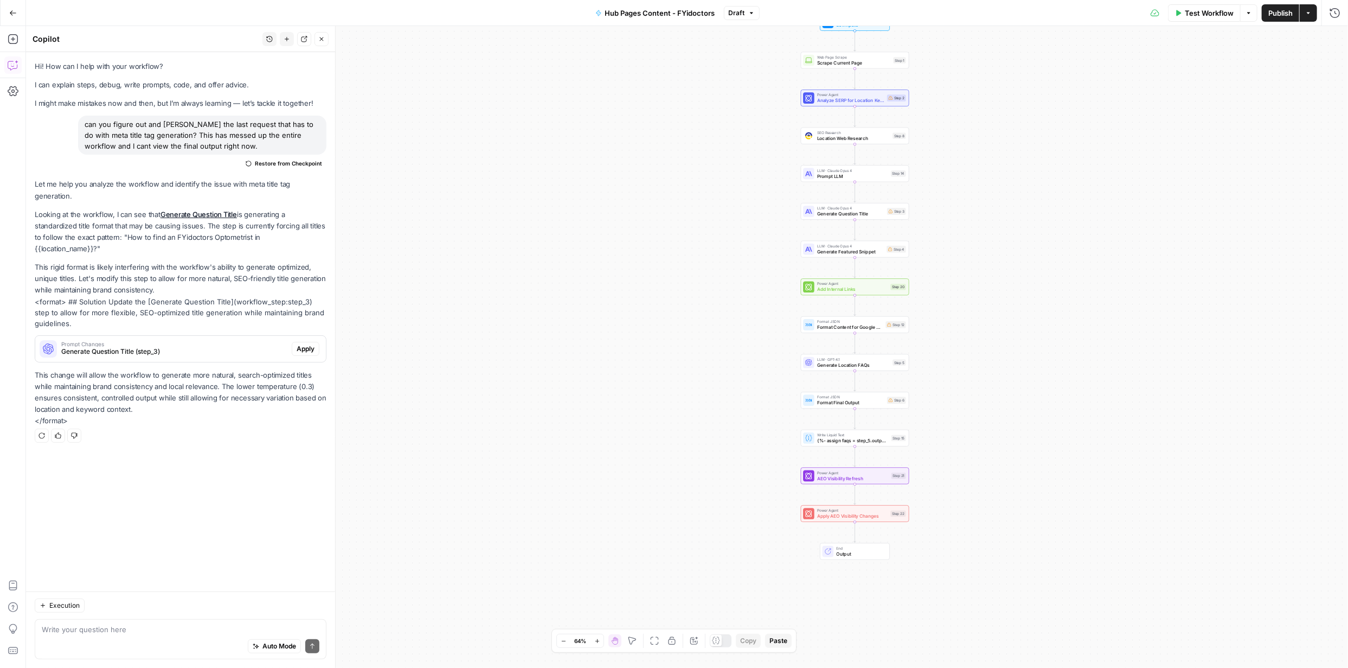
click at [206, 632] on div "Write your question here Auto Mode Send" at bounding box center [181, 639] width 292 height 40
type textarea "I have deleted the meta tag step. can you check and ensure that the workflow is…"
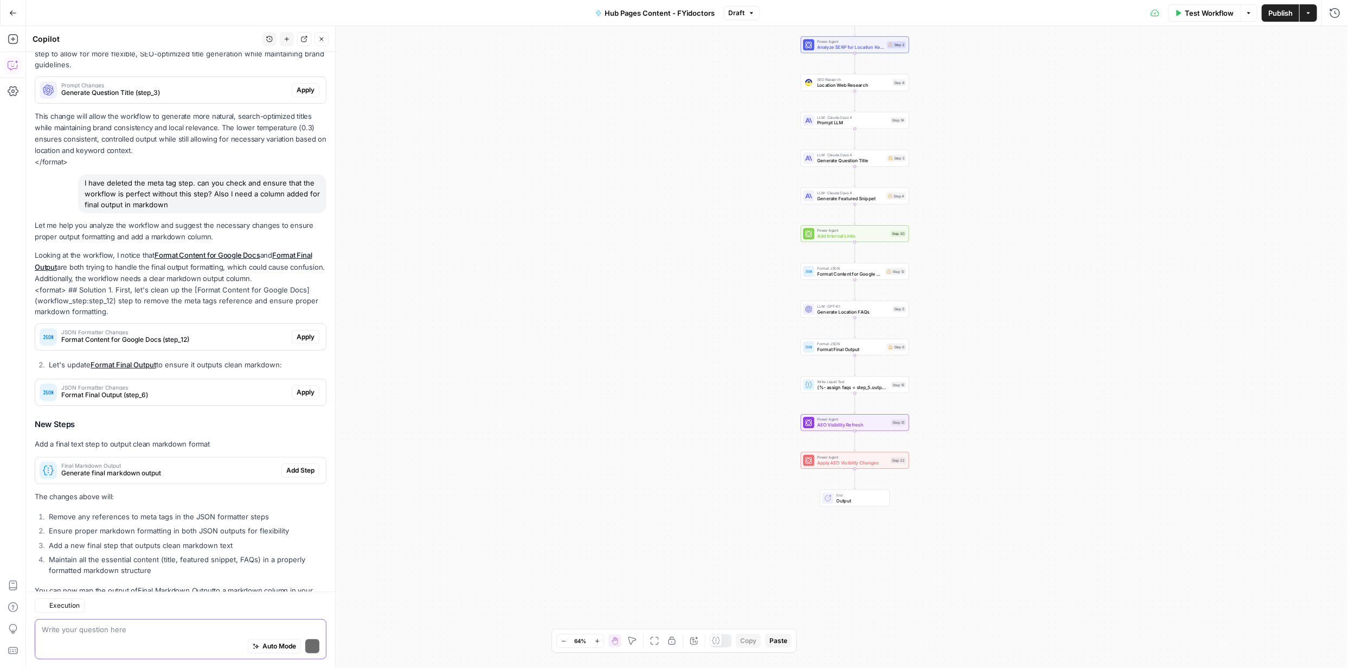
scroll to position [311, 0]
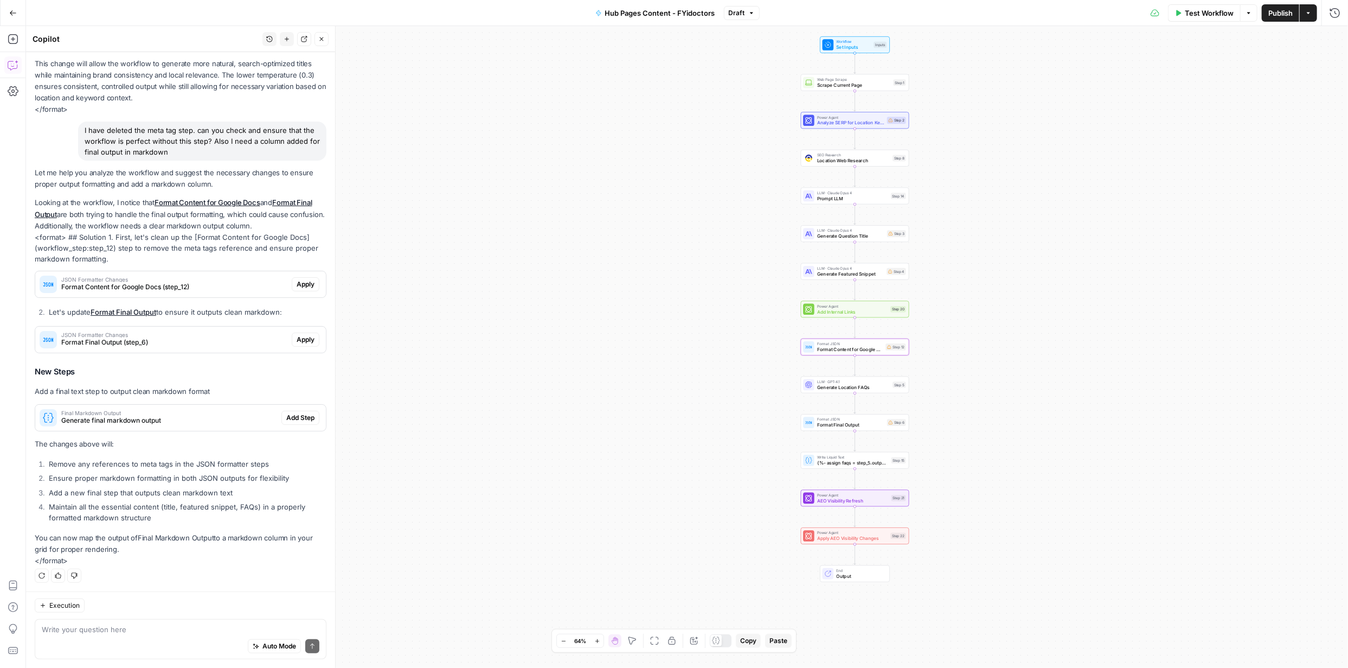
click at [298, 287] on span "Apply" at bounding box center [306, 284] width 18 height 10
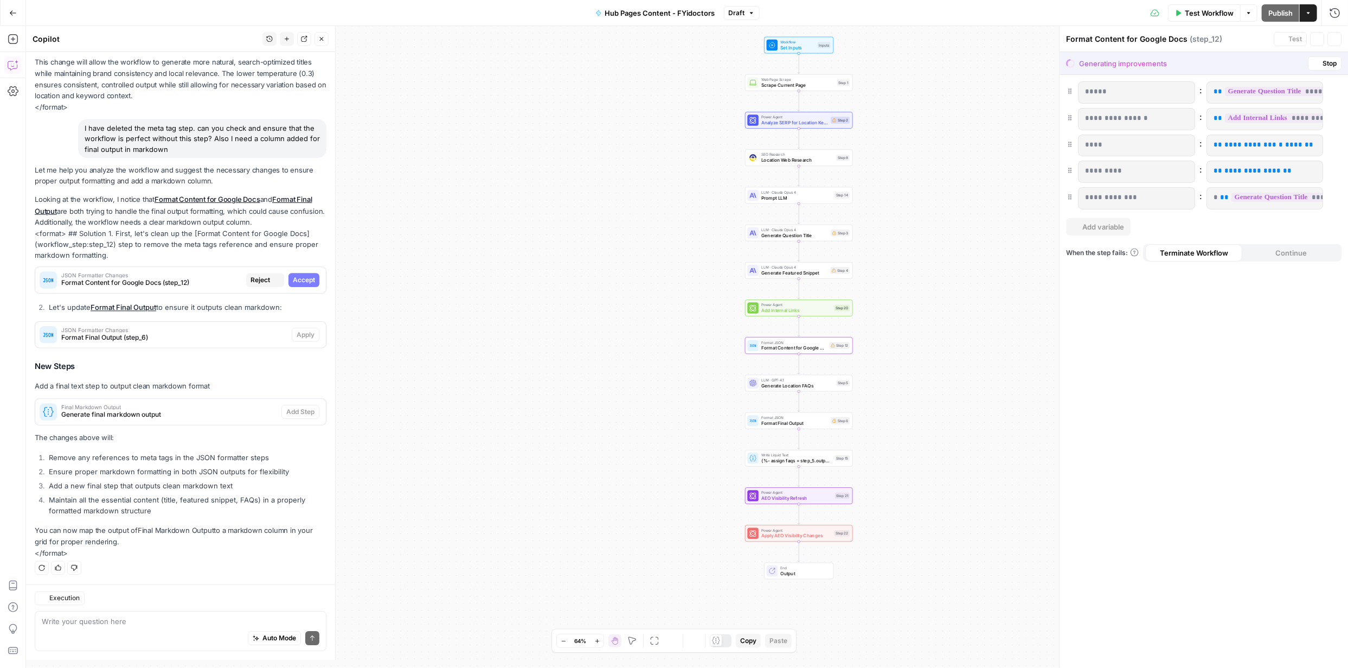
scroll to position [294, 0]
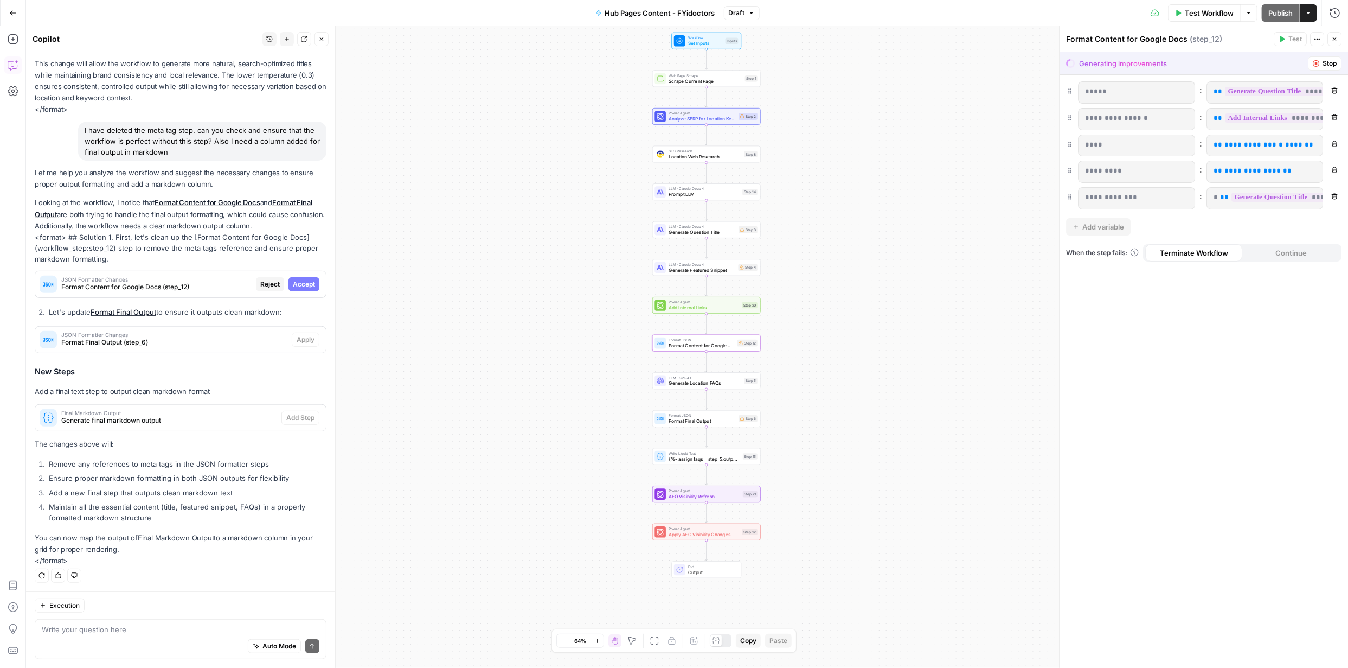
click at [295, 283] on span "Accept" at bounding box center [304, 284] width 22 height 10
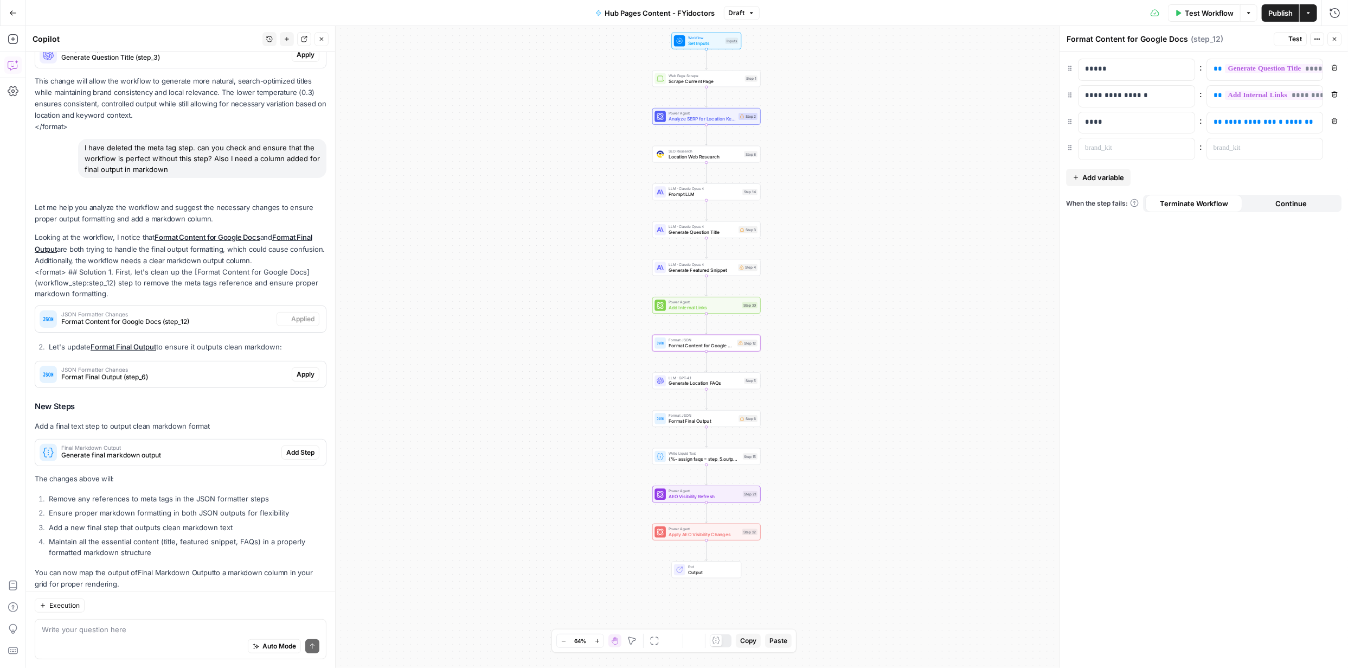
scroll to position [329, 0]
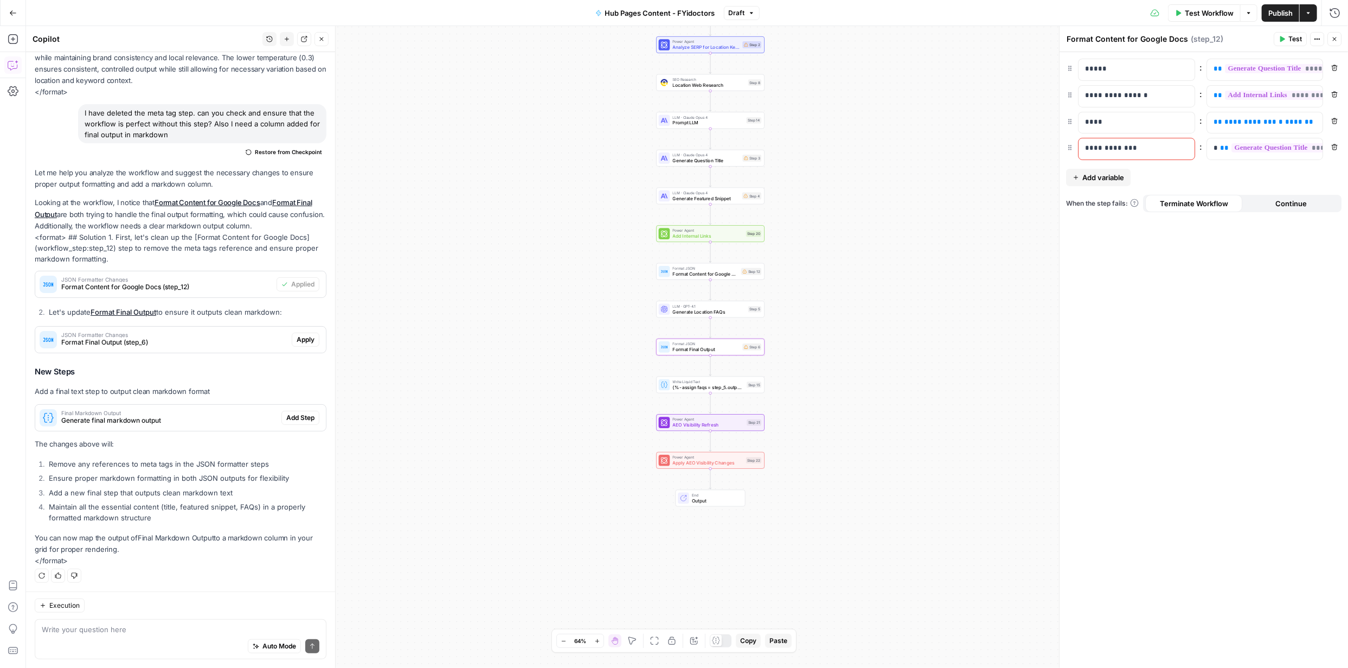
click at [297, 337] on span "Apply" at bounding box center [306, 340] width 18 height 10
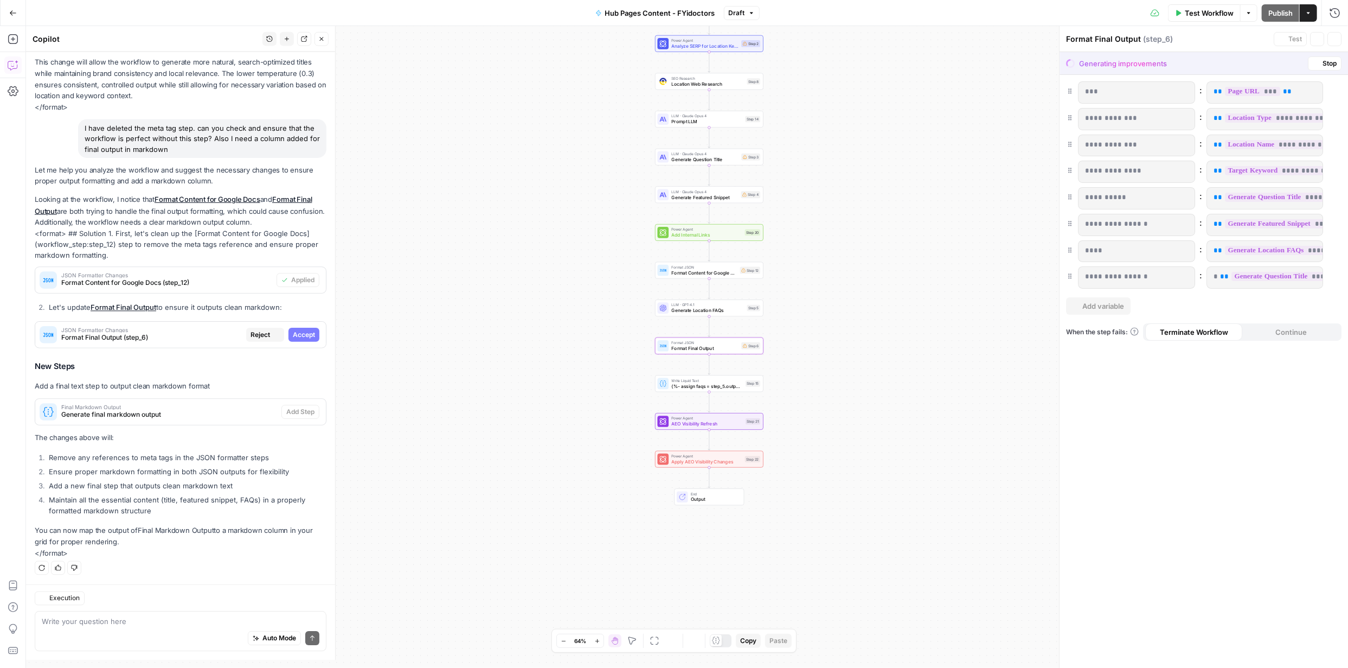
scroll to position [294, 0]
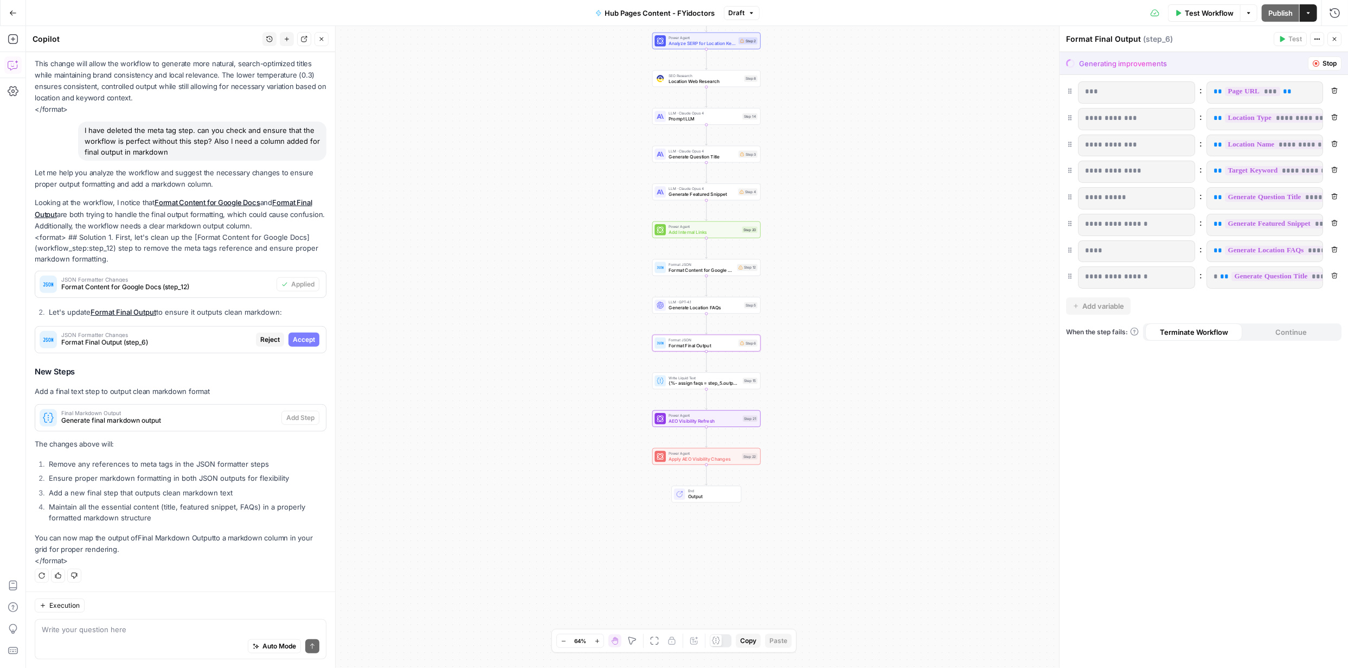
click at [293, 337] on span "Accept" at bounding box center [304, 340] width 22 height 10
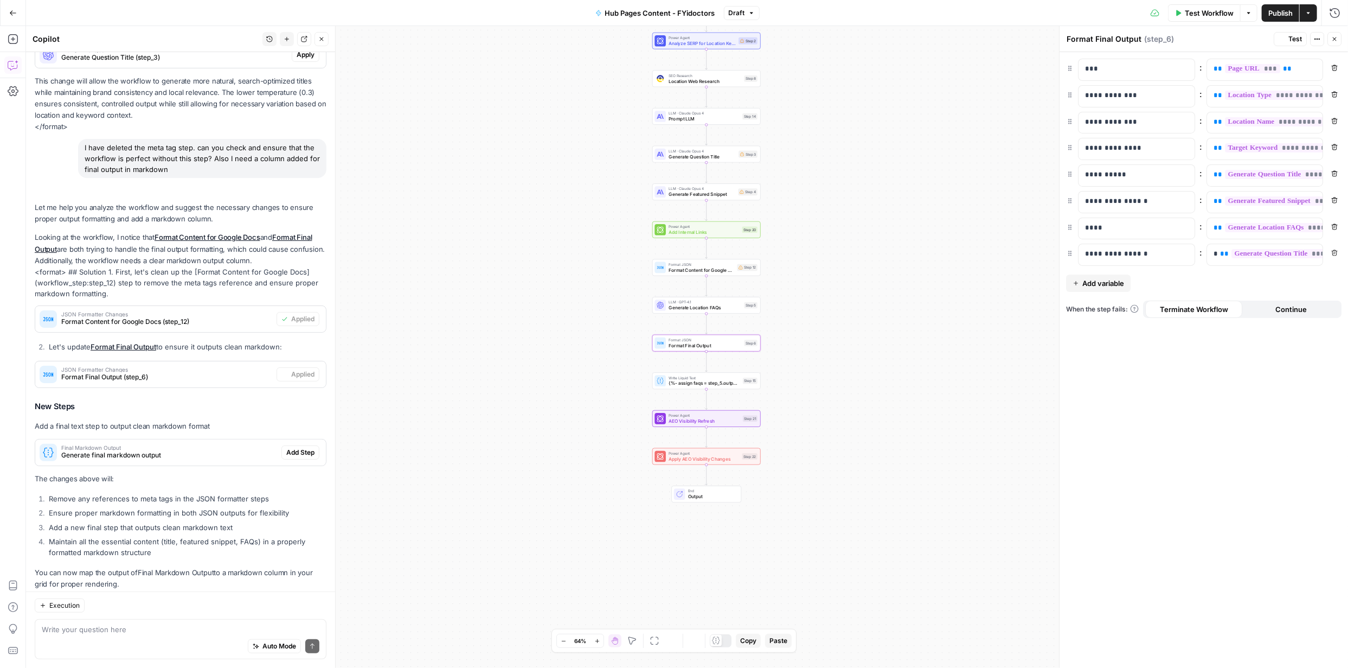
scroll to position [329, 0]
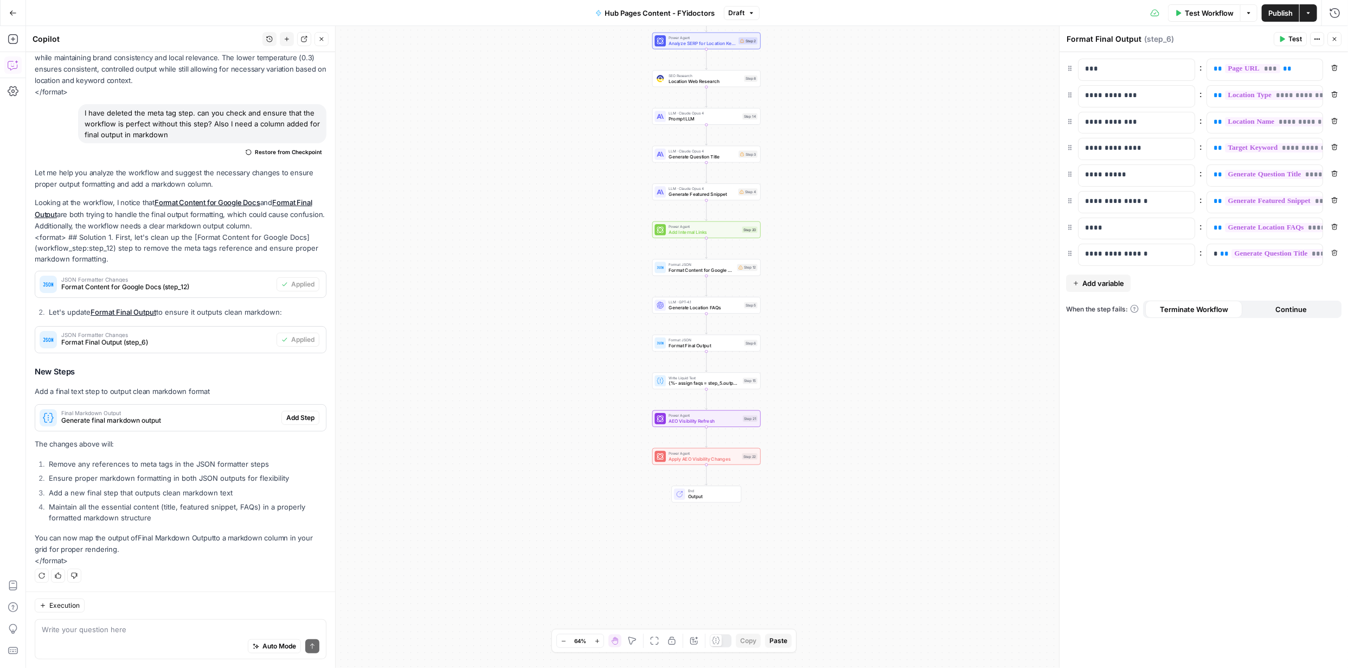
click at [1274, 13] on span "Publish" at bounding box center [1281, 13] width 24 height 11
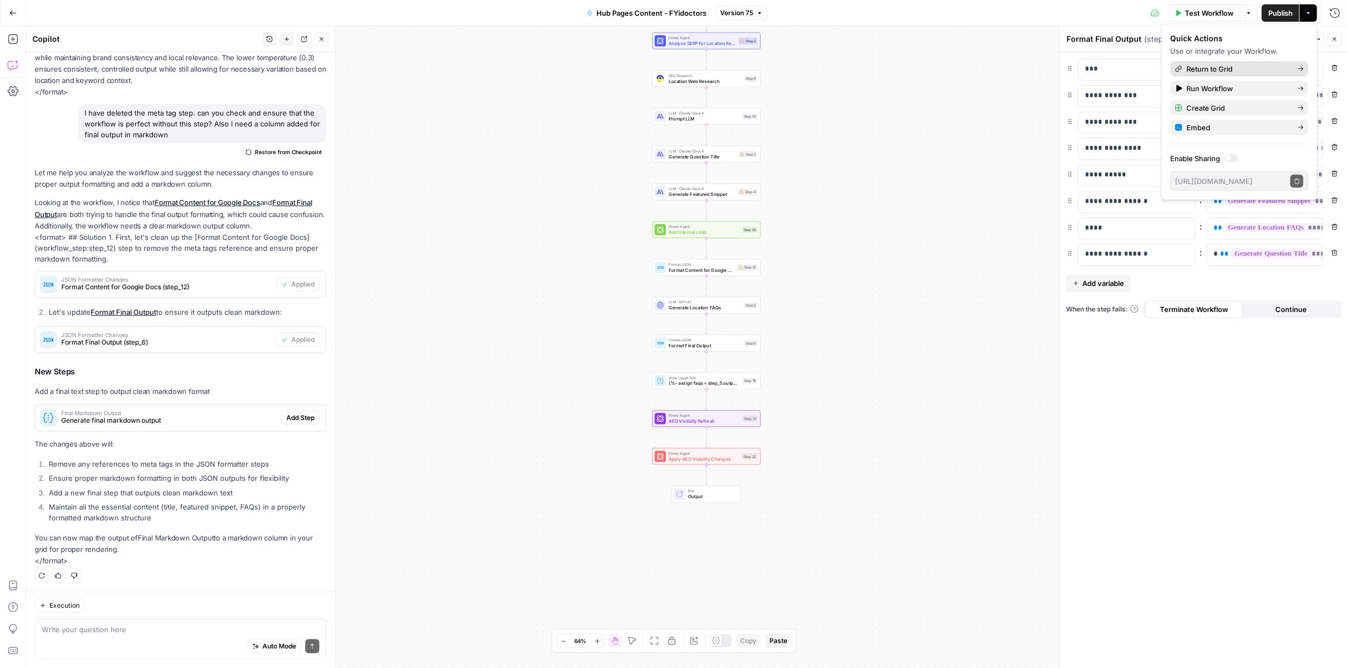
click at [1211, 68] on span "Return to Grid" at bounding box center [1238, 68] width 102 height 11
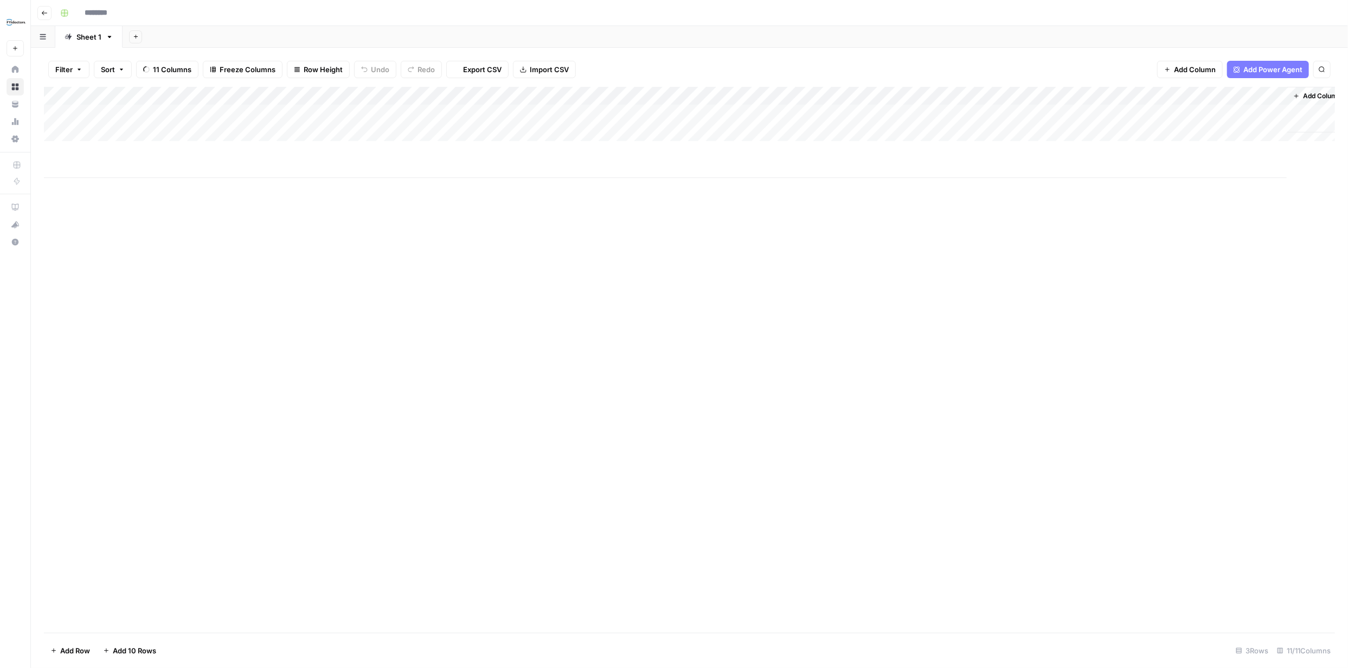
type input "**********"
click at [680, 97] on div "Add Column" at bounding box center [689, 132] width 1291 height 91
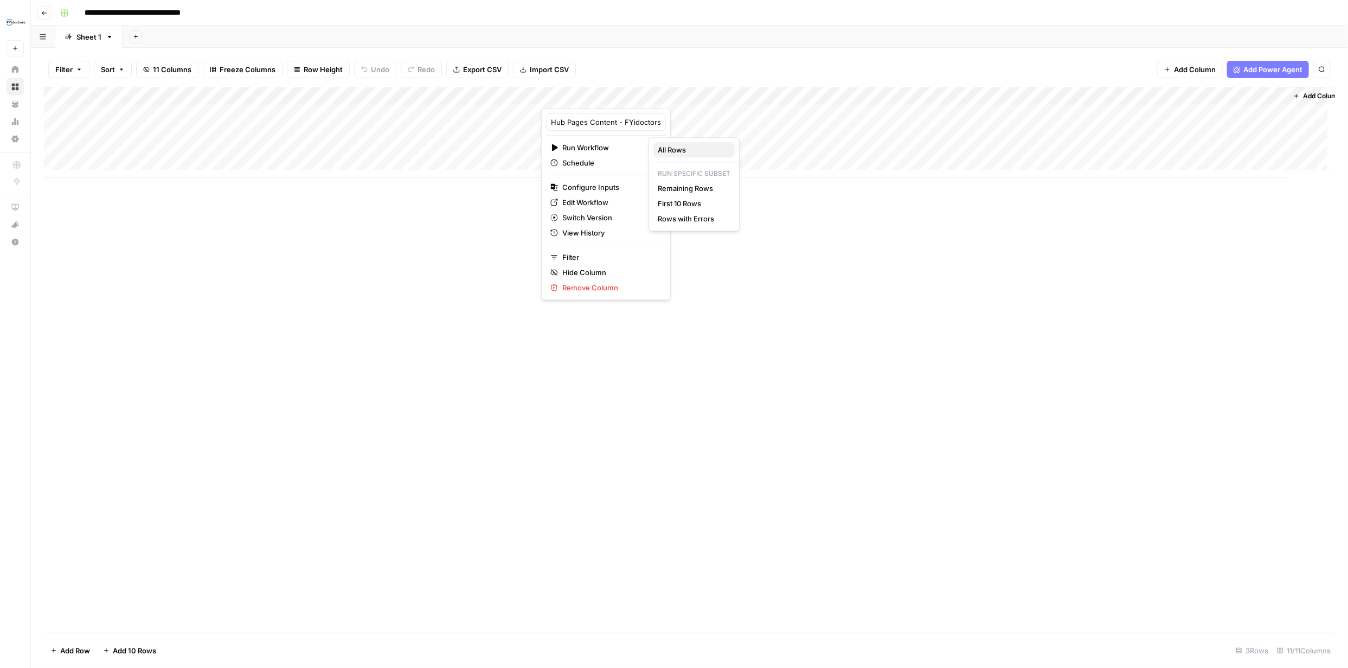
click at [671, 147] on span "All Rows" at bounding box center [692, 149] width 68 height 11
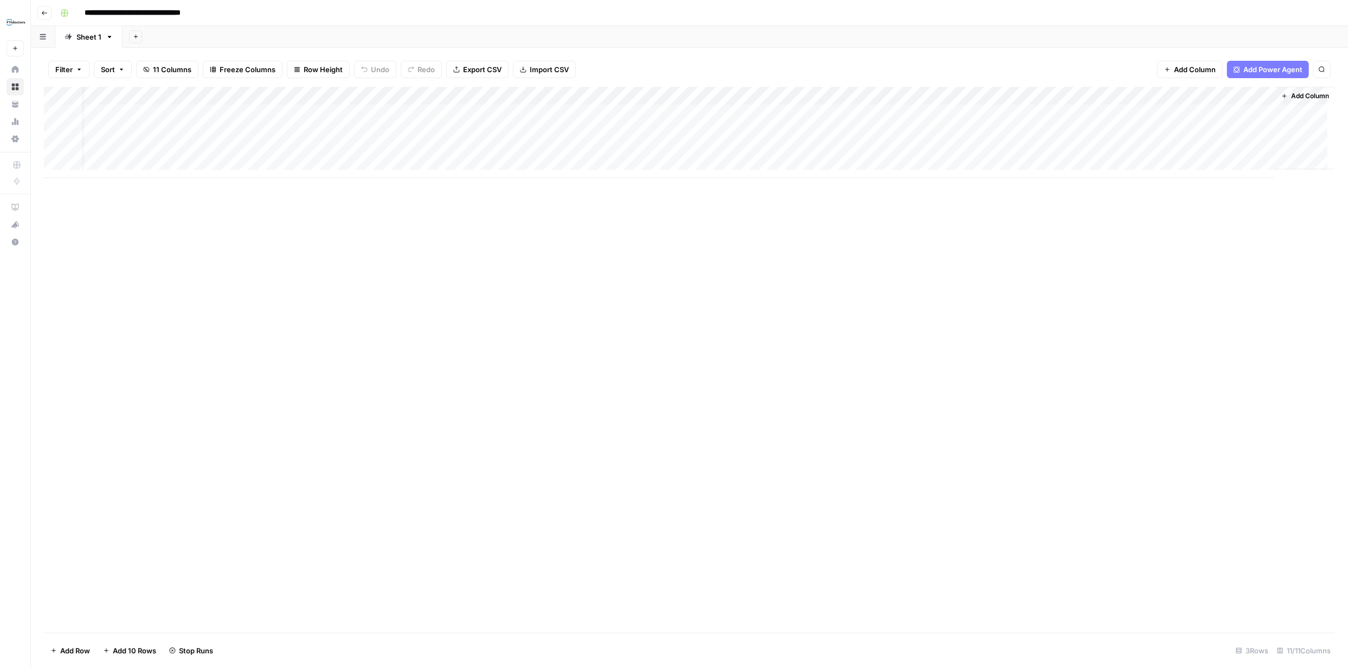
scroll to position [0, 20]
click at [1051, 113] on div "Add Column" at bounding box center [689, 132] width 1291 height 91
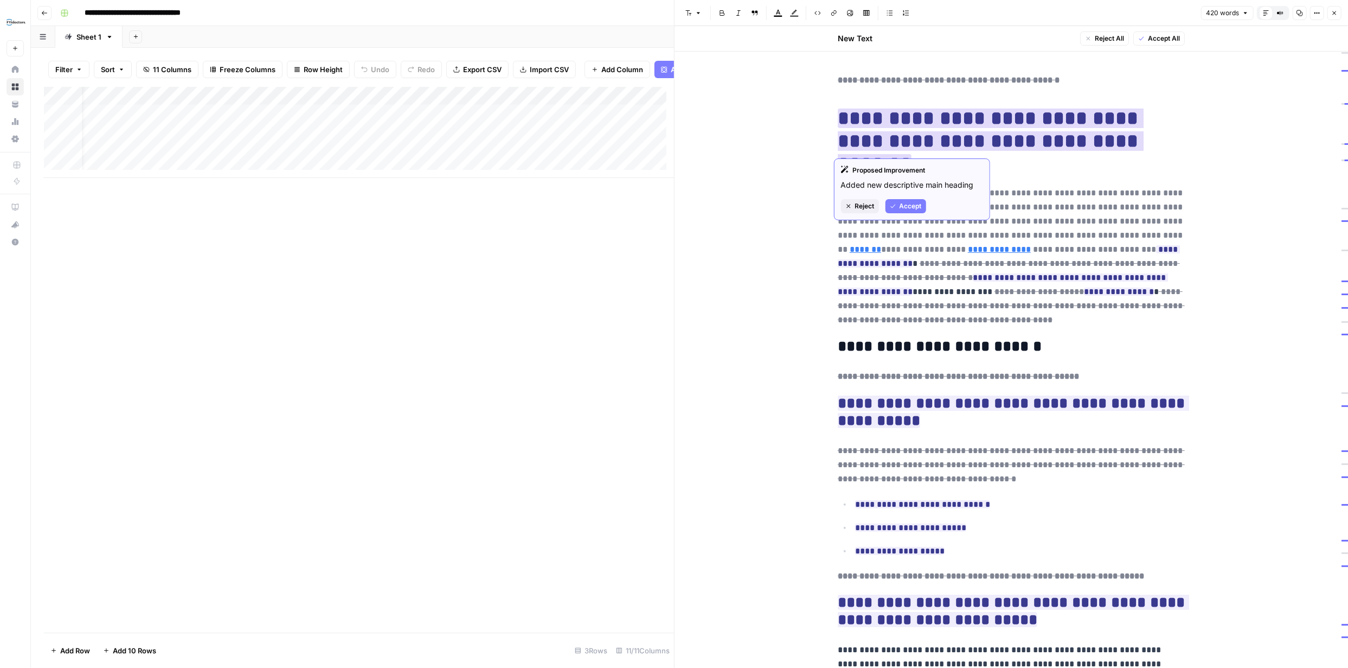
click at [913, 206] on span "Accept" at bounding box center [911, 206] width 22 height 10
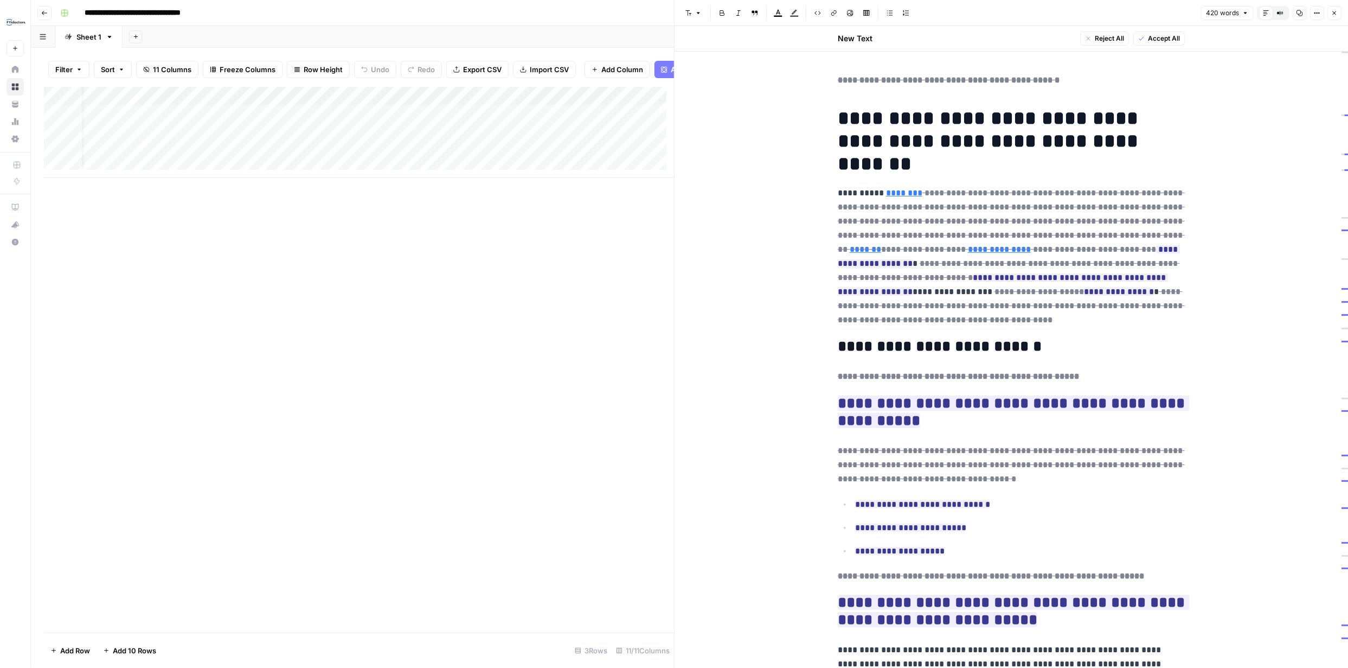
click at [1106, 35] on span "Reject All" at bounding box center [1109, 39] width 29 height 10
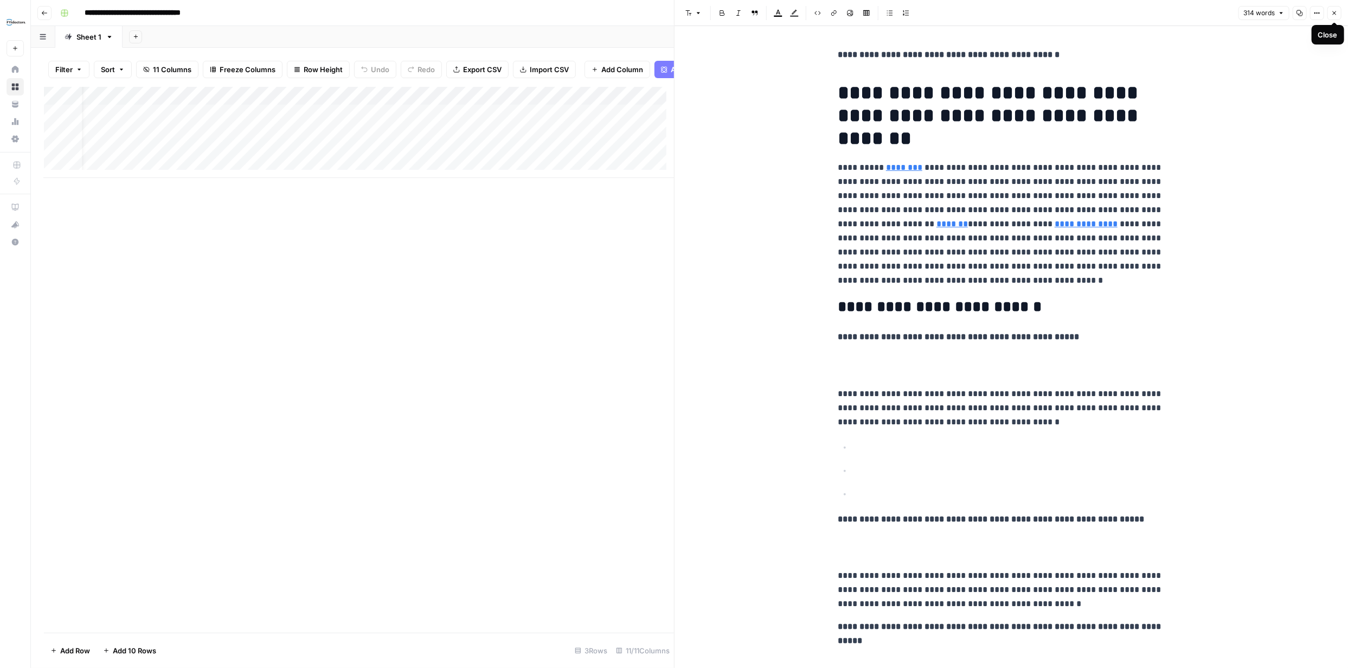
click at [1334, 14] on icon "button" at bounding box center [1335, 13] width 7 height 7
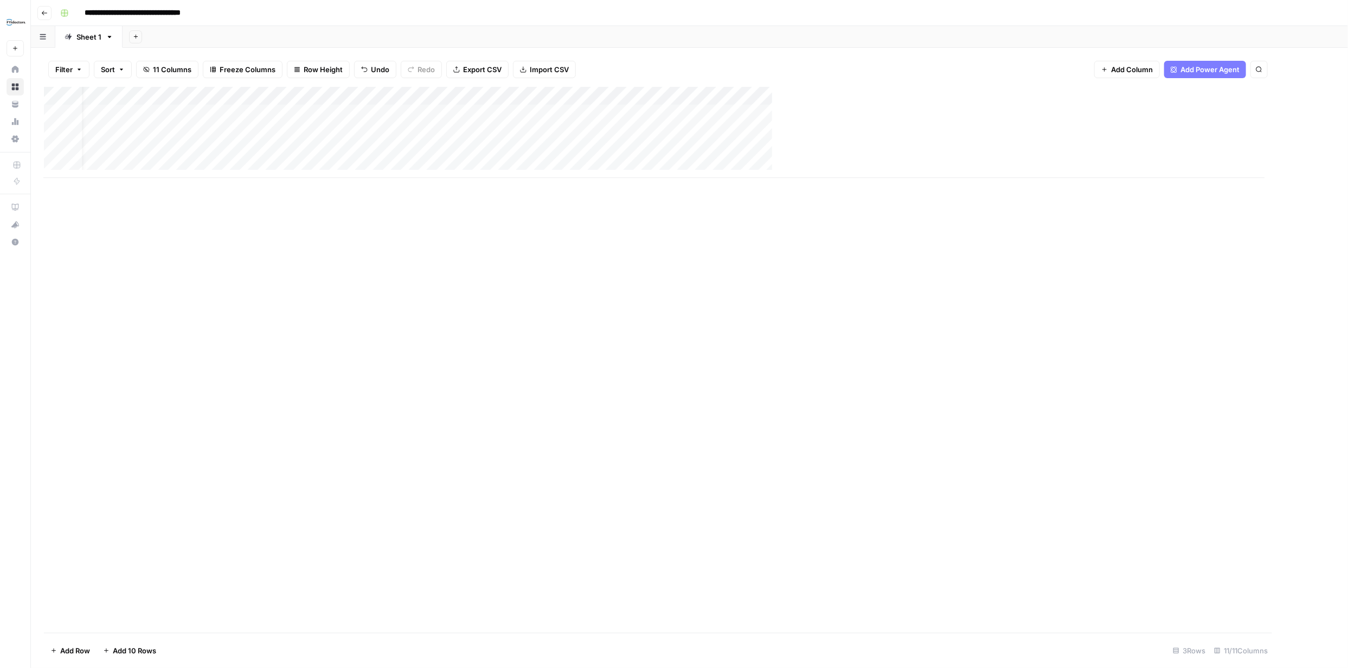
scroll to position [0, 7]
click at [668, 114] on div "Add Column" at bounding box center [689, 132] width 1291 height 91
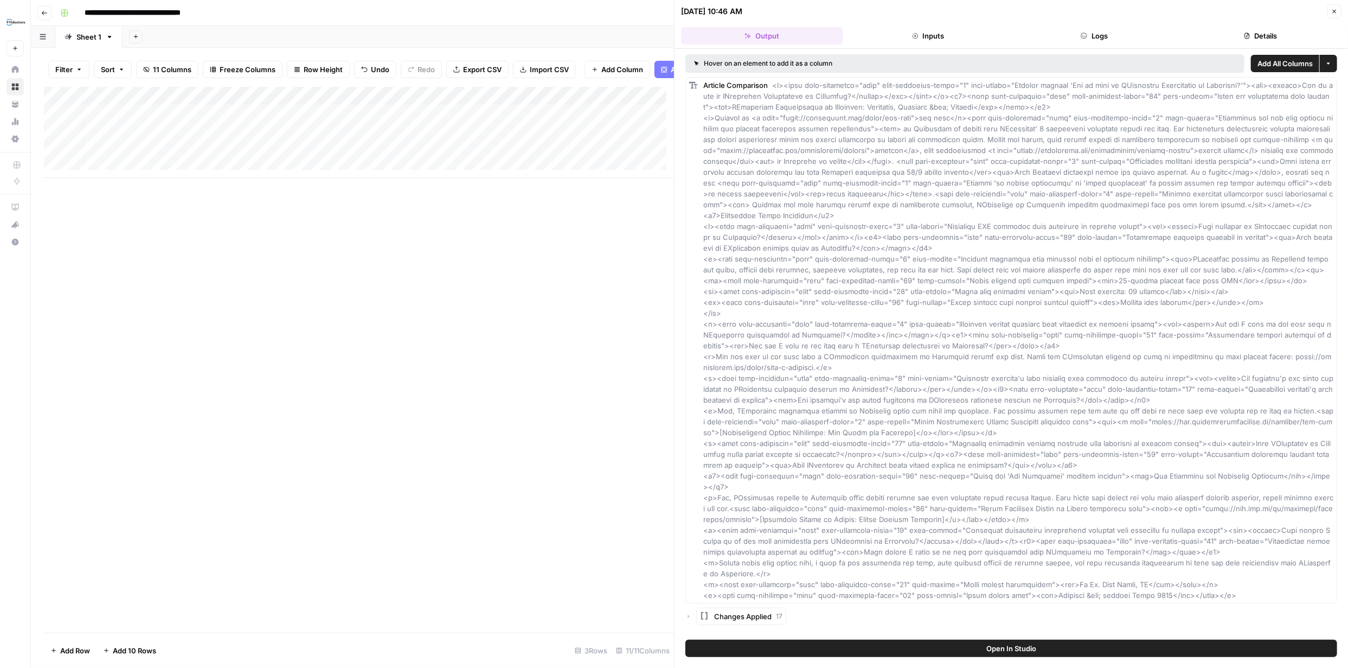
click at [1332, 13] on icon "button" at bounding box center [1335, 11] width 7 height 7
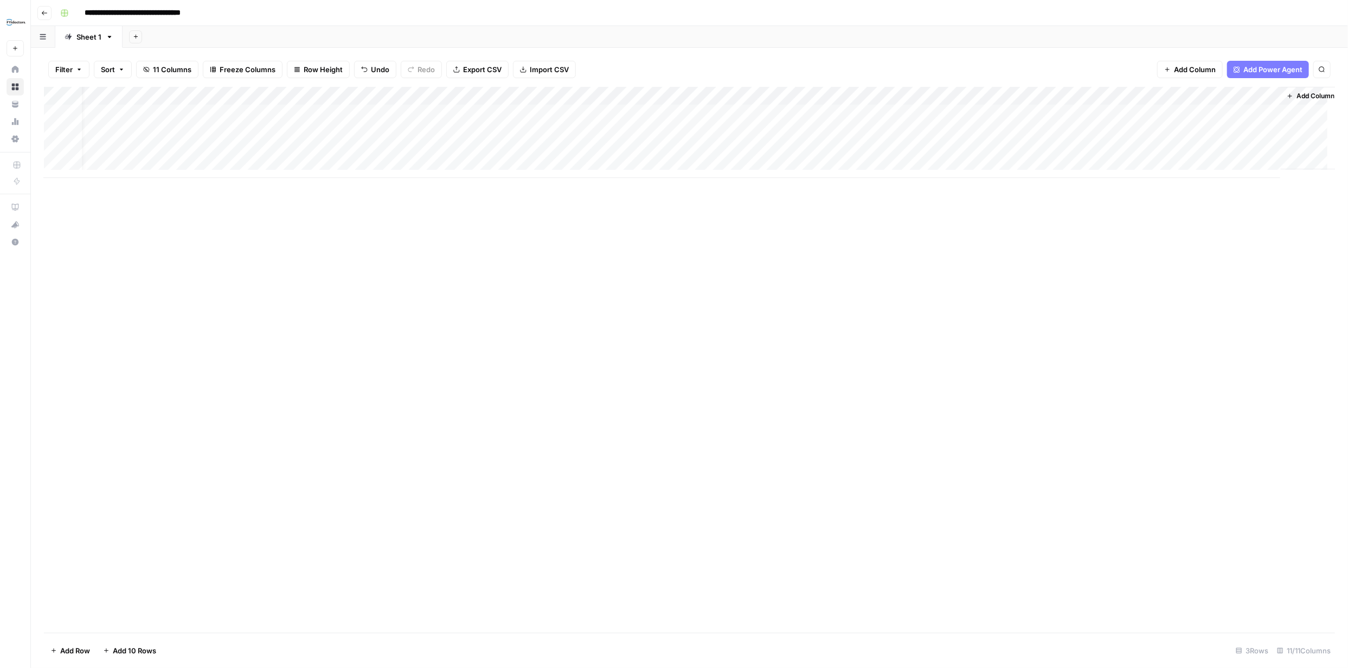
scroll to position [0, 20]
click at [1160, 95] on div "Add Column" at bounding box center [689, 132] width 1291 height 91
click at [1126, 203] on span "Remove Column" at bounding box center [1140, 202] width 95 height 11
click at [651, 114] on button "Delete" at bounding box center [635, 113] width 36 height 20
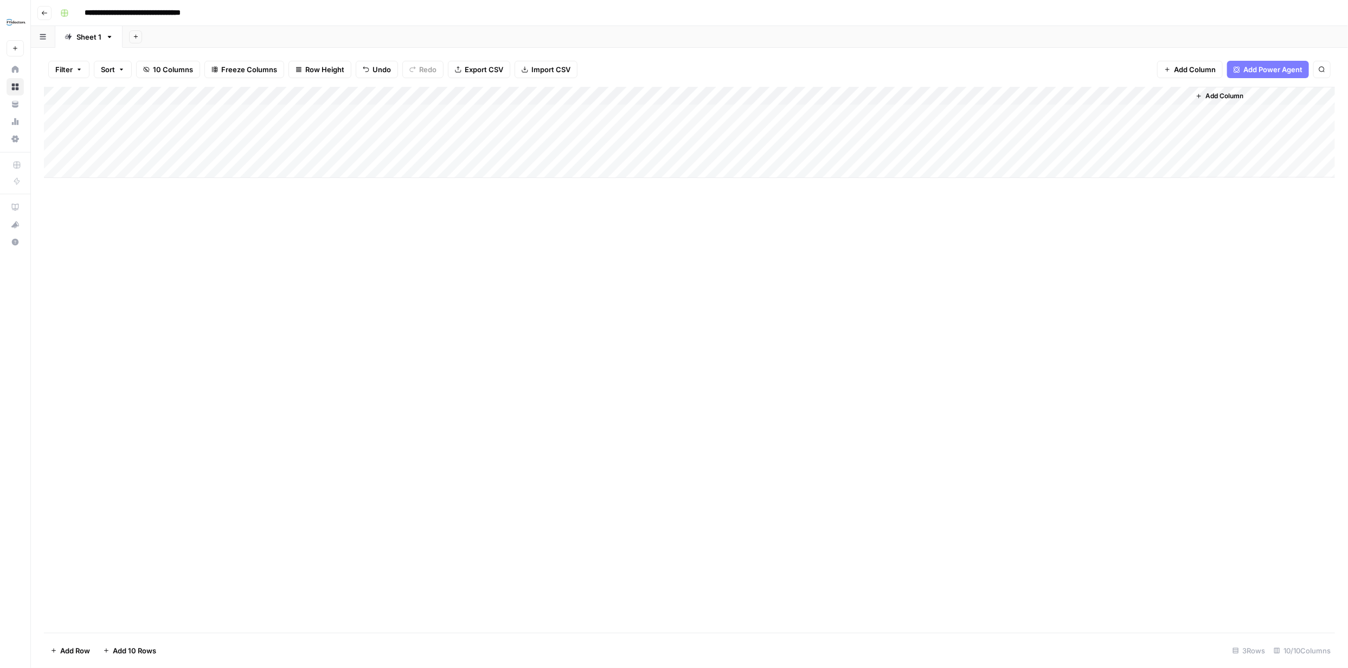
click at [1180, 96] on div "Add Column" at bounding box center [689, 132] width 1291 height 91
click at [1145, 201] on span "Remove Column" at bounding box center [1160, 202] width 95 height 11
click at [641, 112] on span "Delete" at bounding box center [635, 112] width 23 height 11
click at [1037, 133] on div "Add Column" at bounding box center [689, 132] width 1291 height 91
click at [1067, 132] on div "Add Column" at bounding box center [689, 132] width 1291 height 91
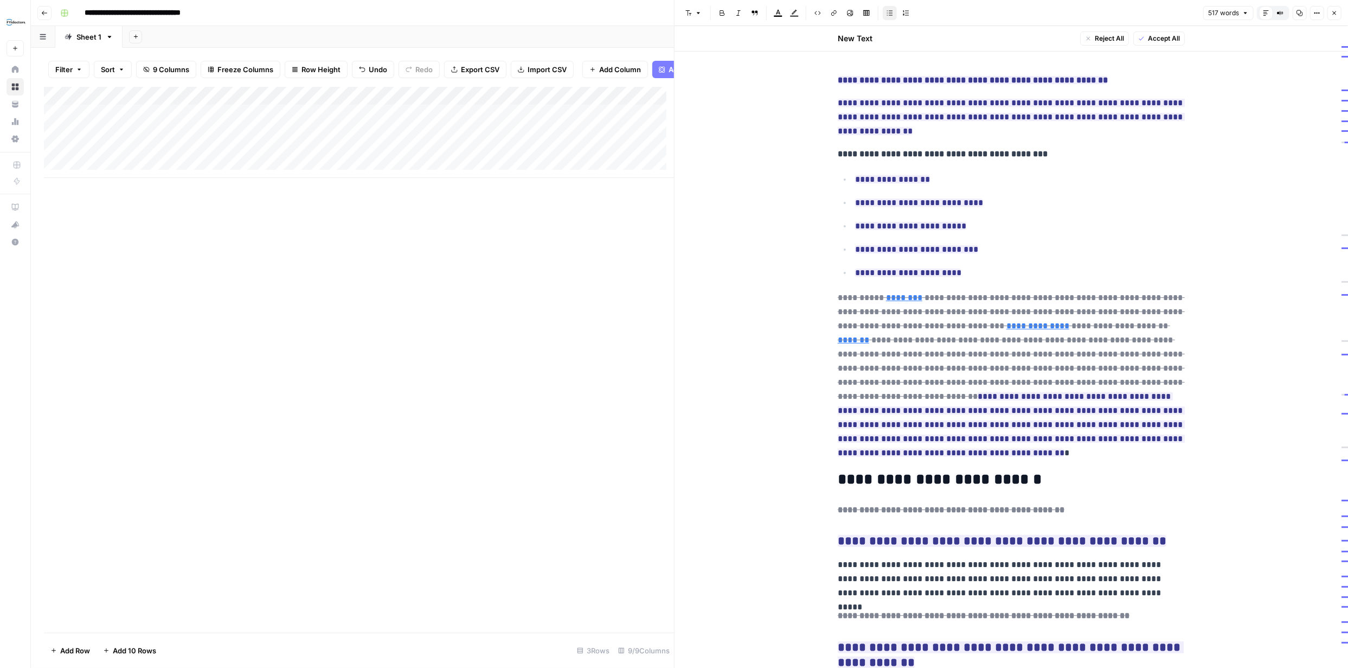
click at [1333, 12] on icon "button" at bounding box center [1335, 13] width 7 height 7
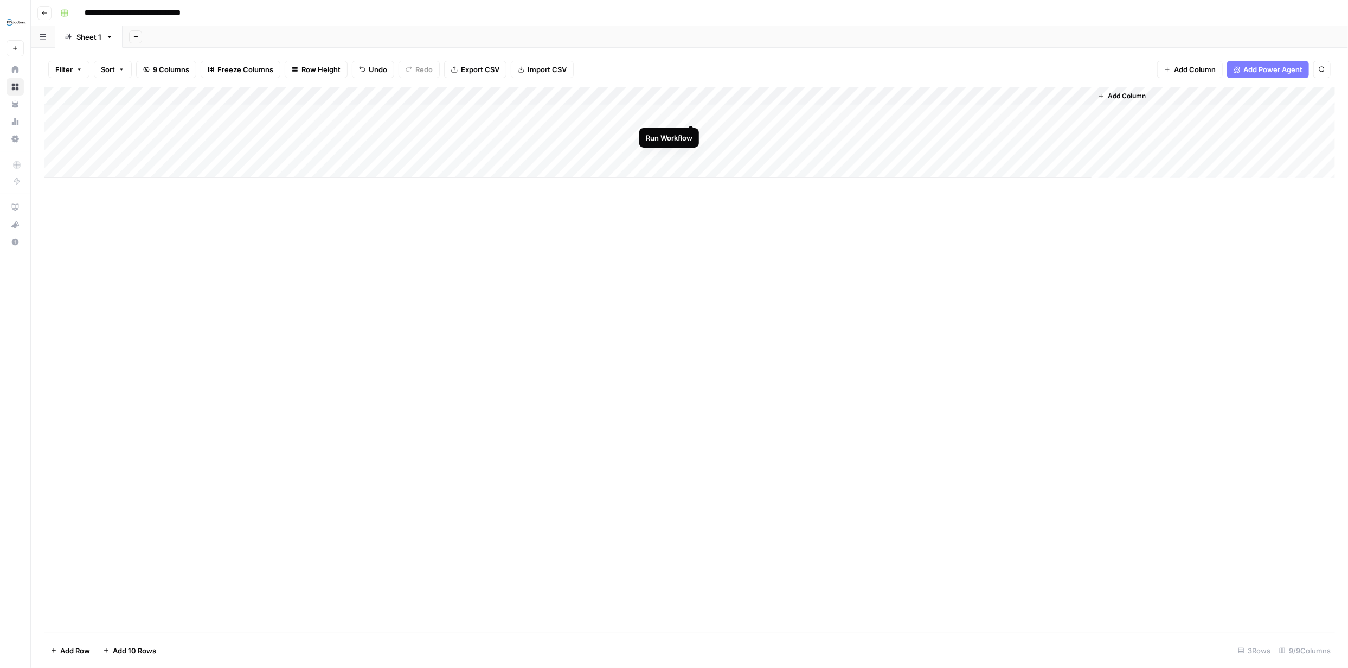
click at [689, 111] on div "Add Column" at bounding box center [689, 132] width 1291 height 91
click at [693, 135] on div "Add Column" at bounding box center [689, 132] width 1291 height 91
click at [693, 151] on div "Add Column" at bounding box center [689, 132] width 1291 height 91
